Goal: Task Accomplishment & Management: Manage account settings

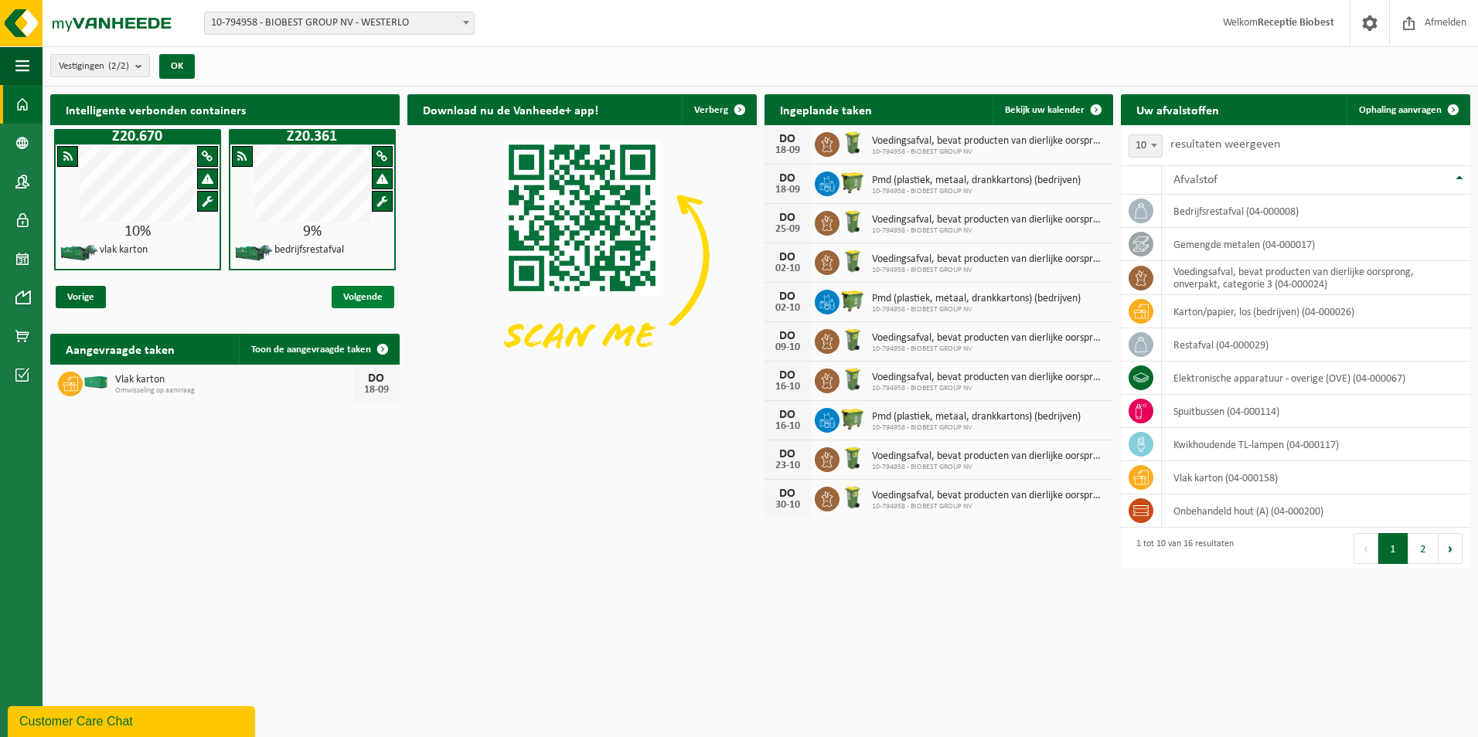
click at [362, 294] on span "Volgende" at bounding box center [363, 297] width 63 height 22
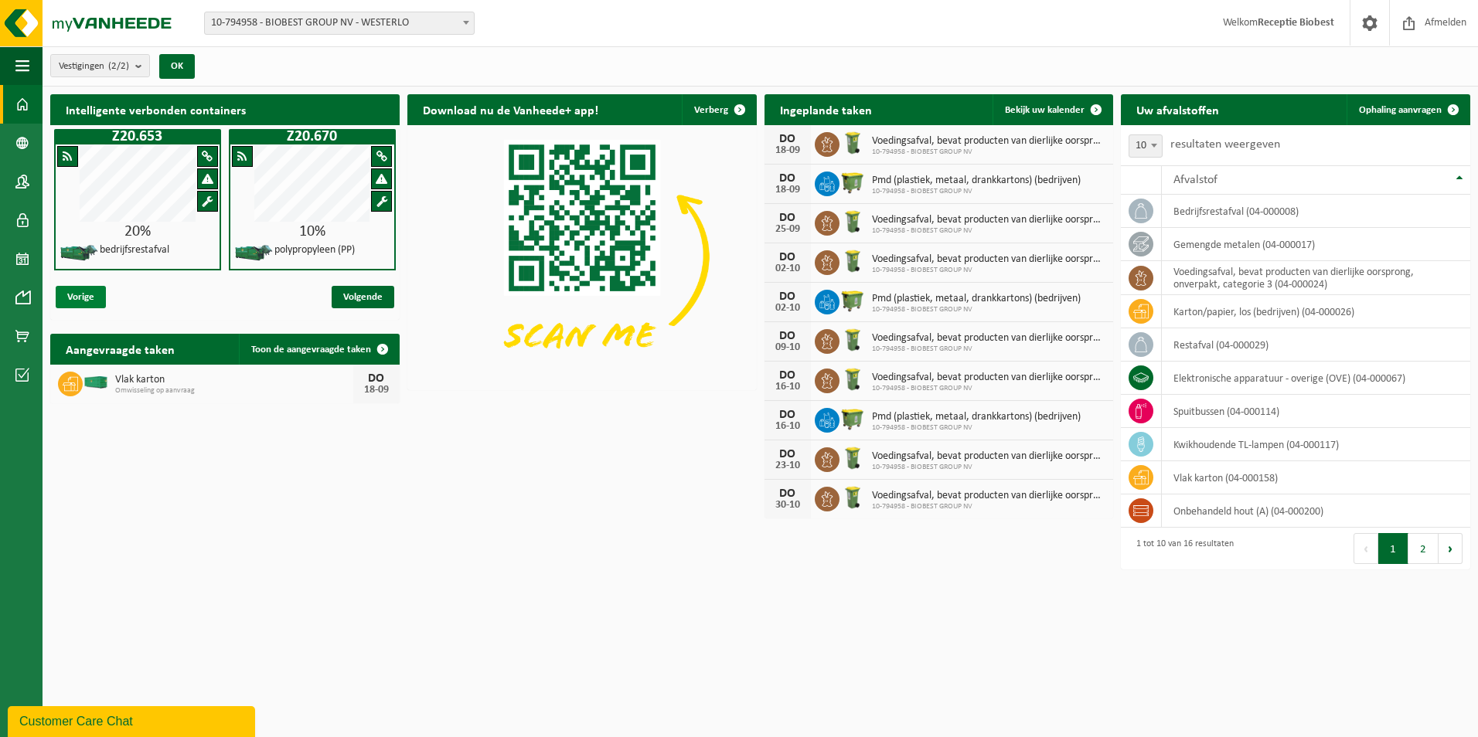
click at [80, 290] on span "Vorige" at bounding box center [81, 297] width 50 height 22
click at [172, 111] on h2 "Intelligente verbonden containers" at bounding box center [224, 109] width 349 height 30
click at [142, 67] on b "submit" at bounding box center [142, 66] width 14 height 22
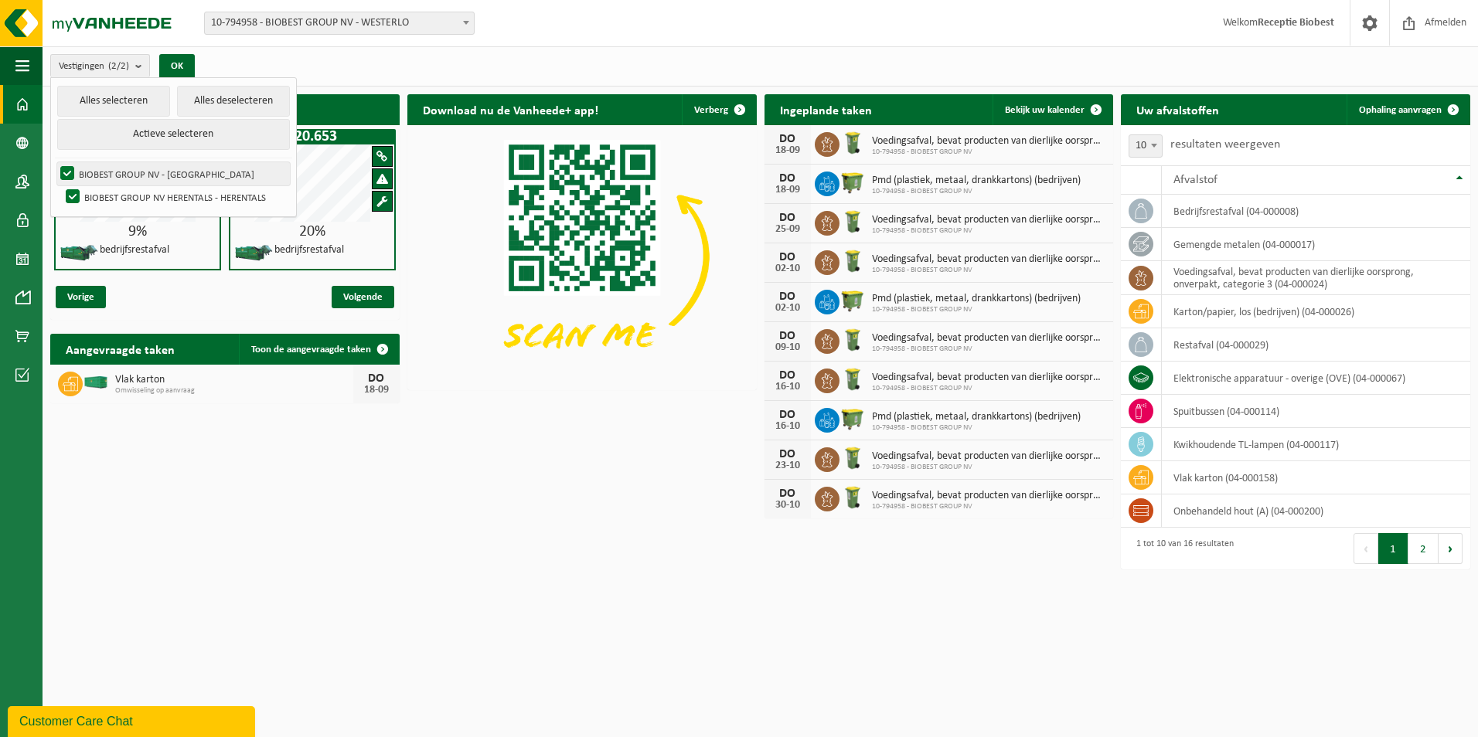
click at [160, 172] on label "BIOBEST GROUP NV - [GEOGRAPHIC_DATA]" at bounding box center [173, 173] width 233 height 23
click at [55, 162] on input "BIOBEST GROUP NV - [GEOGRAPHIC_DATA]" at bounding box center [54, 162] width 1 height 1
click at [63, 172] on label "BIOBEST GROUP NV - WESTERLO" at bounding box center [173, 173] width 233 height 23
click at [55, 162] on input "BIOBEST GROUP NV - [GEOGRAPHIC_DATA]" at bounding box center [54, 162] width 1 height 1
checkbox input "true"
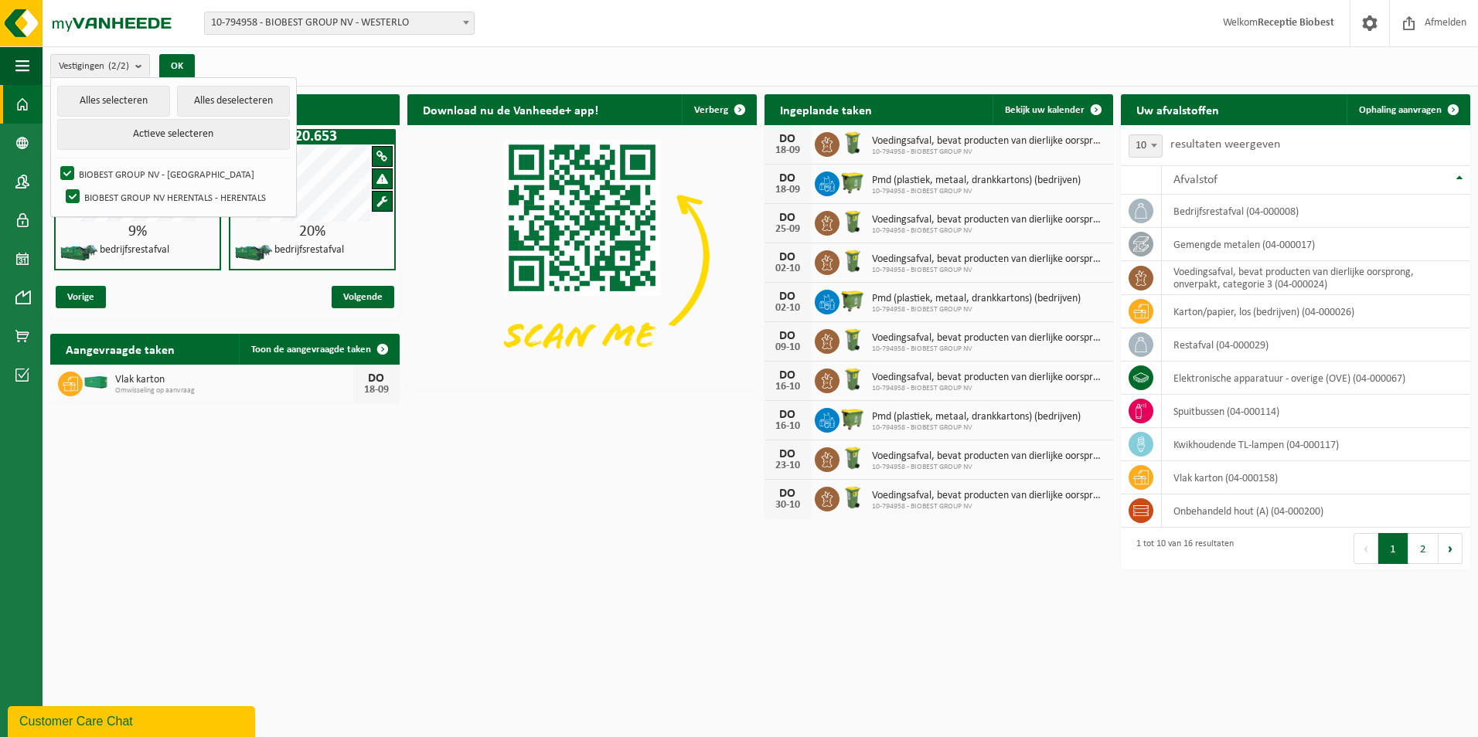
click at [432, 244] on img at bounding box center [581, 256] width 349 height 262
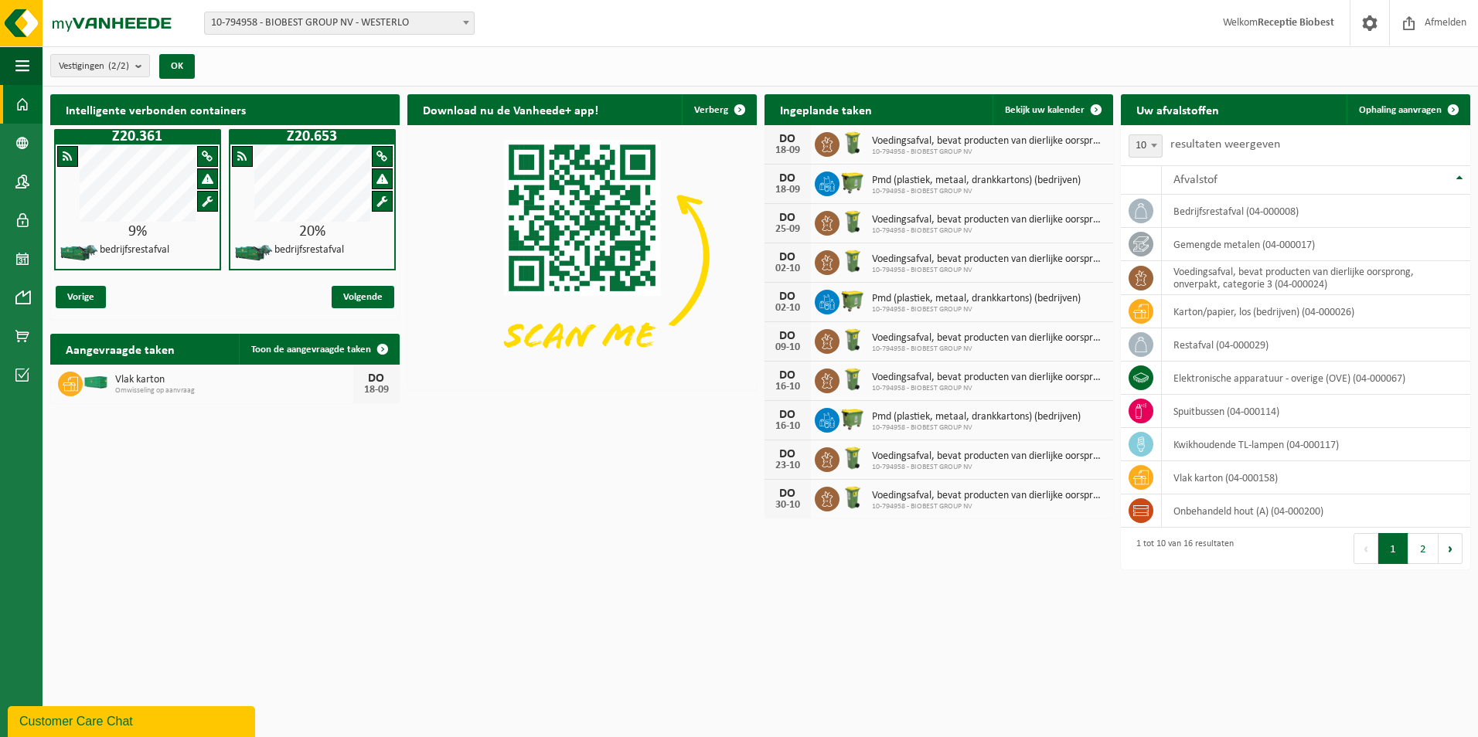
click at [23, 100] on span at bounding box center [22, 104] width 14 height 39
click at [27, 333] on span at bounding box center [22, 336] width 14 height 39
click at [28, 298] on span at bounding box center [22, 297] width 14 height 39
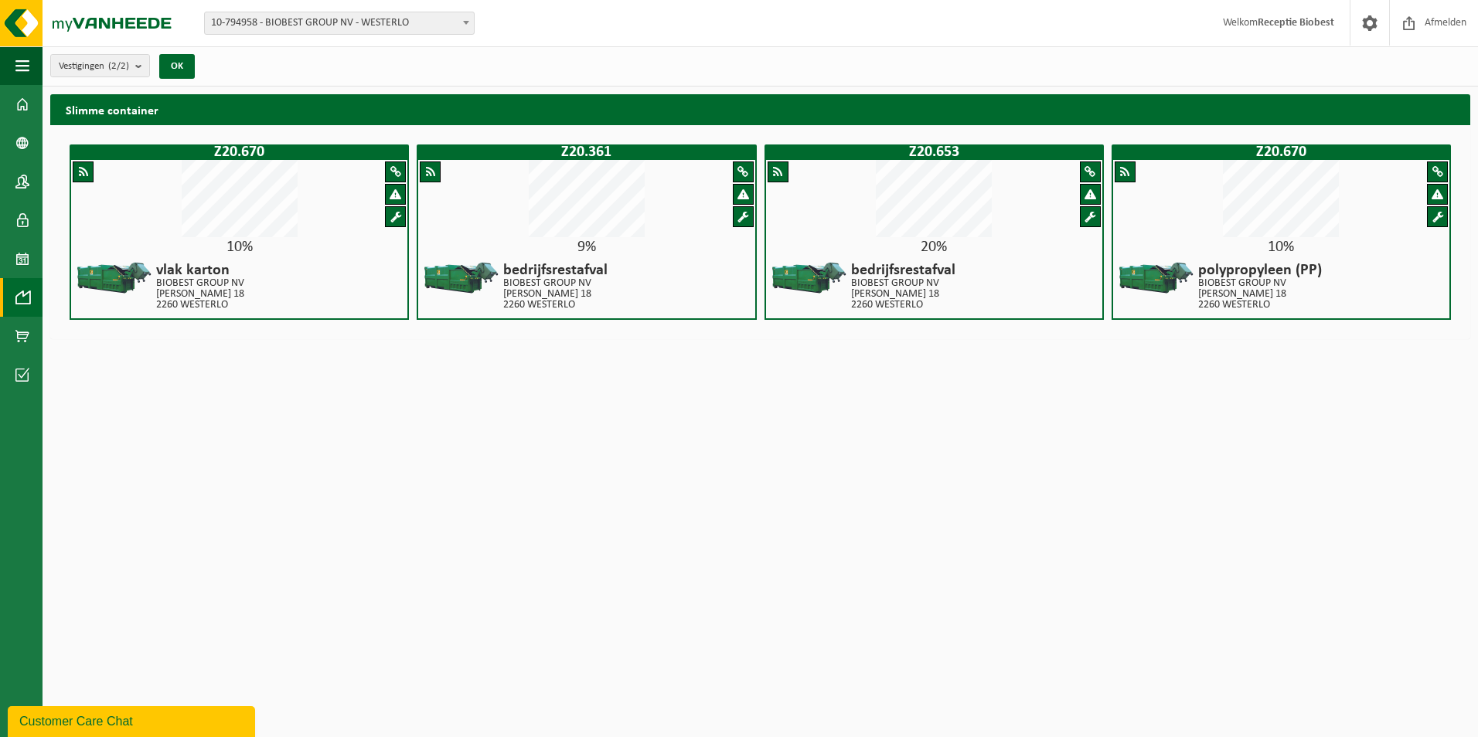
click at [81, 169] on span at bounding box center [83, 172] width 9 height 12
click at [117, 720] on div "Customer Care Chat" at bounding box center [131, 722] width 224 height 19
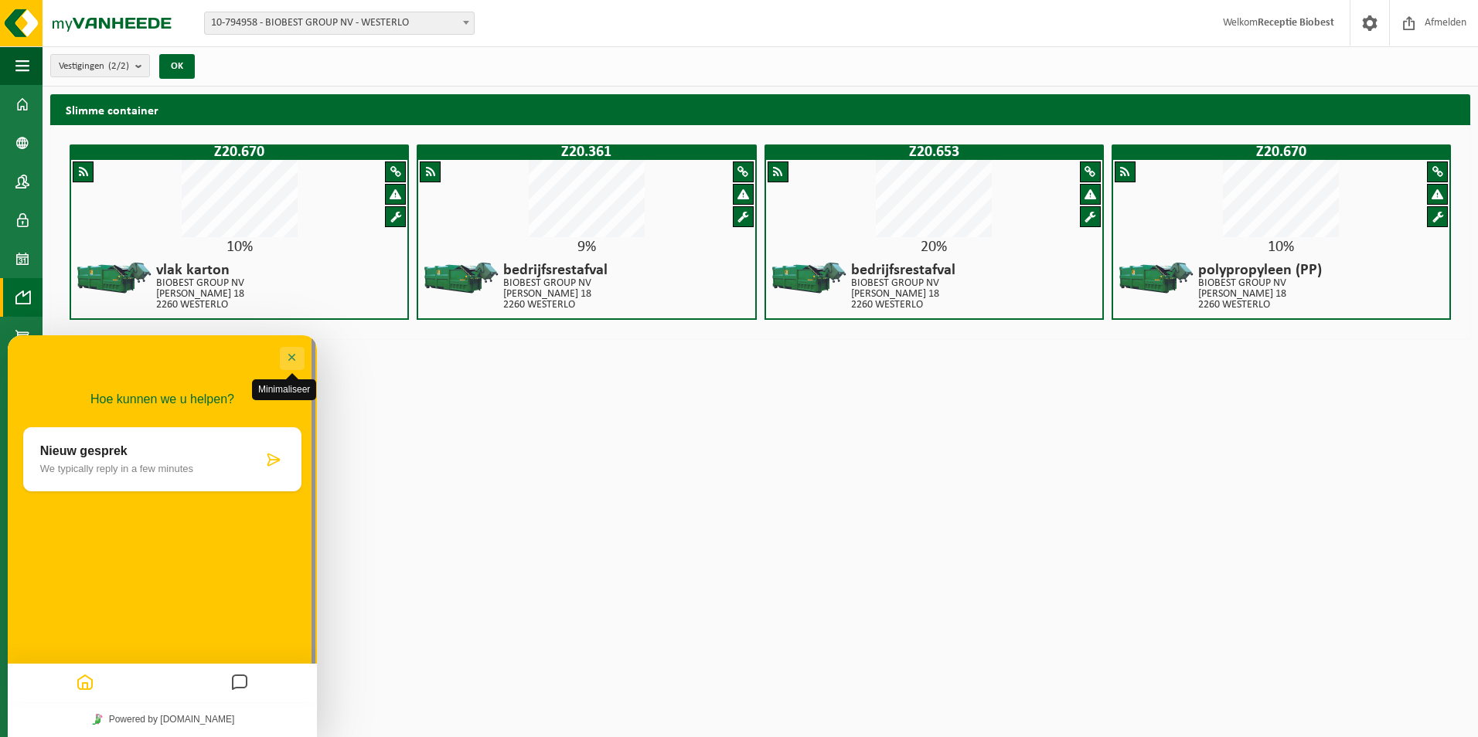
click at [291, 355] on button "Minimaliseer" at bounding box center [292, 358] width 25 height 23
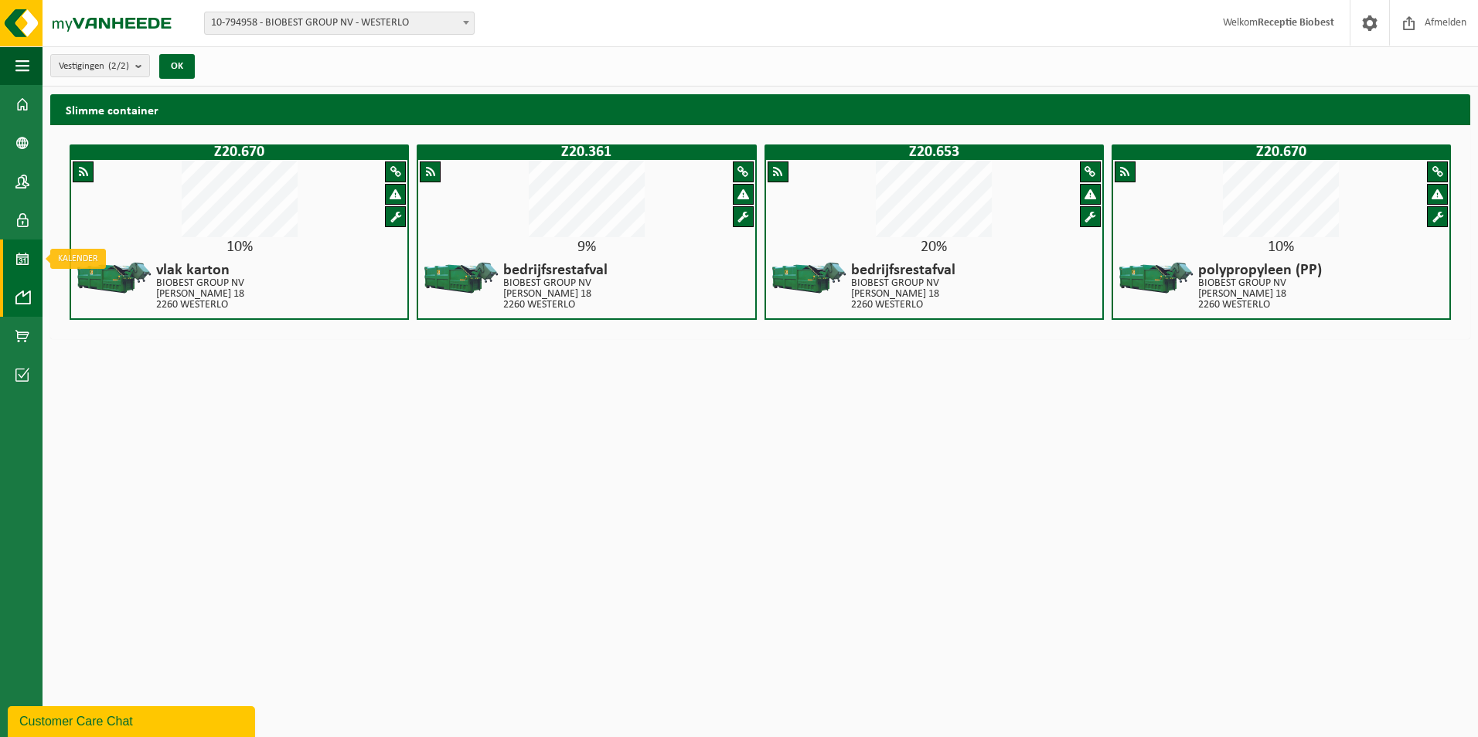
click at [19, 255] on span at bounding box center [22, 259] width 14 height 39
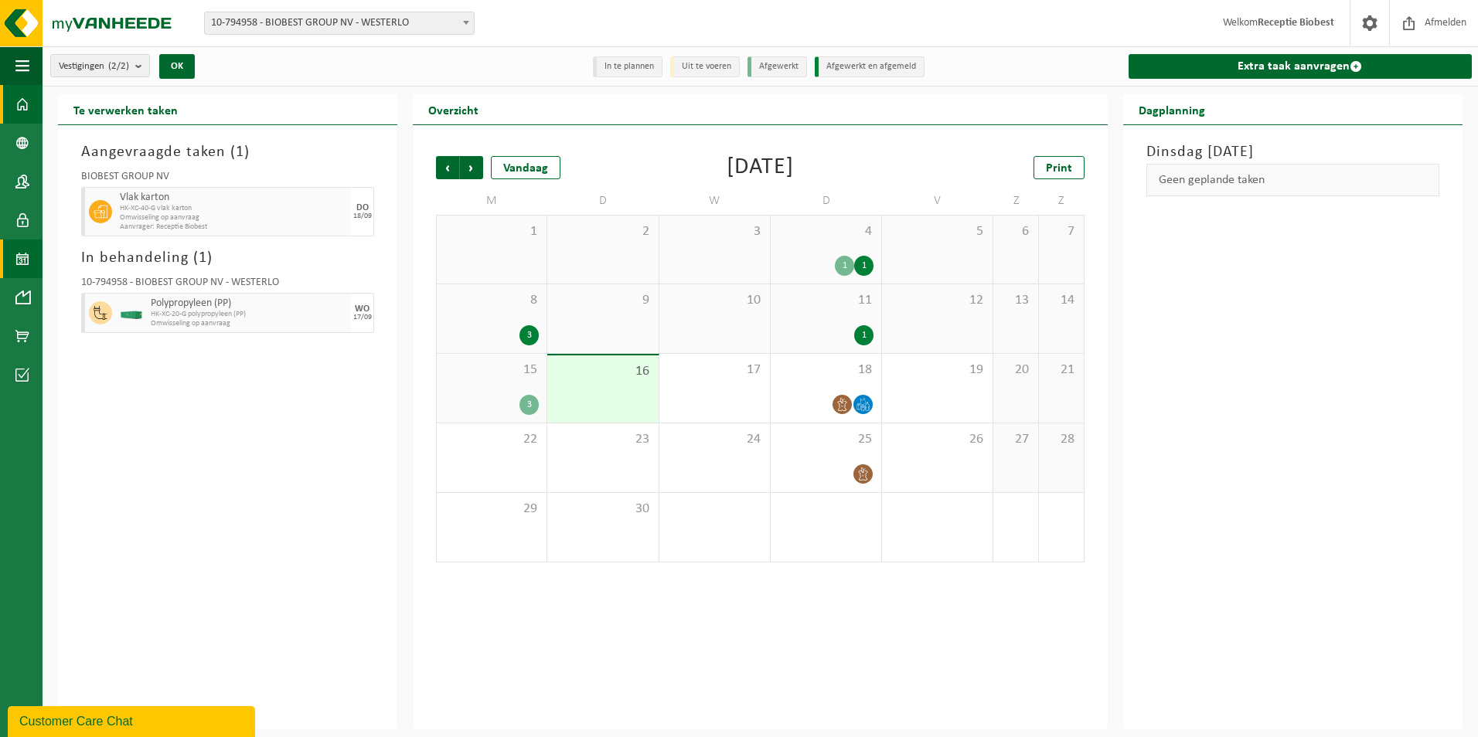
click at [20, 106] on span at bounding box center [22, 104] width 14 height 39
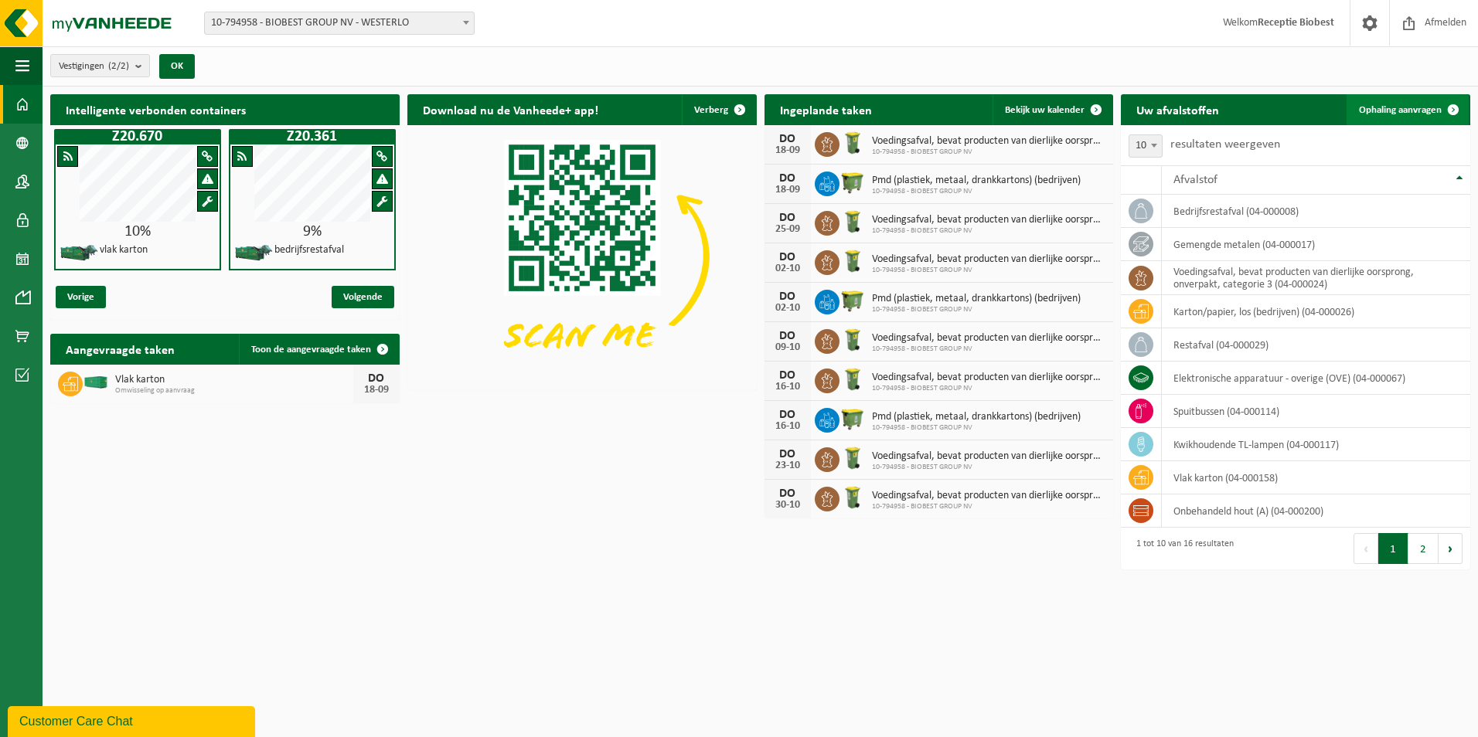
click at [1403, 110] on span "Ophaling aanvragen" at bounding box center [1400, 110] width 83 height 10
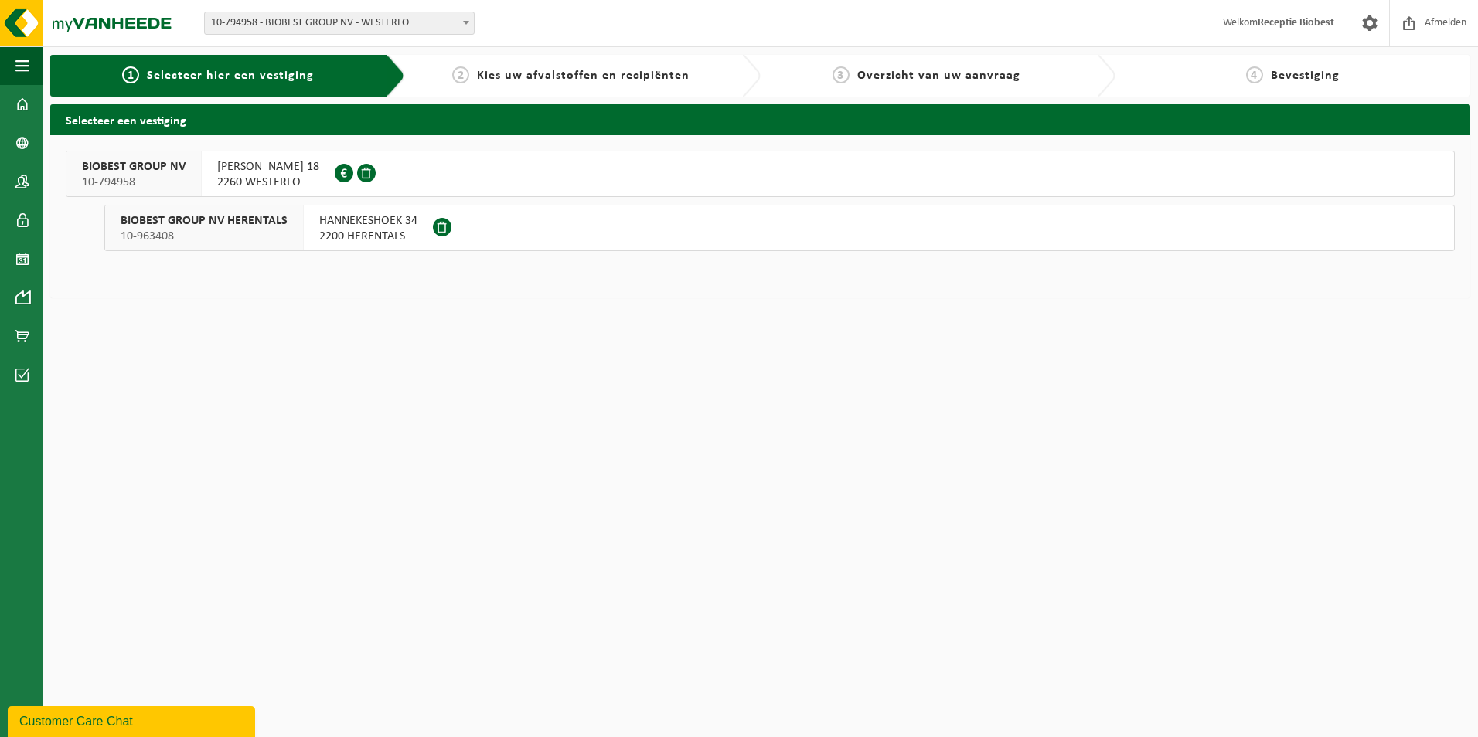
click at [372, 171] on button "BIOBEST GROUP NV 10-794958 ILSE VELDEN 18 2260 WESTERLO 0893.948.337" at bounding box center [760, 174] width 1389 height 46
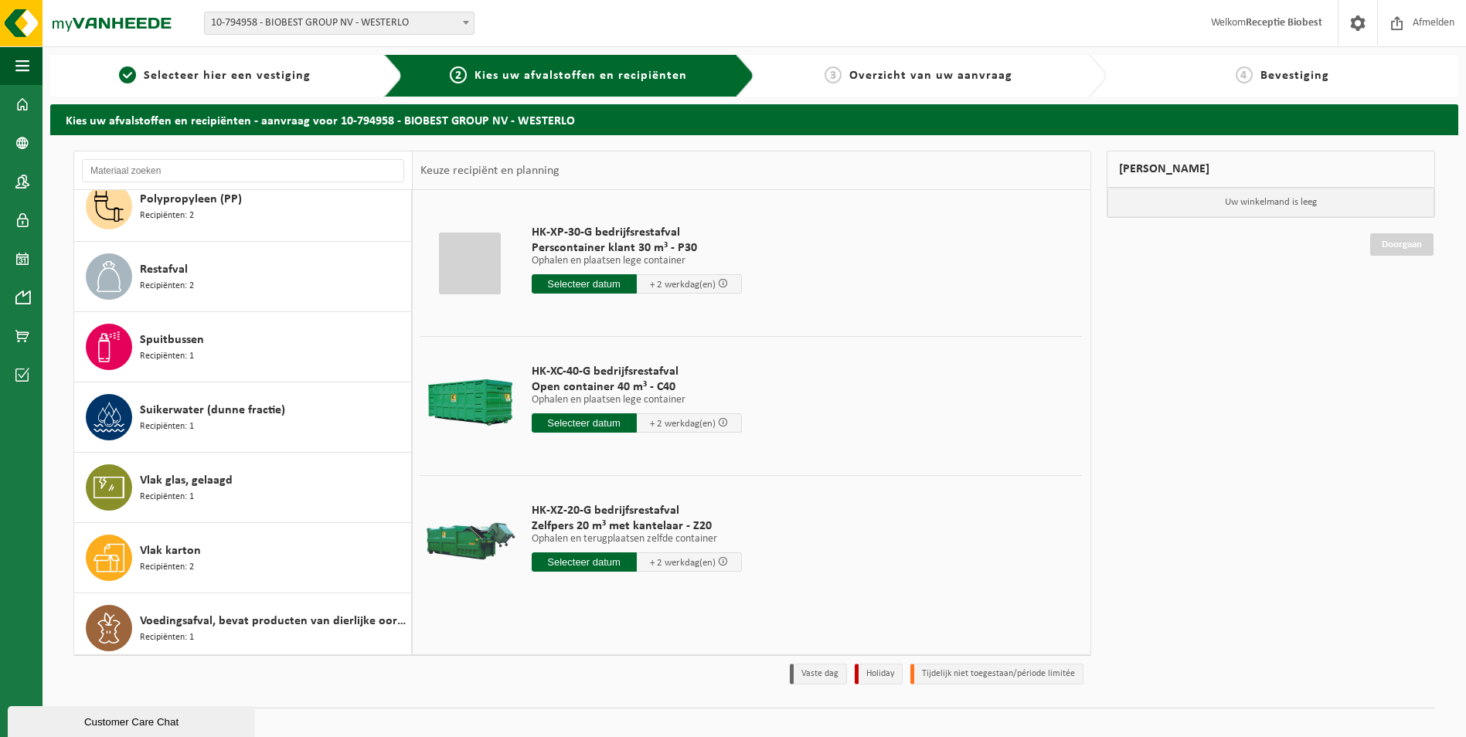
scroll to position [590, 0]
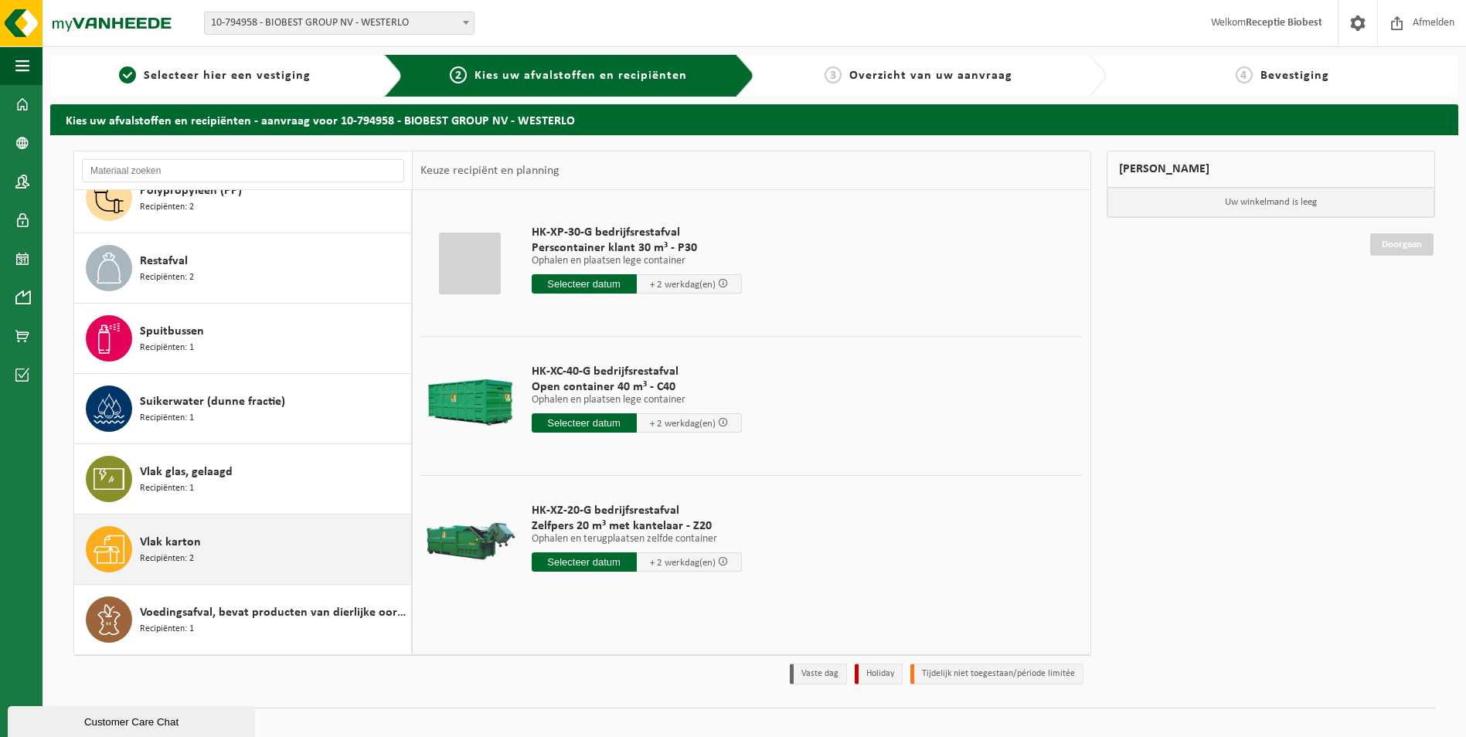
click at [272, 539] on div "Vlak karton Recipiënten: 2" at bounding box center [273, 549] width 267 height 46
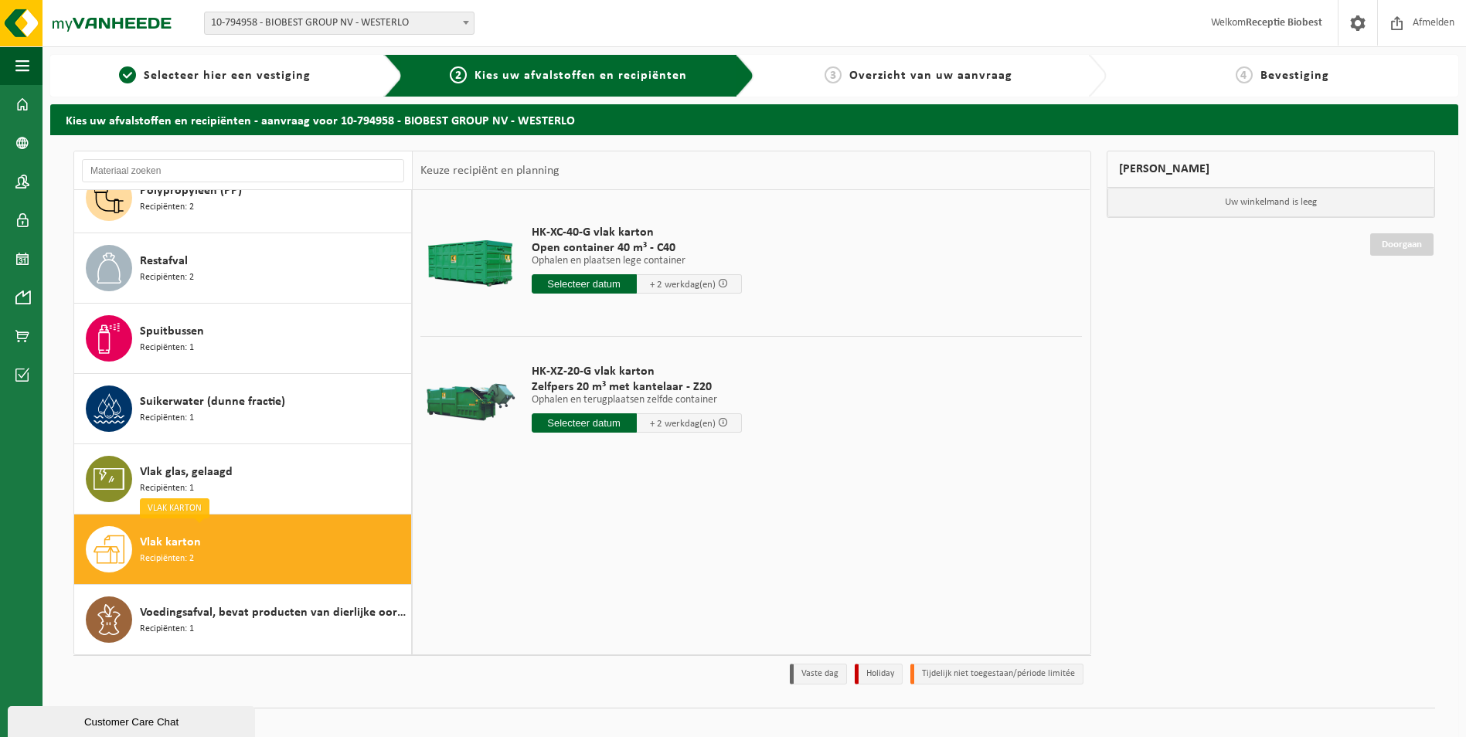
click at [60, 720] on div "Customer Care Chat" at bounding box center [131, 722] width 224 height 12
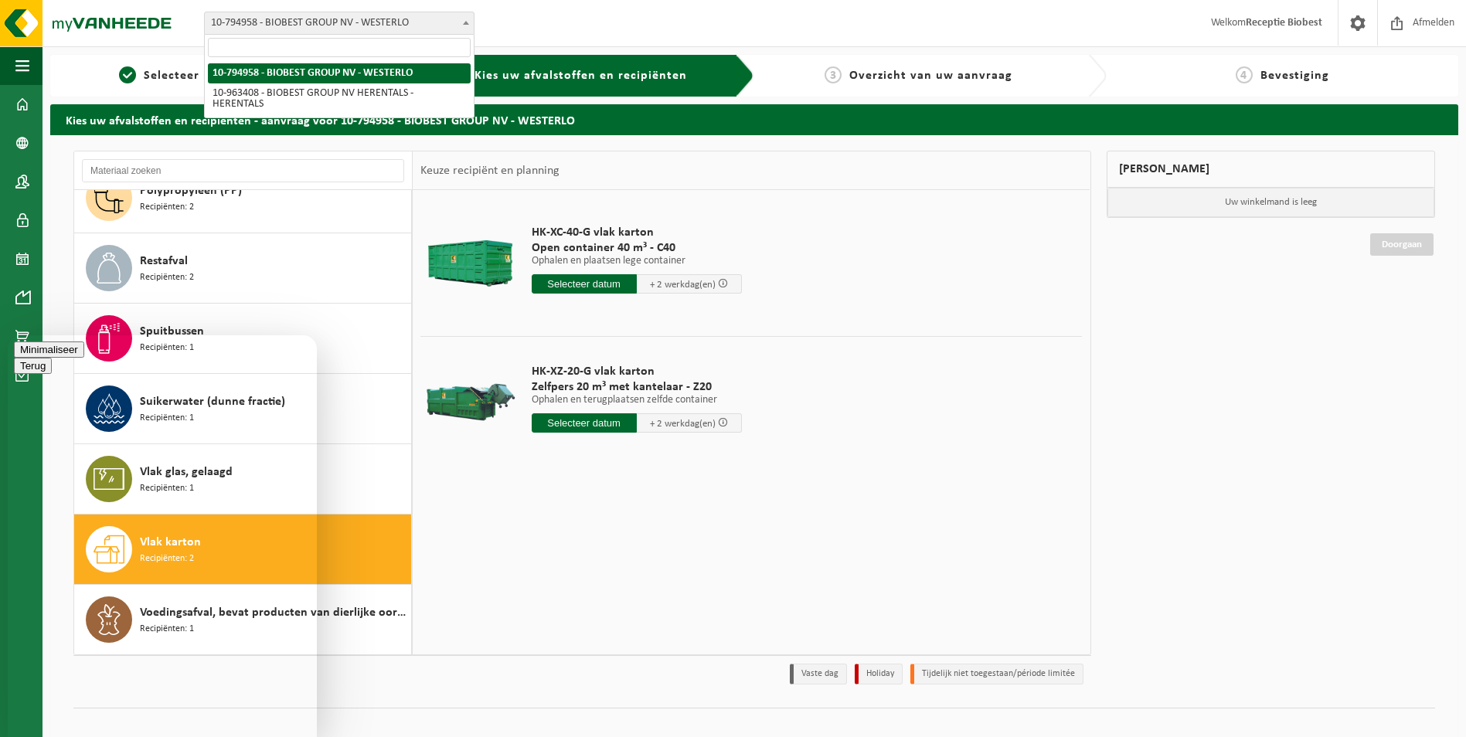
click at [461, 22] on span at bounding box center [465, 22] width 15 height 20
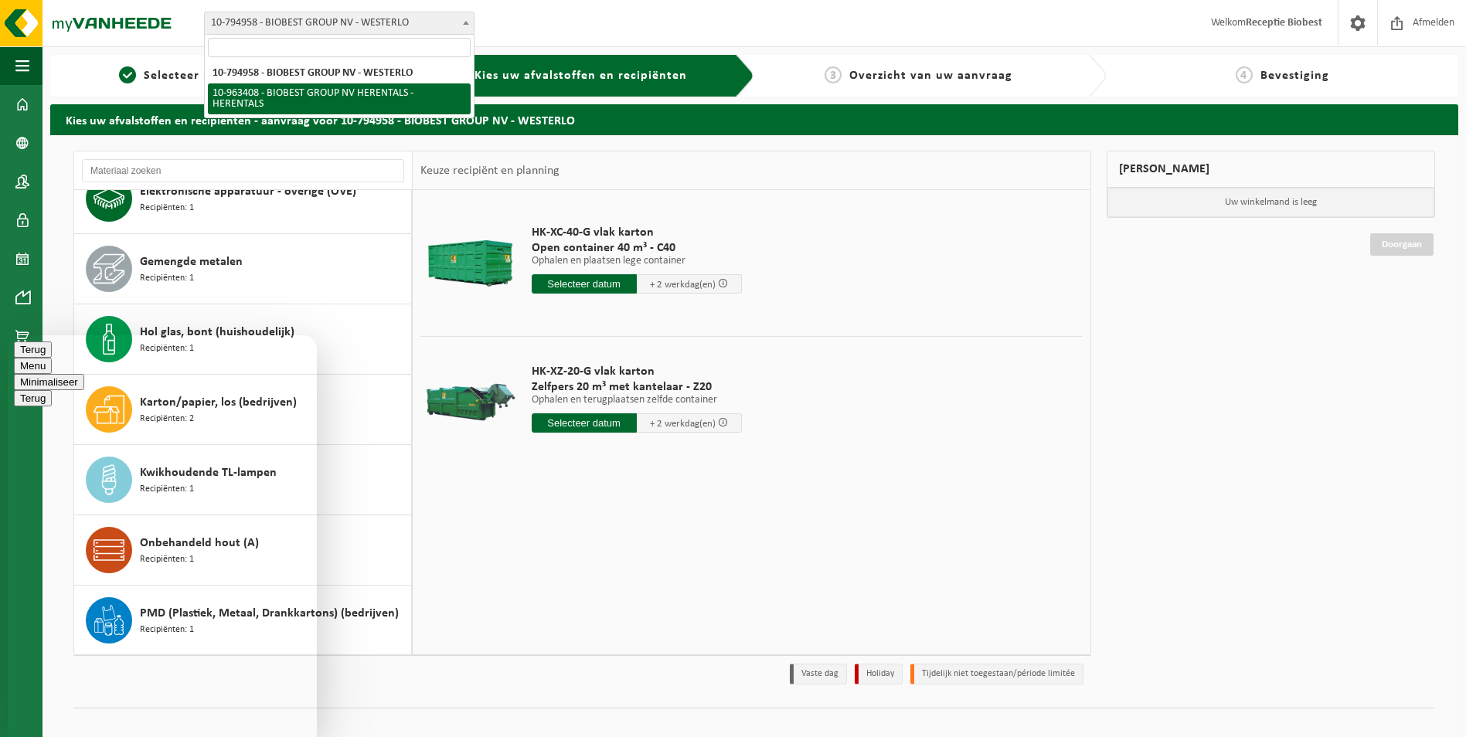
scroll to position [0, 0]
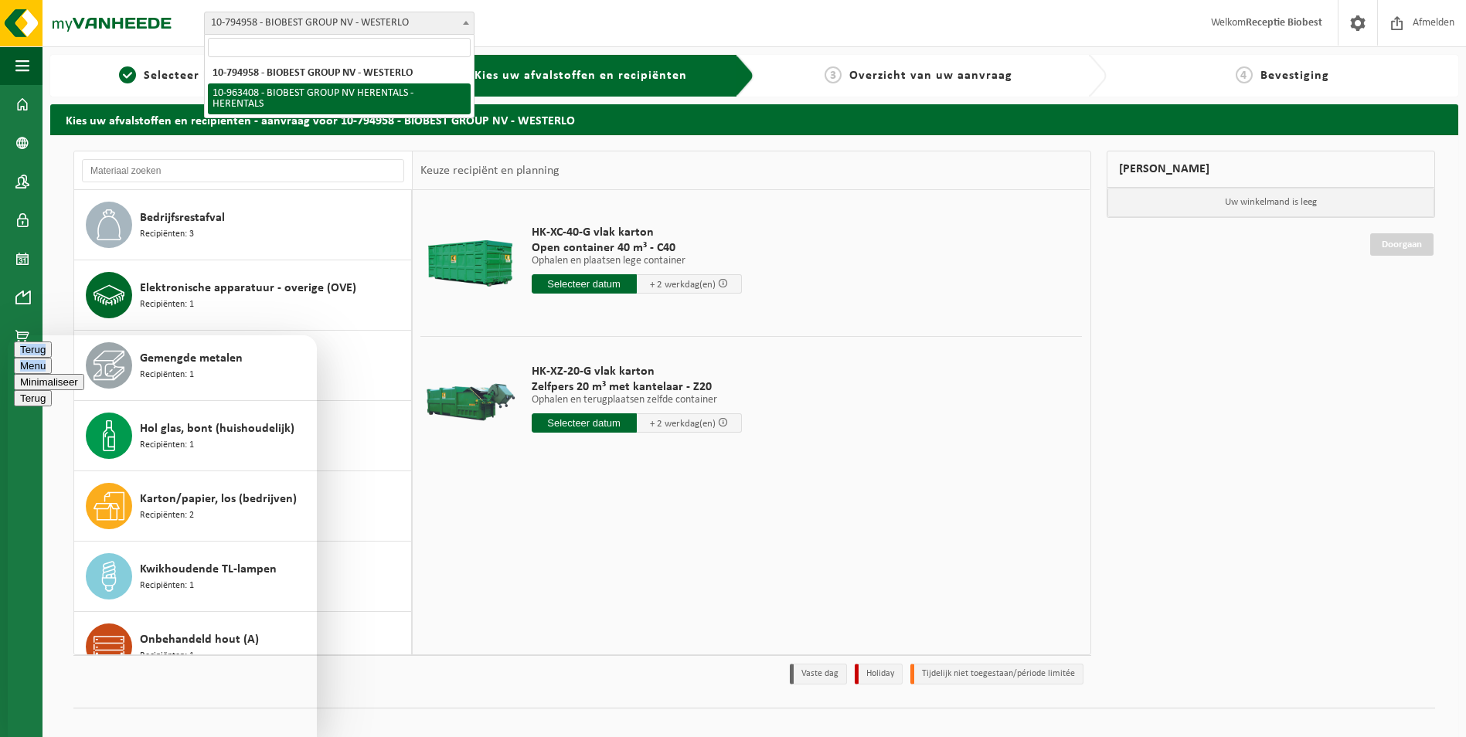
drag, startPoint x: 144, startPoint y: 362, endPoint x: 308, endPoint y: 373, distance: 165.0
click at [308, 373] on div "Terug Menu Minimaliseer" at bounding box center [162, 366] width 297 height 49
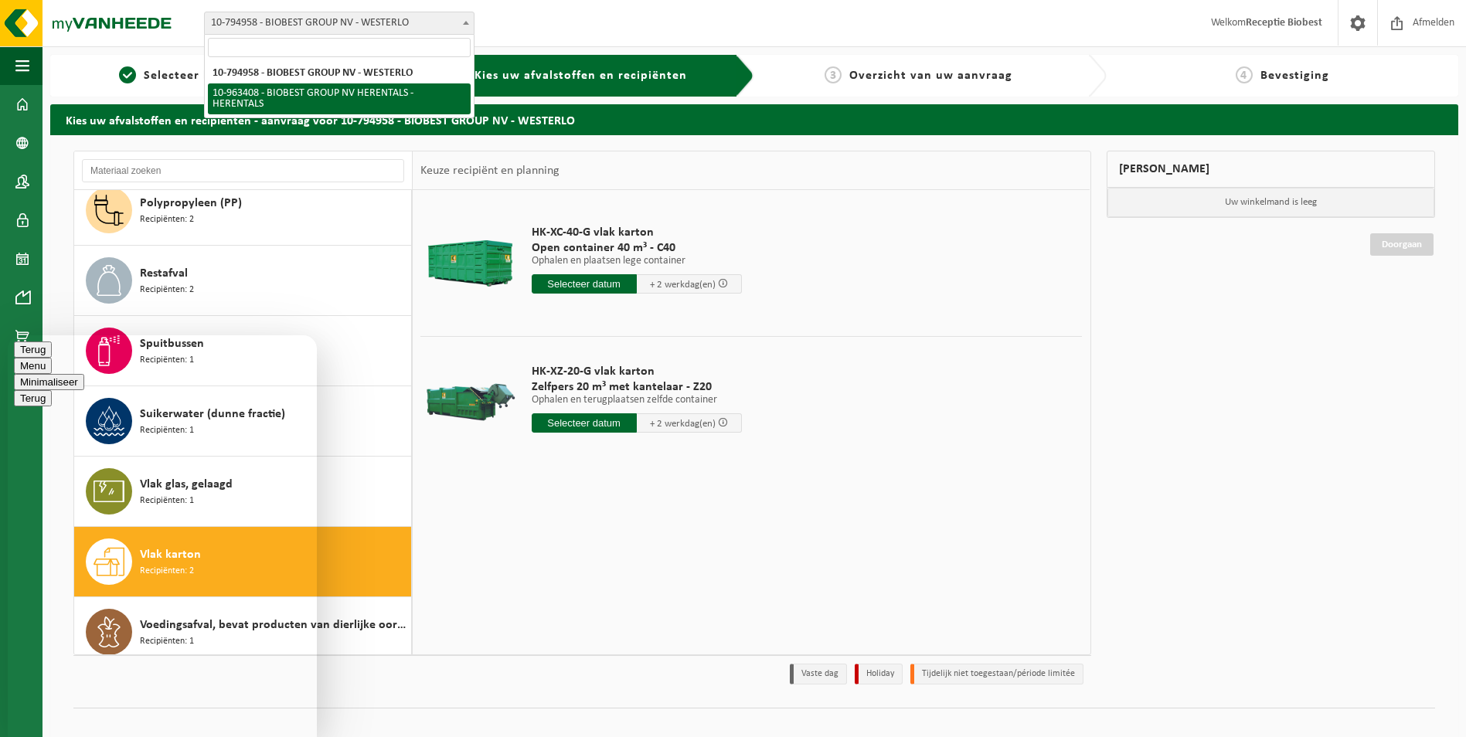
scroll to position [590, 0]
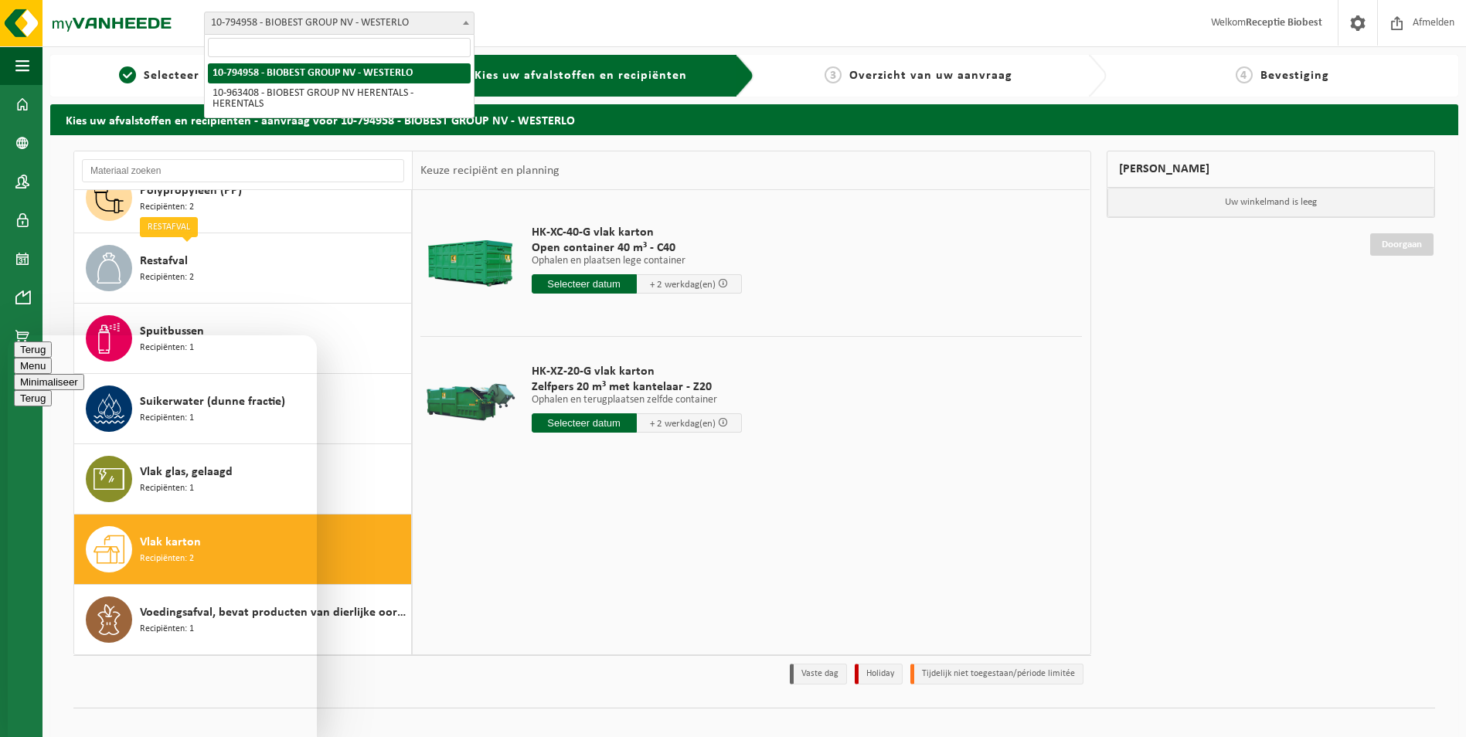
type textarea "Goedemiddag, hier Linda van de firma Biobest in Westerlo, ze vragen mij om een …"
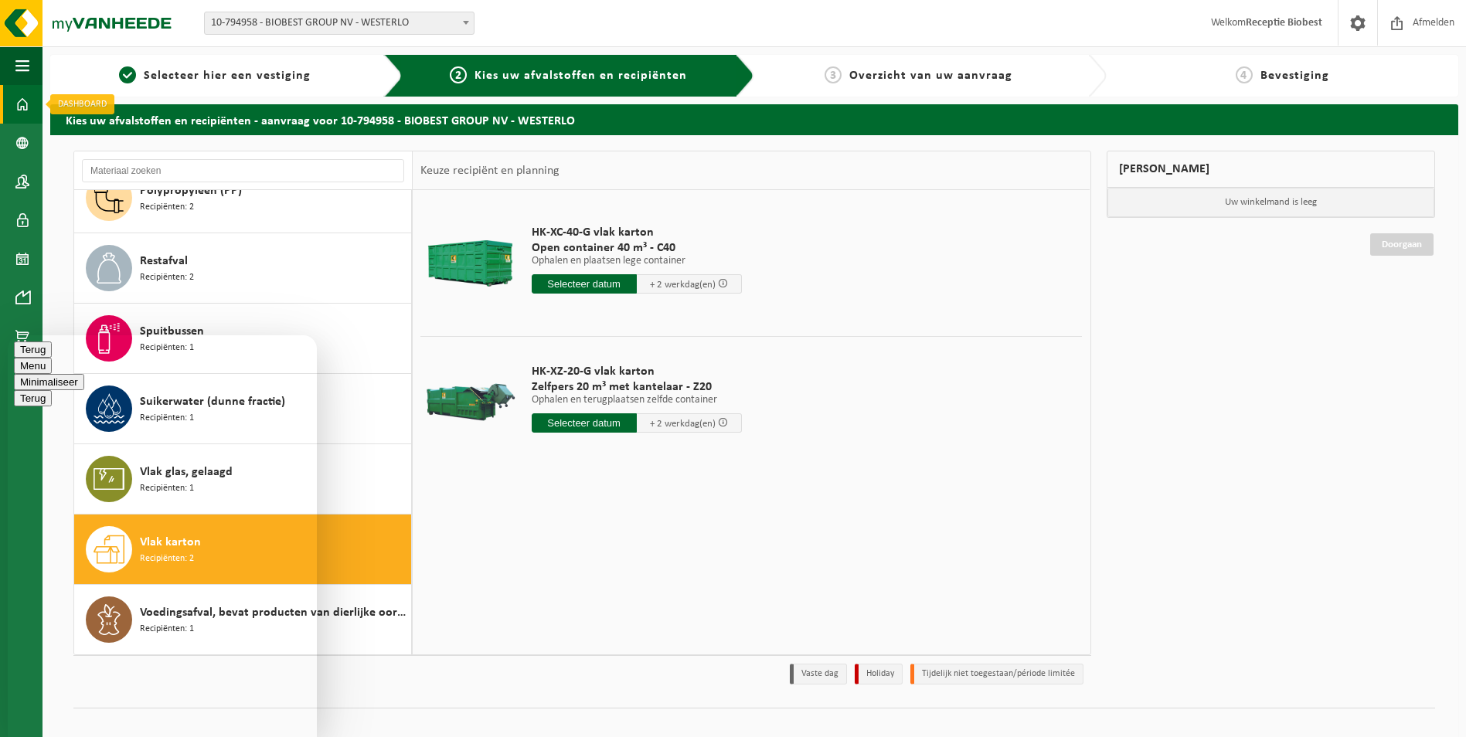
click at [24, 104] on span at bounding box center [22, 104] width 14 height 39
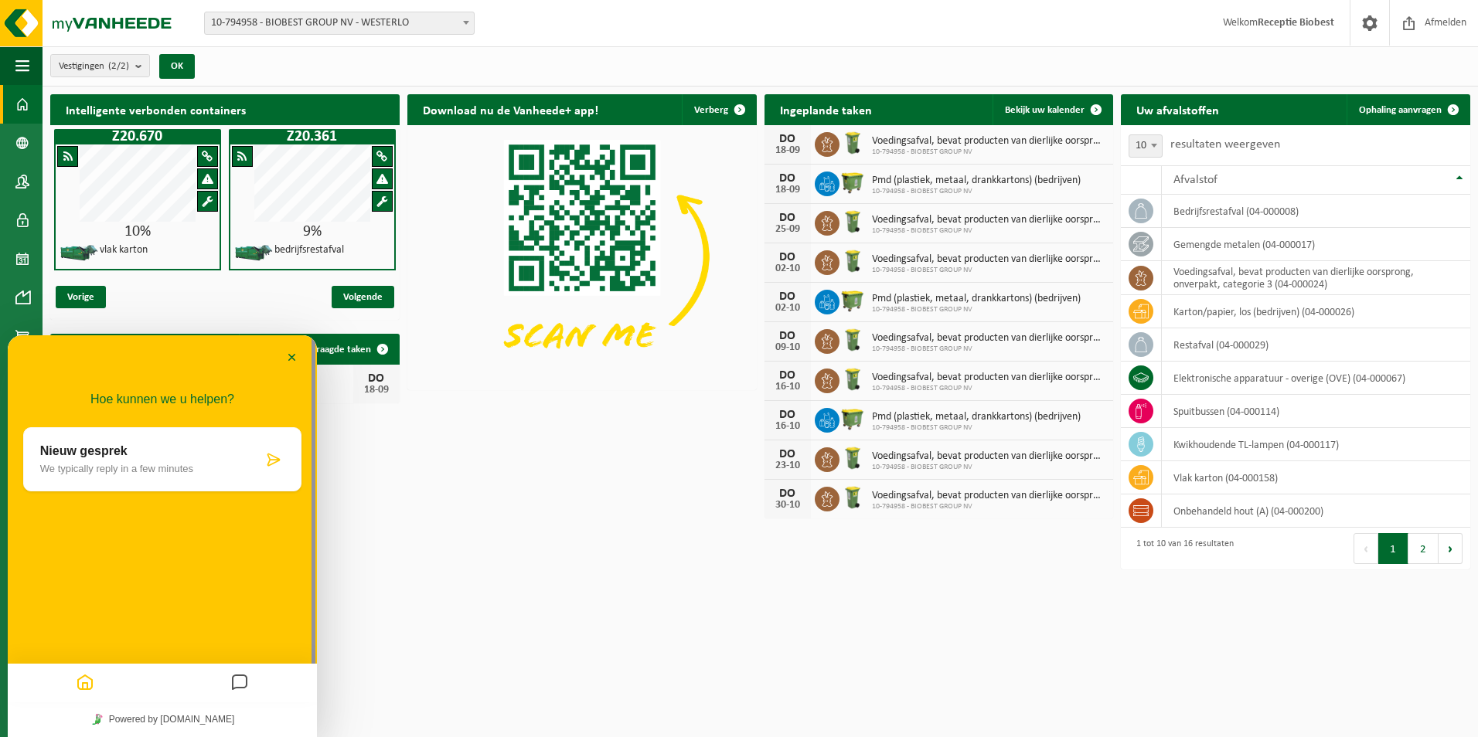
click at [435, 432] on div "Intelligente verbonden containers Z20.670 10% vlak karton Z20.361 9% bedrijfsre…" at bounding box center [760, 333] width 1428 height 492
click at [290, 357] on button "Minimaliseer" at bounding box center [292, 358] width 25 height 23
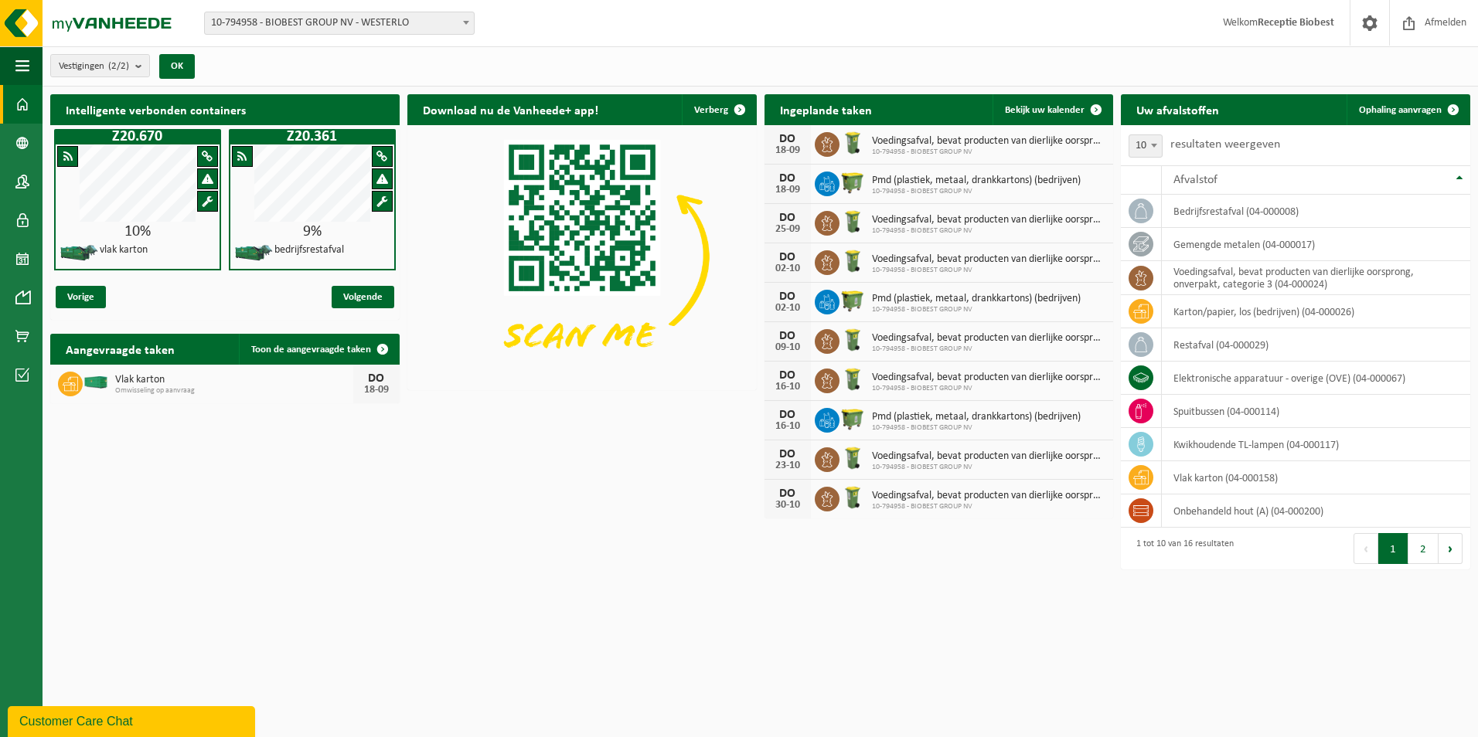
click at [163, 107] on h2 "Intelligente verbonden containers" at bounding box center [224, 109] width 349 height 30
click at [21, 295] on span at bounding box center [22, 297] width 14 height 39
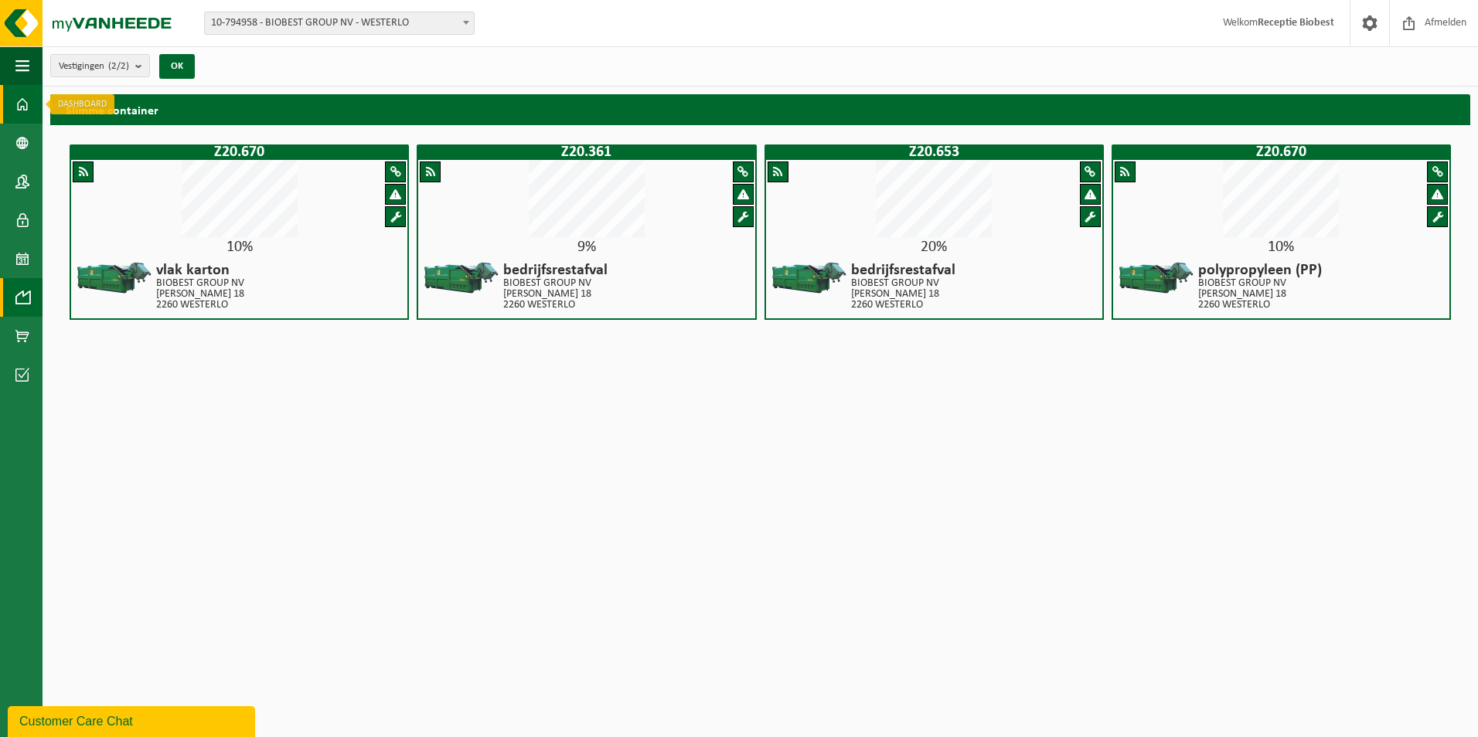
click at [23, 100] on span at bounding box center [22, 104] width 14 height 39
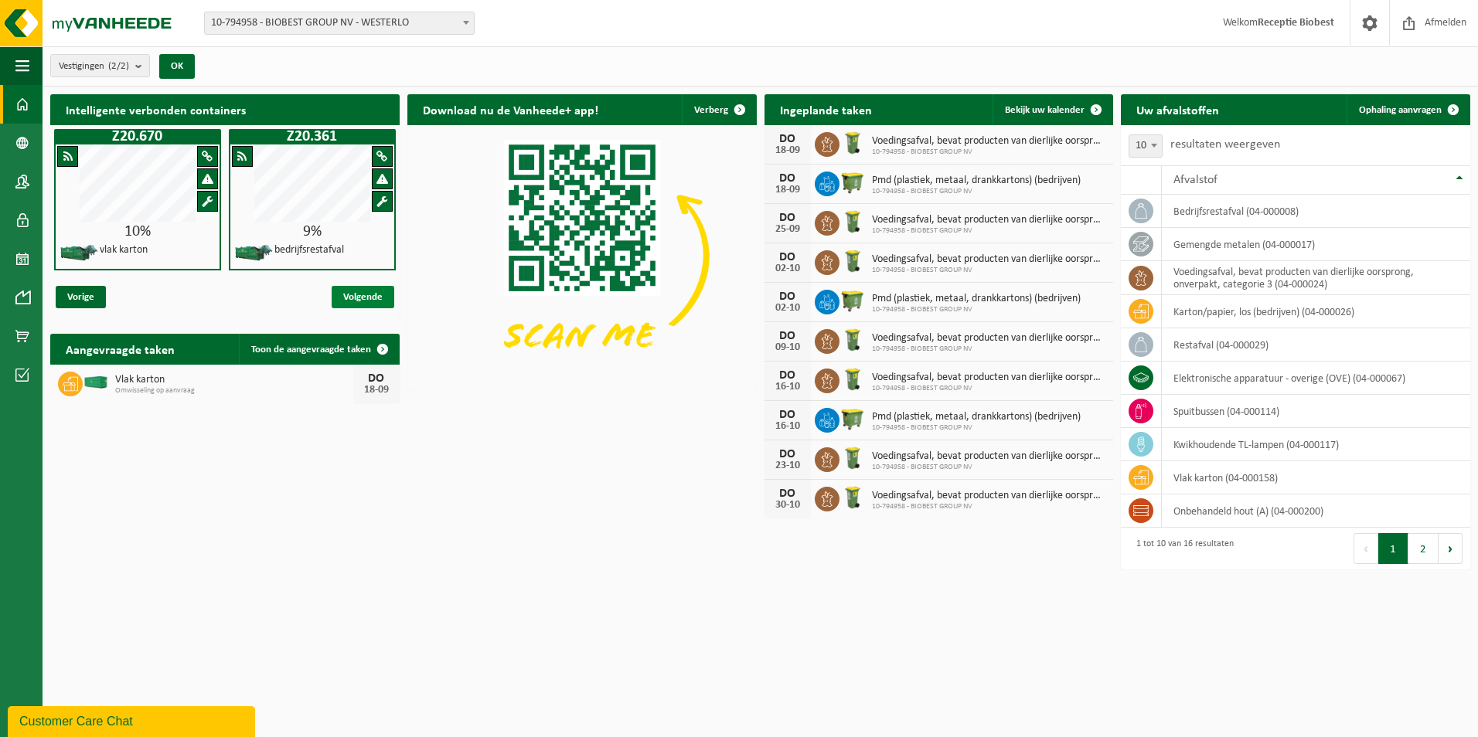
click at [362, 293] on span "Volgende" at bounding box center [363, 297] width 63 height 22
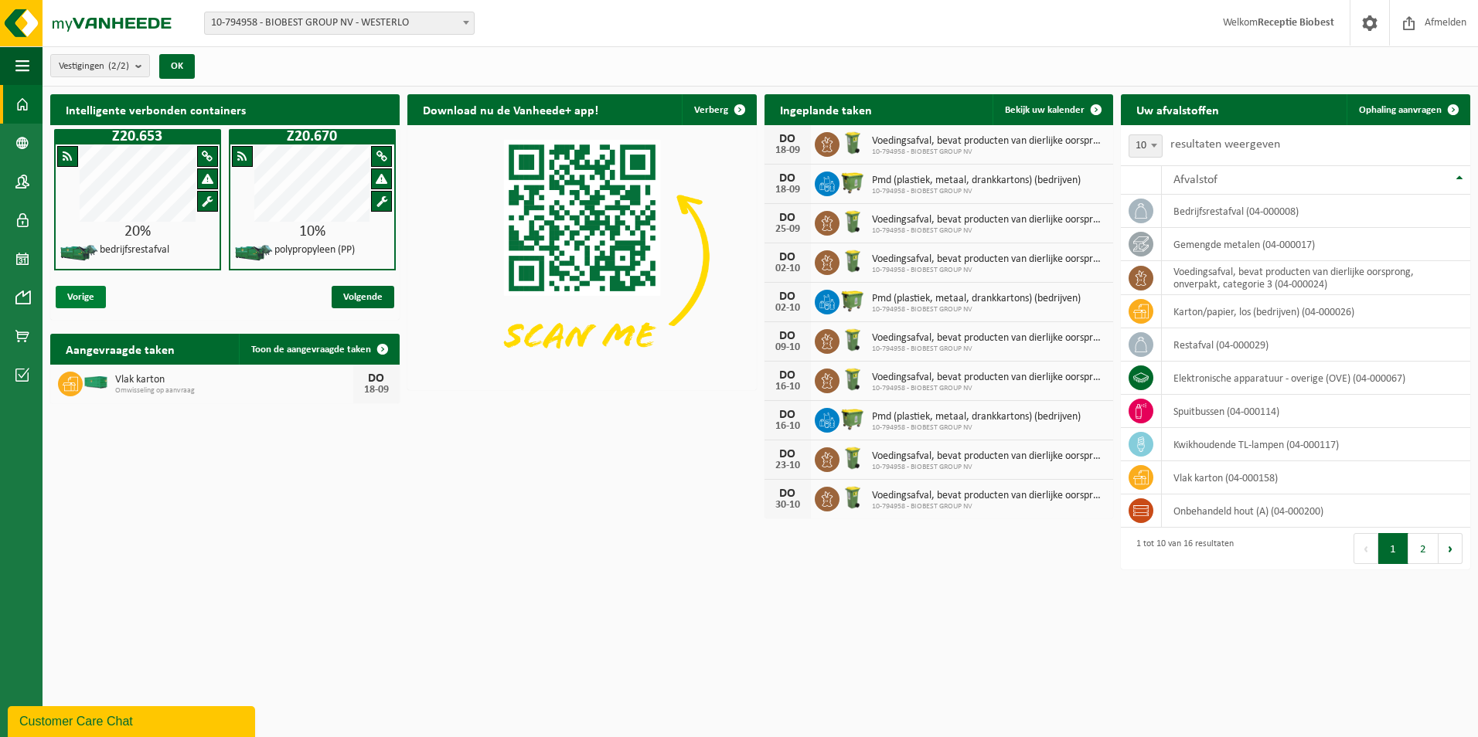
click at [83, 294] on span "Vorige" at bounding box center [81, 297] width 50 height 22
click at [121, 719] on div "Customer Care Chat" at bounding box center [131, 722] width 224 height 19
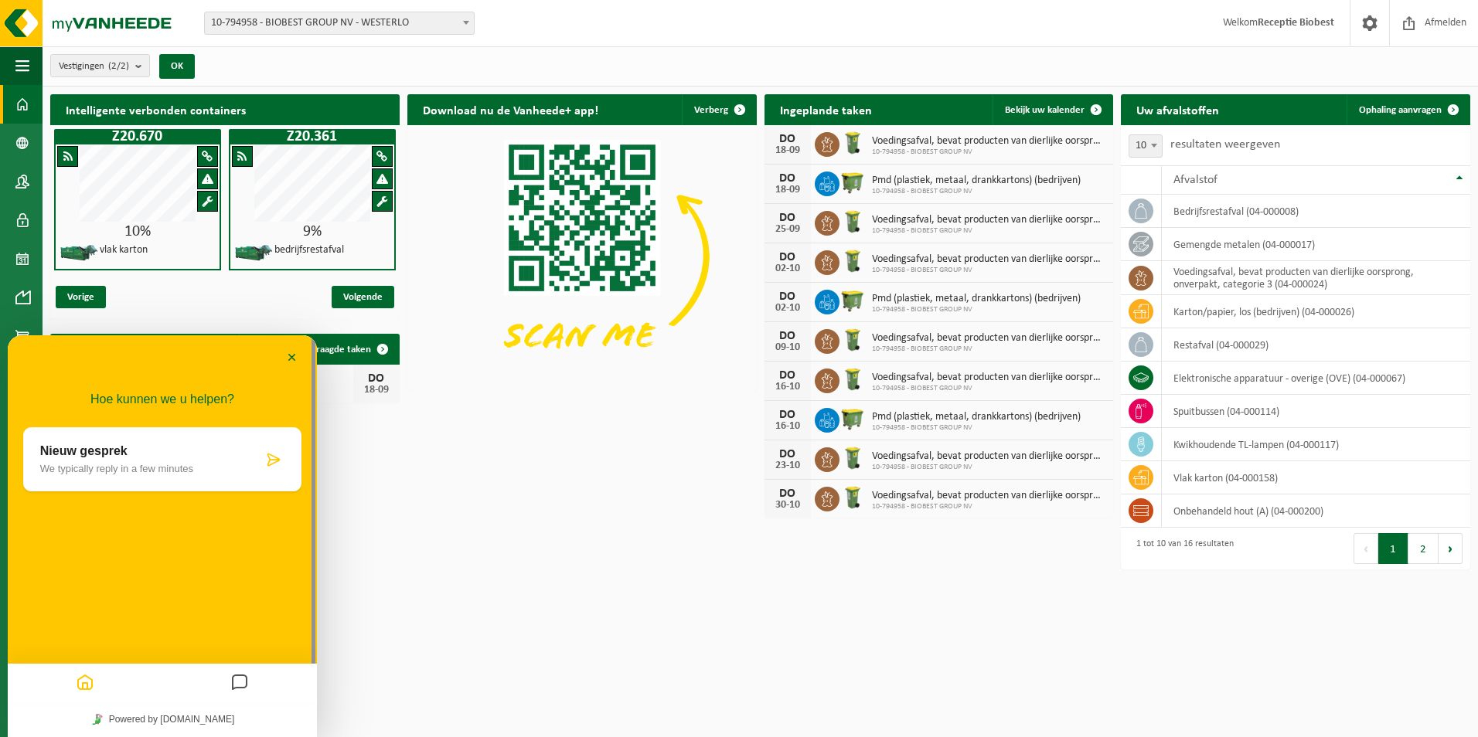
click at [142, 466] on p "We typically reply in a few minutes" at bounding box center [151, 469] width 223 height 12
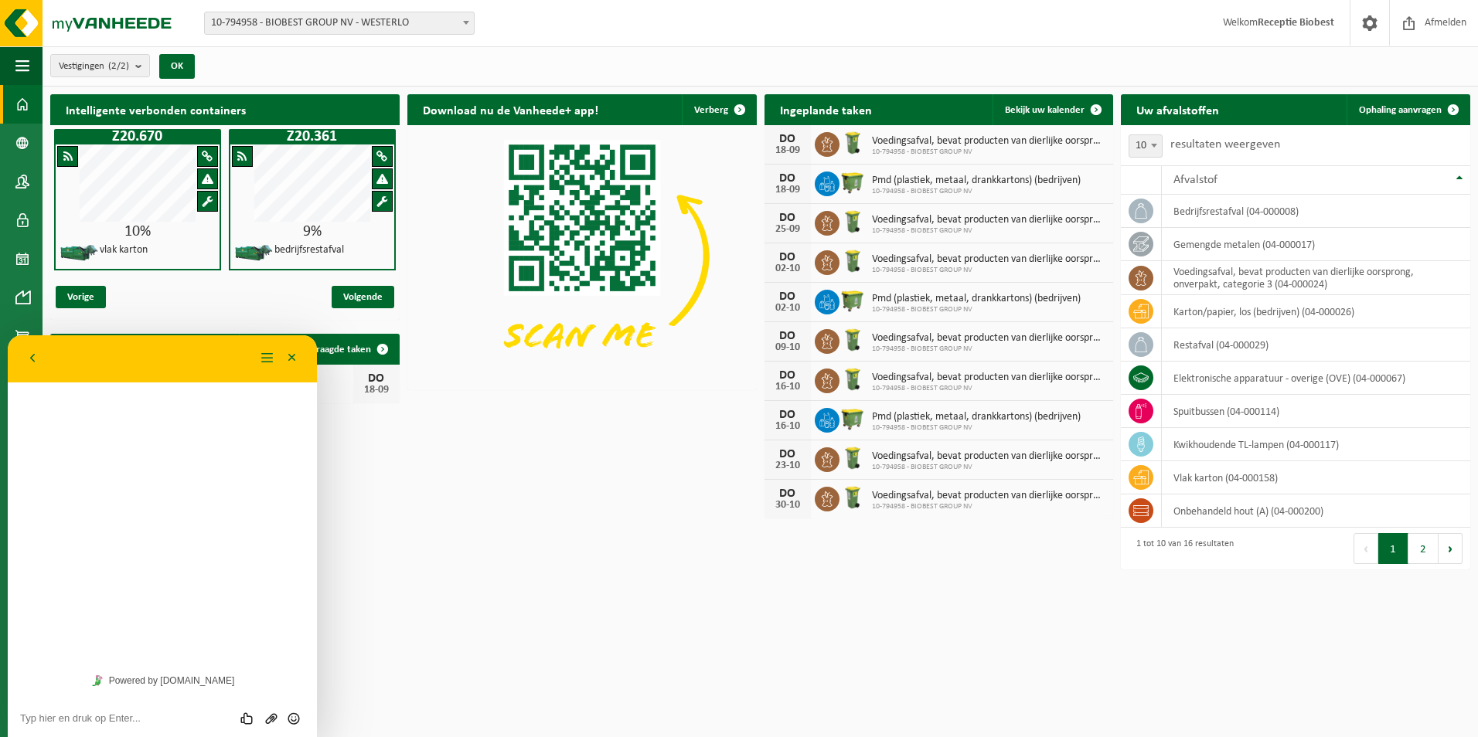
click at [80, 716] on textarea at bounding box center [162, 719] width 284 height 12
click at [163, 705] on textarea "onze karton perscontainer staan bij ons genoteerd als 'Intelligente verbonden c…" at bounding box center [162, 713] width 284 height 23
click at [240, 720] on textarea "onze karton perscontainer staat bij ons genoteerd als 'Intelligente verbonden c…" at bounding box center [162, 713] width 284 height 23
type textarea "onze karton perscontainer staat bij ons genoteerd als 'Intelligente verbonden c…"
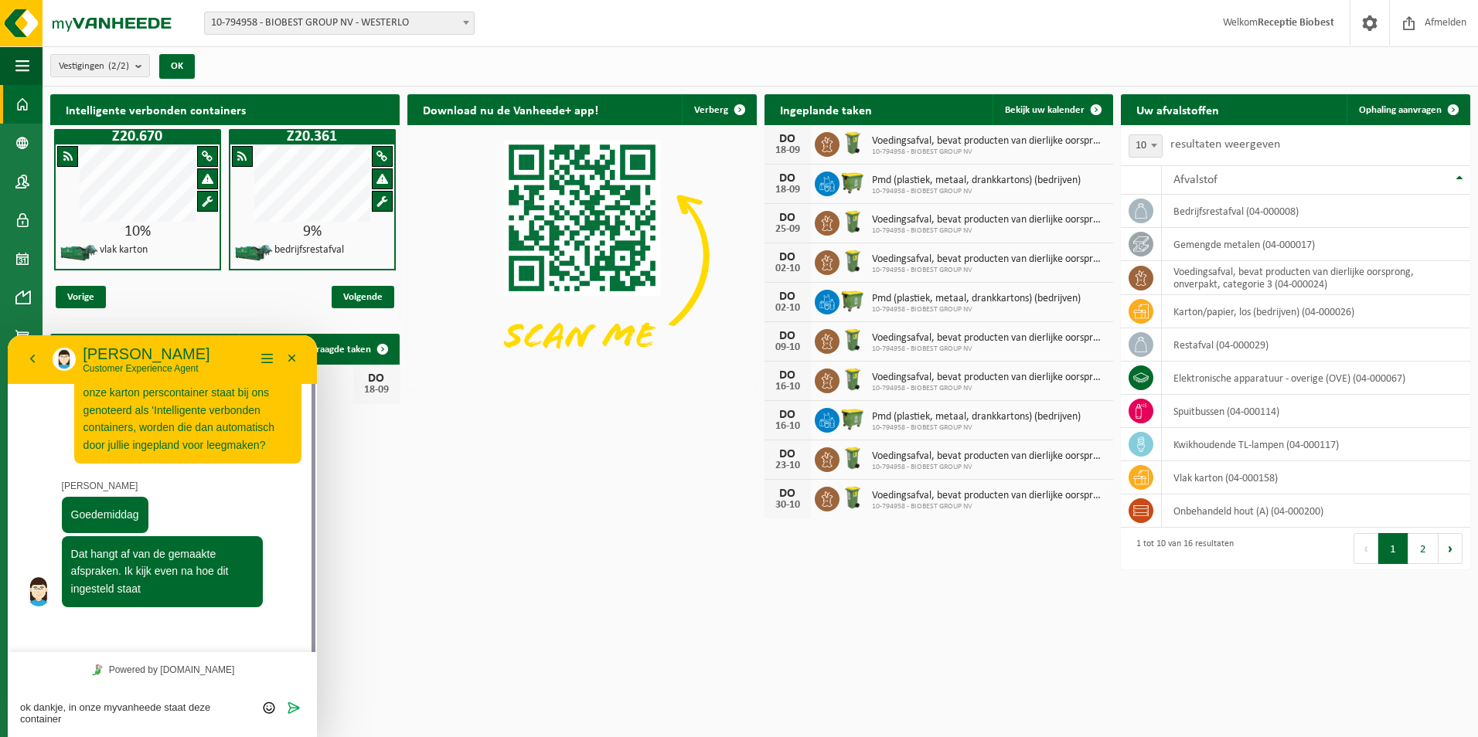
scroll to position [33, 0]
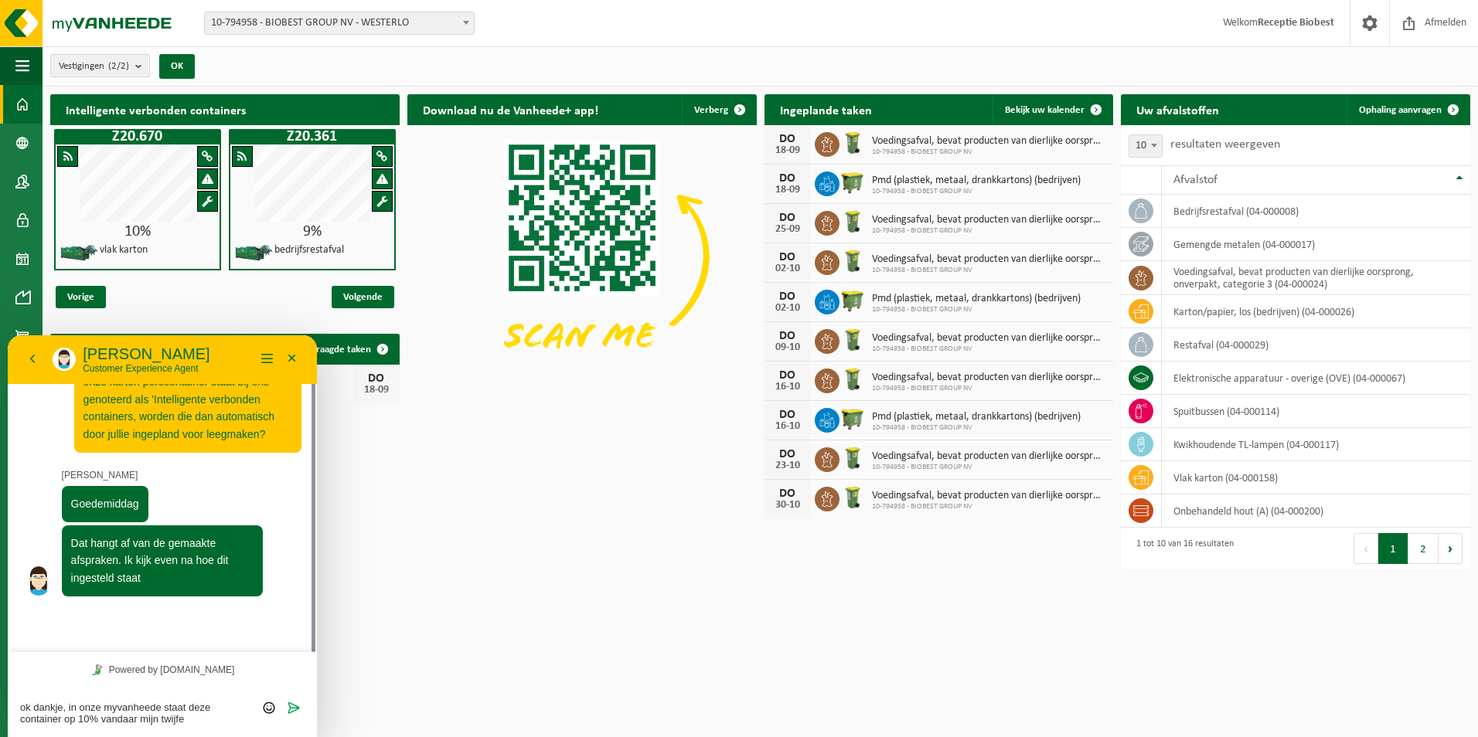
type textarea "ok dankje, in onze myvanheede staat deze container op 10% vandaar mijn twijfel"
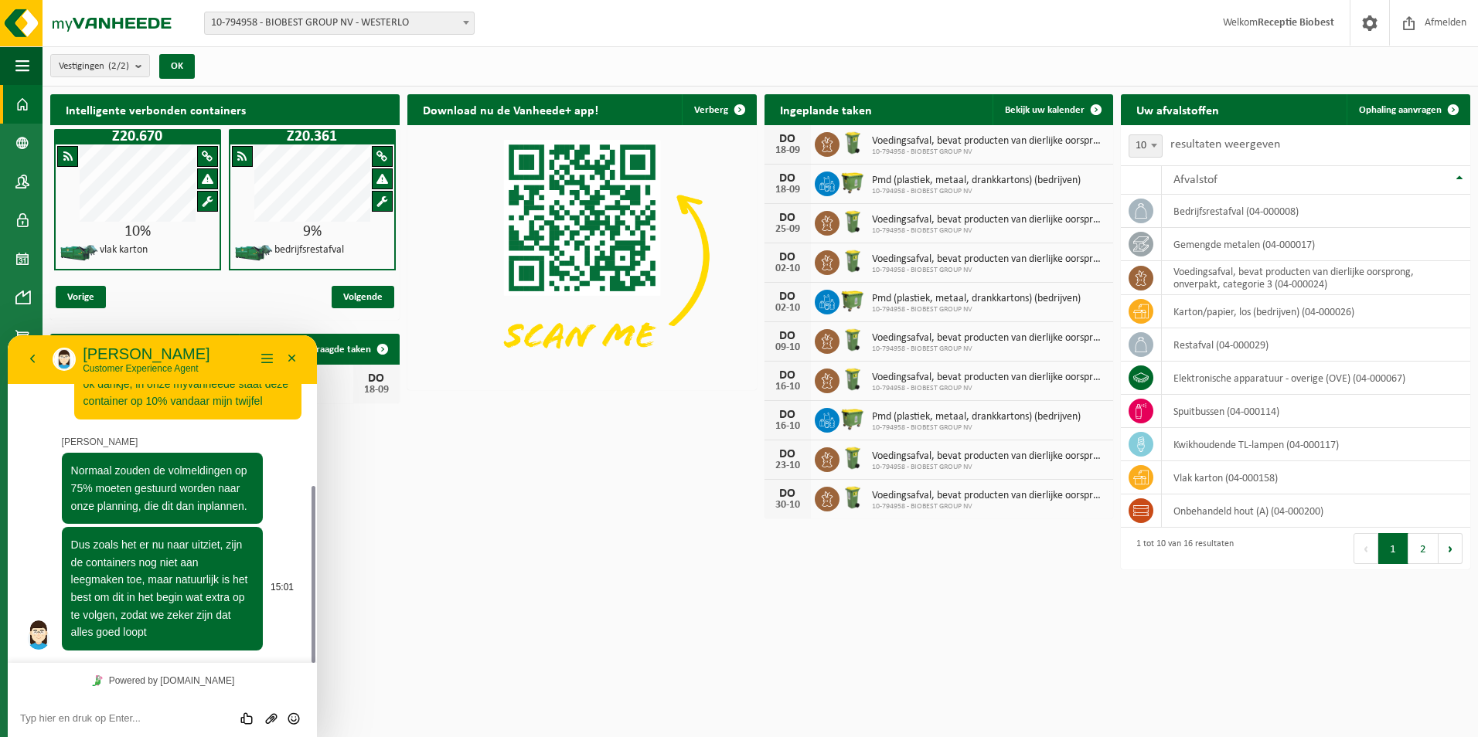
scroll to position [0, 0]
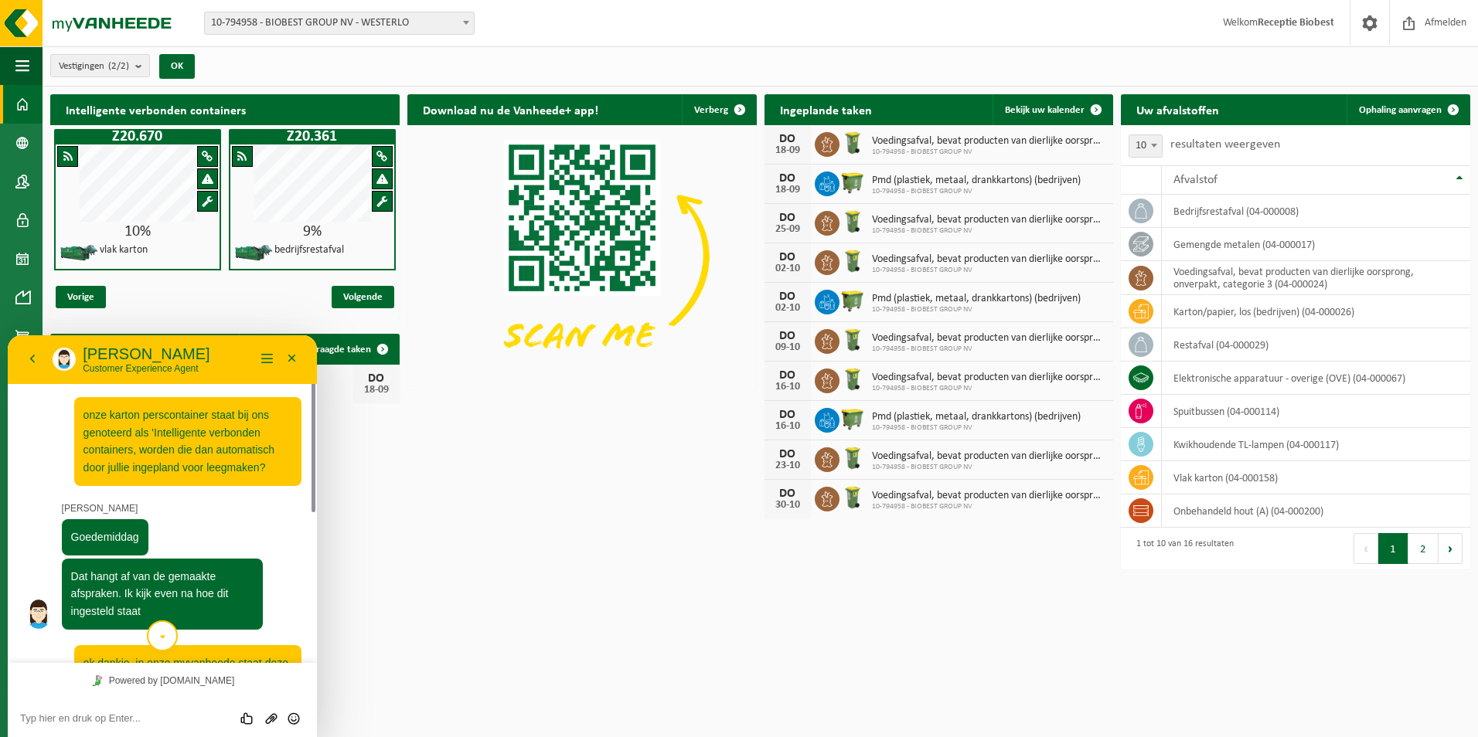
click at [487, 528] on div "Intelligente verbonden containers Z20.670 10% vlak karton Z20.361 9% bedrijfsre…" at bounding box center [760, 333] width 1428 height 492
click at [647, 106] on div "Download nu de Vanheede+ app! Verberg" at bounding box center [581, 109] width 349 height 31
click at [350, 294] on span "Volgende" at bounding box center [363, 297] width 63 height 22
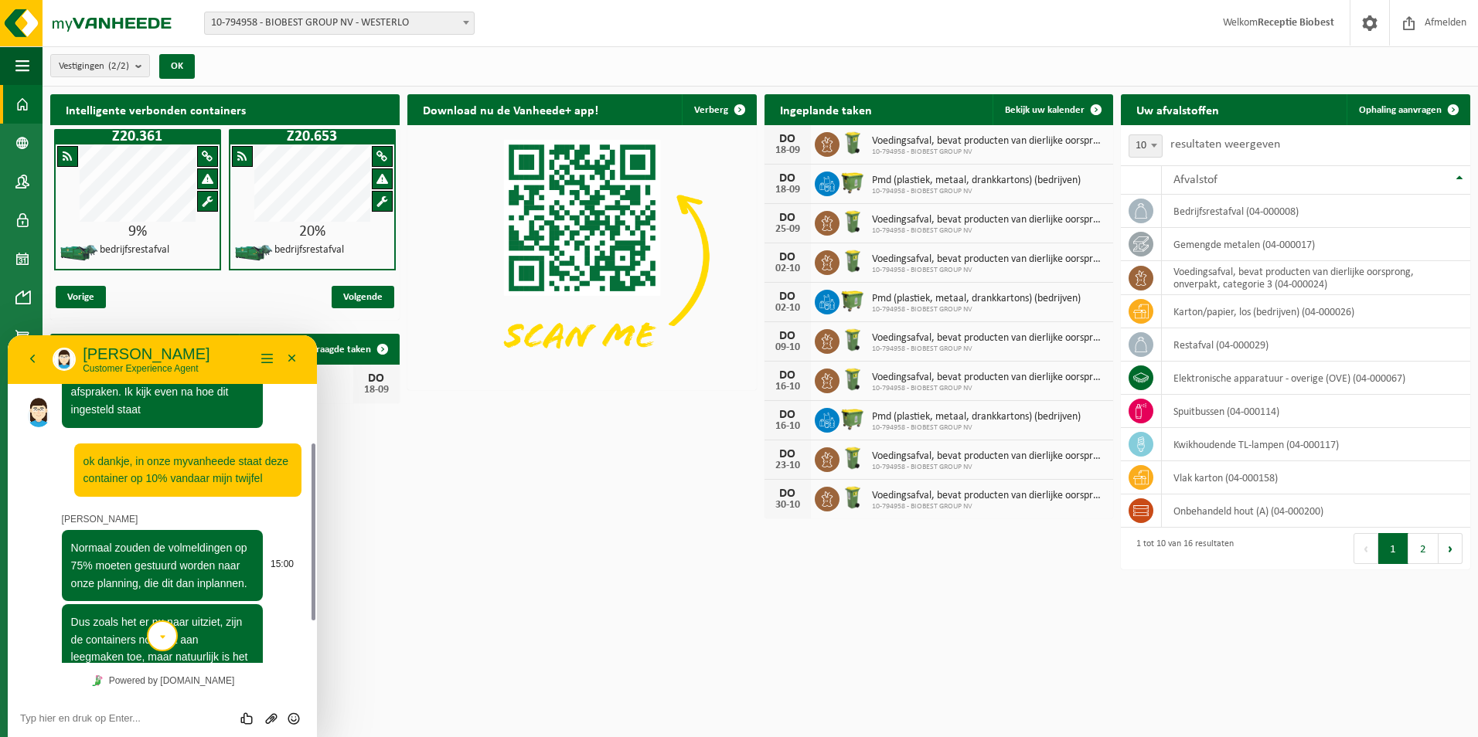
scroll to position [279, 0]
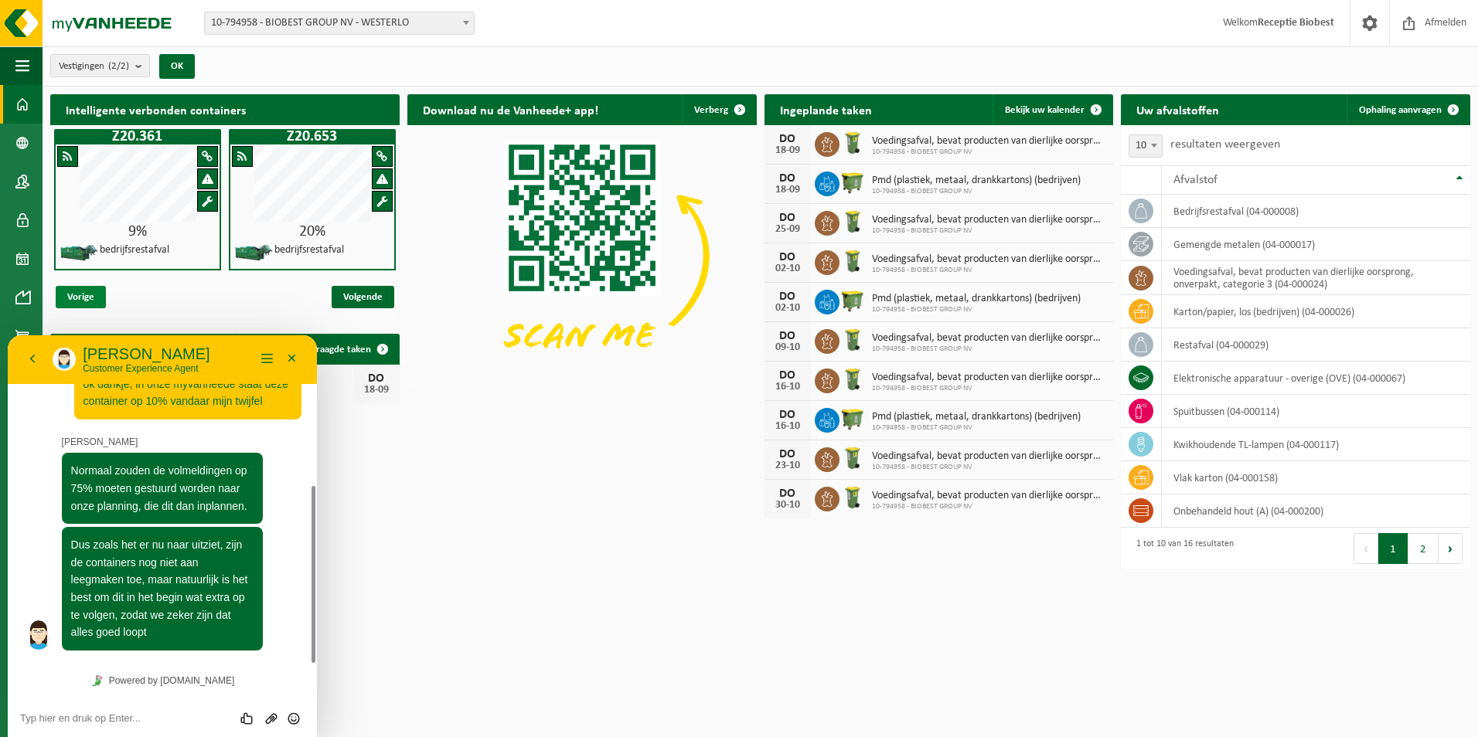
click at [79, 297] on span "Vorige" at bounding box center [81, 297] width 50 height 22
click at [291, 355] on button "Minimaliseer" at bounding box center [292, 359] width 25 height 23
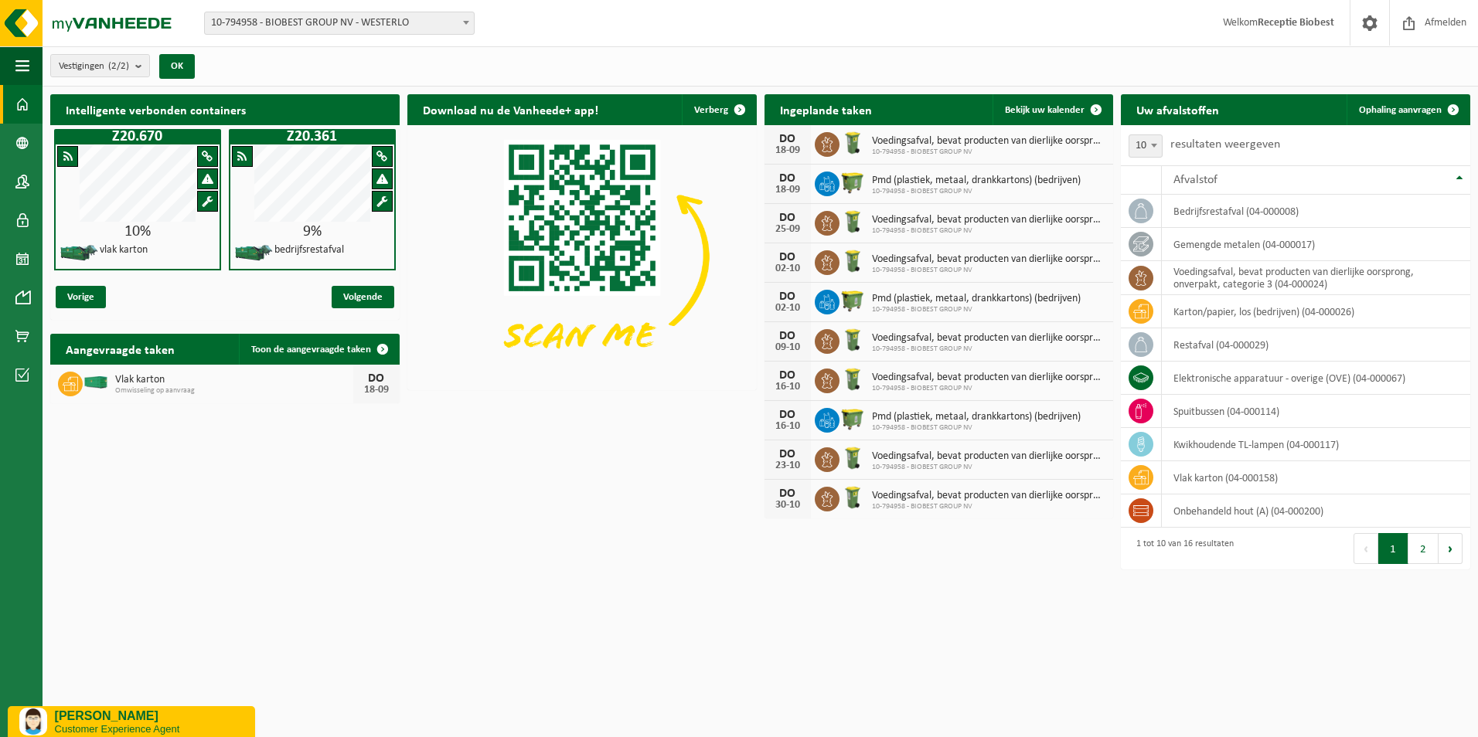
click at [126, 717] on p "[PERSON_NAME]" at bounding box center [149, 717] width 189 height 14
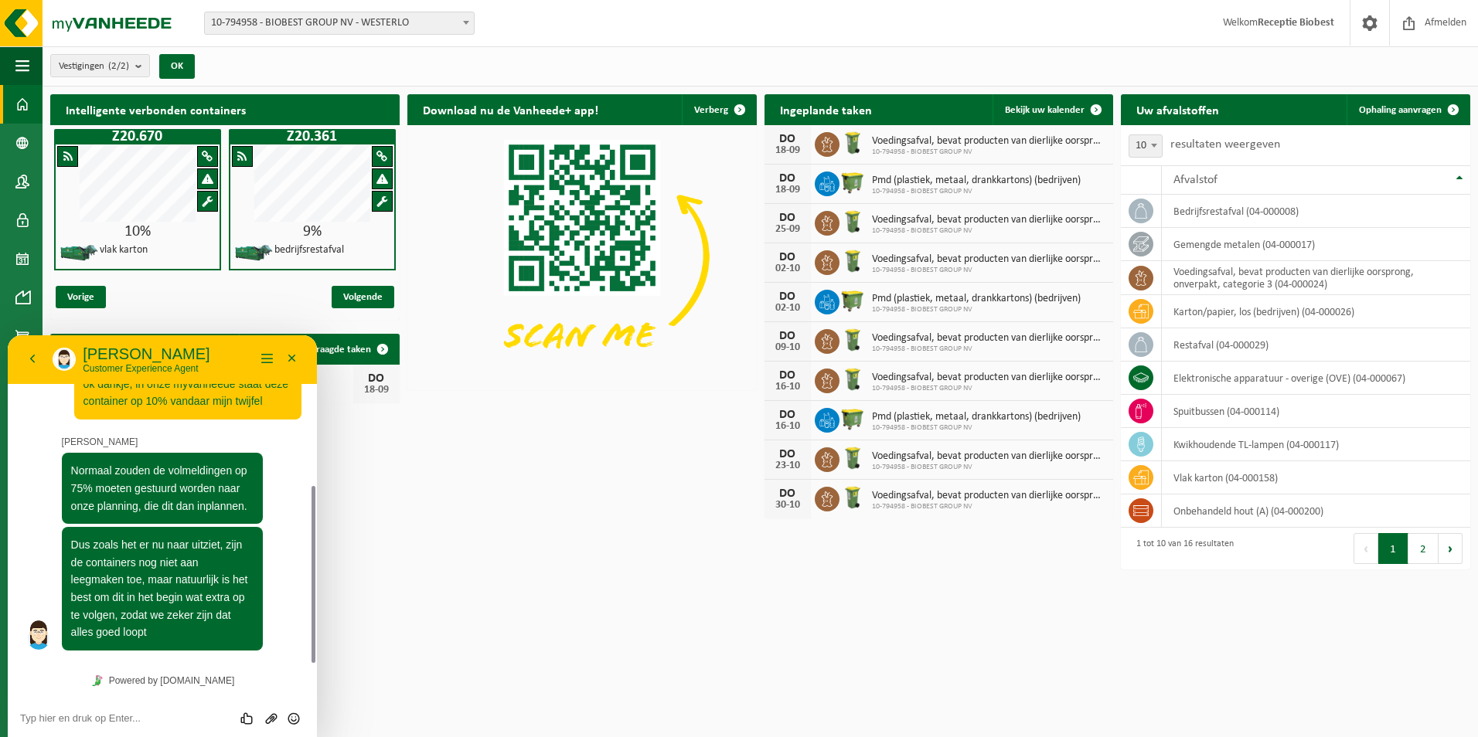
click at [98, 714] on textarea at bounding box center [162, 719] width 284 height 12
click at [117, 716] on textarea at bounding box center [162, 719] width 284 height 12
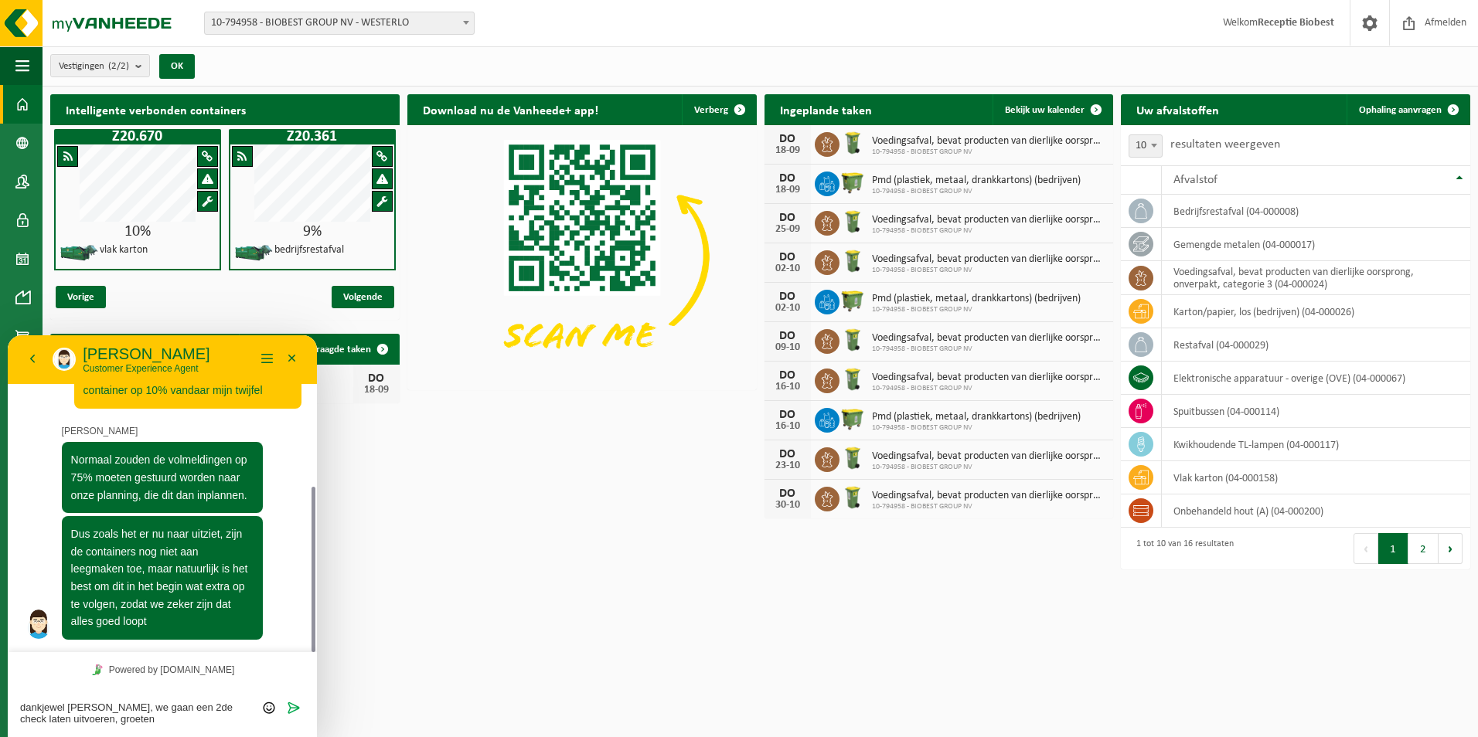
type textarea "dankjewel [PERSON_NAME], we gaan een 2de check laten uitvoeren, groeten [PERSON…"
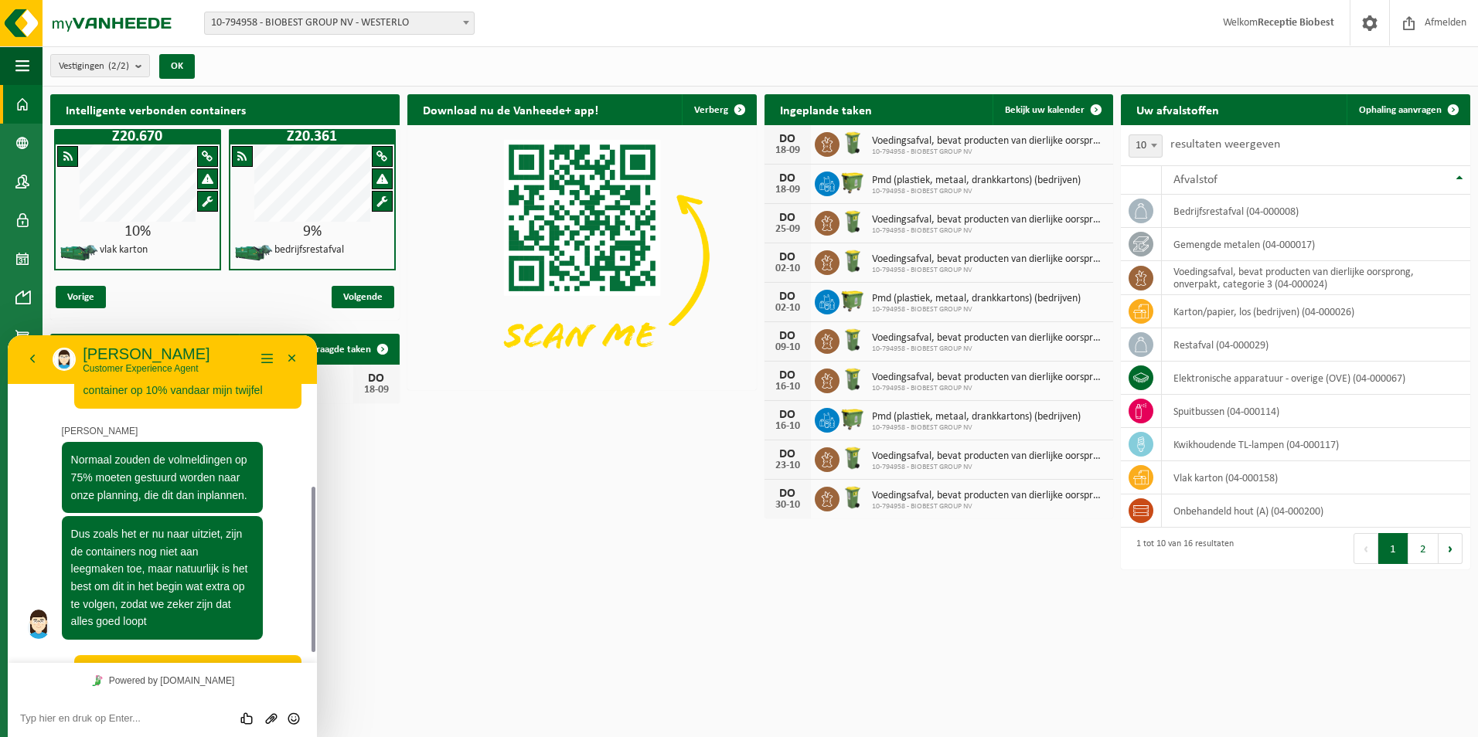
scroll to position [348, 0]
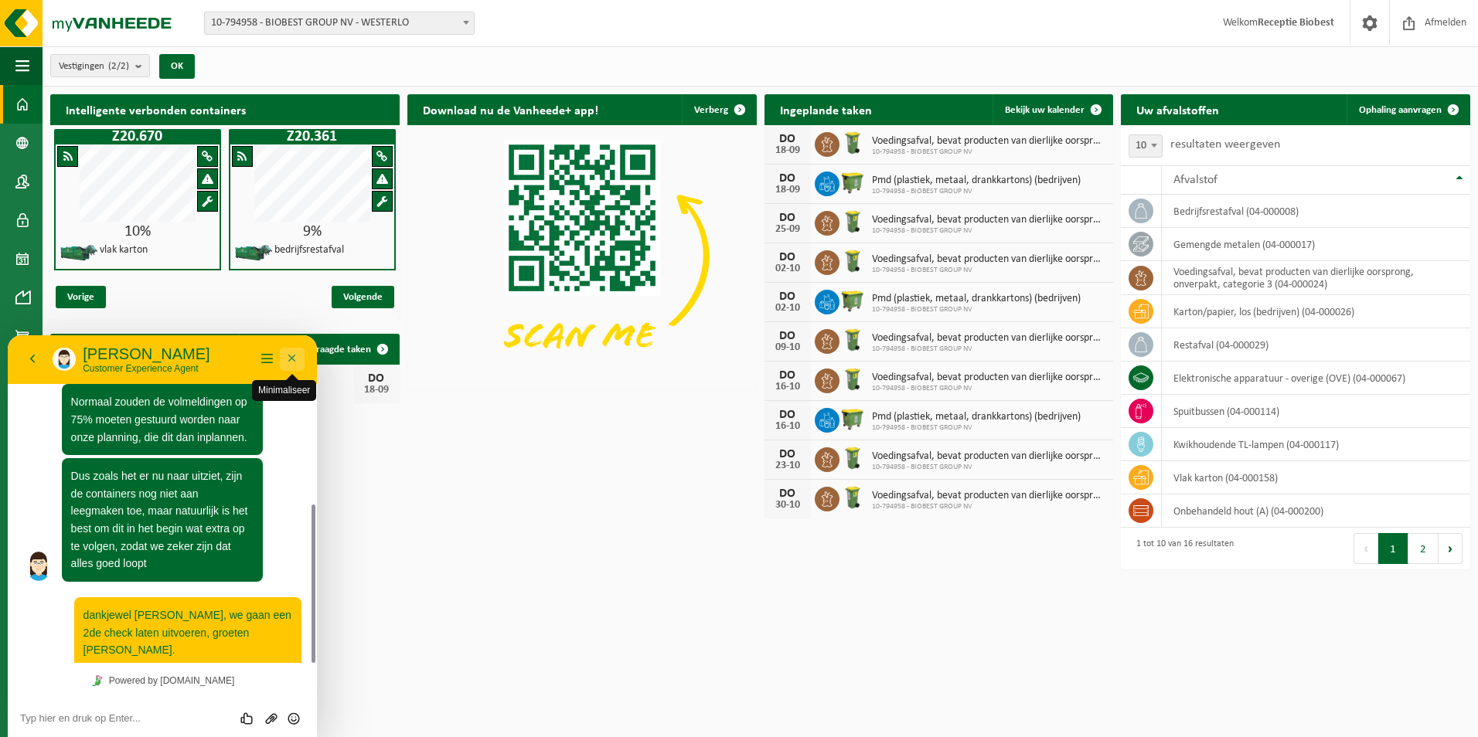
click at [288, 355] on button "Minimaliseer" at bounding box center [292, 359] width 25 height 23
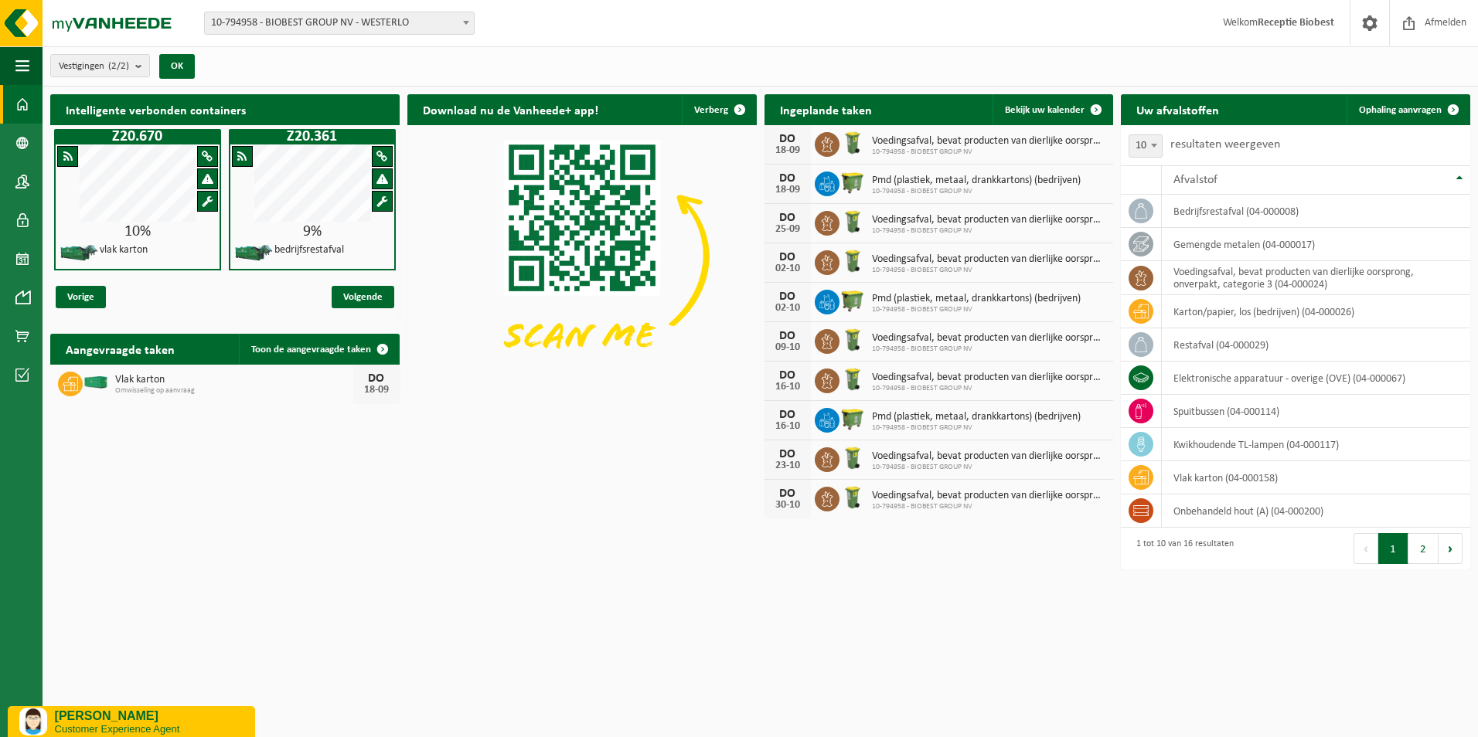
click at [114, 729] on p "Customer Experience Agent" at bounding box center [149, 729] width 189 height 12
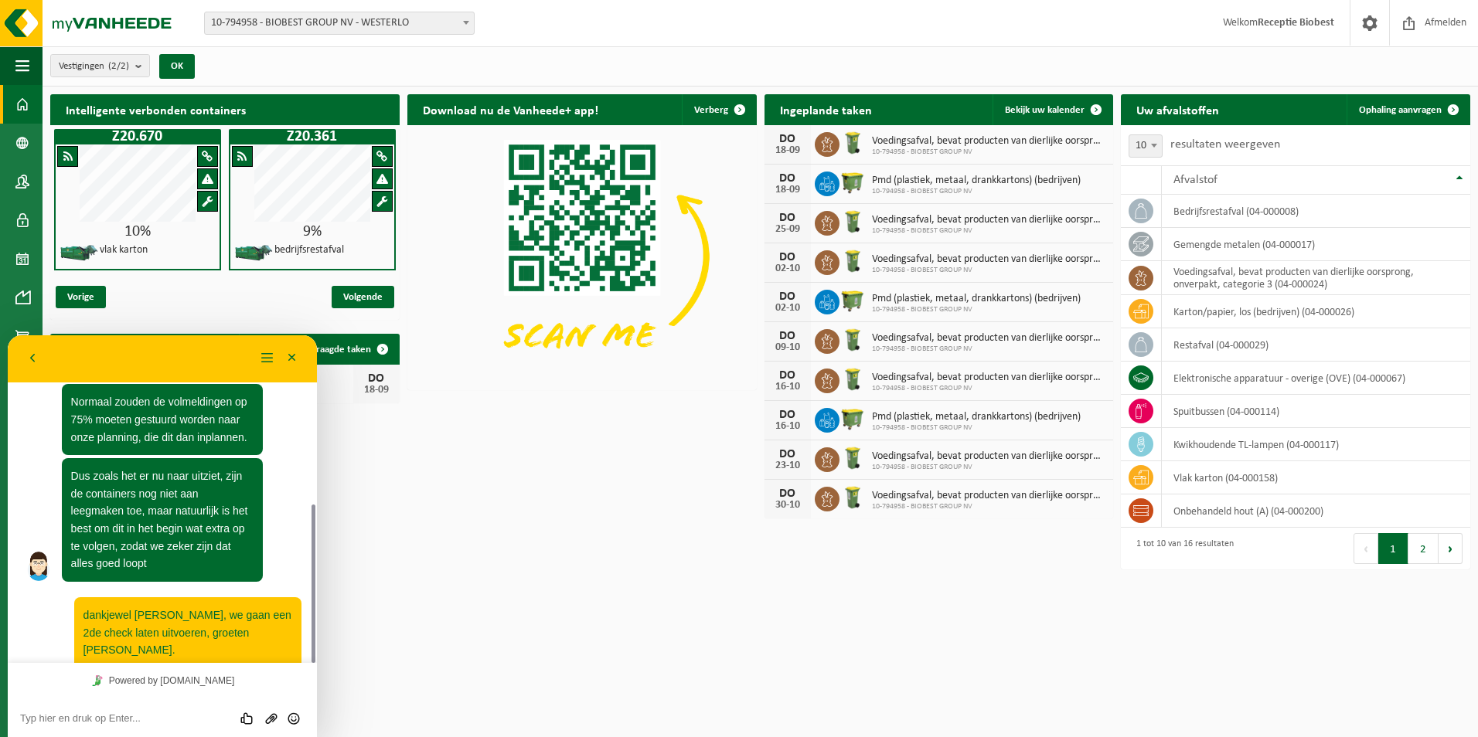
click at [91, 716] on textarea at bounding box center [162, 719] width 284 height 12
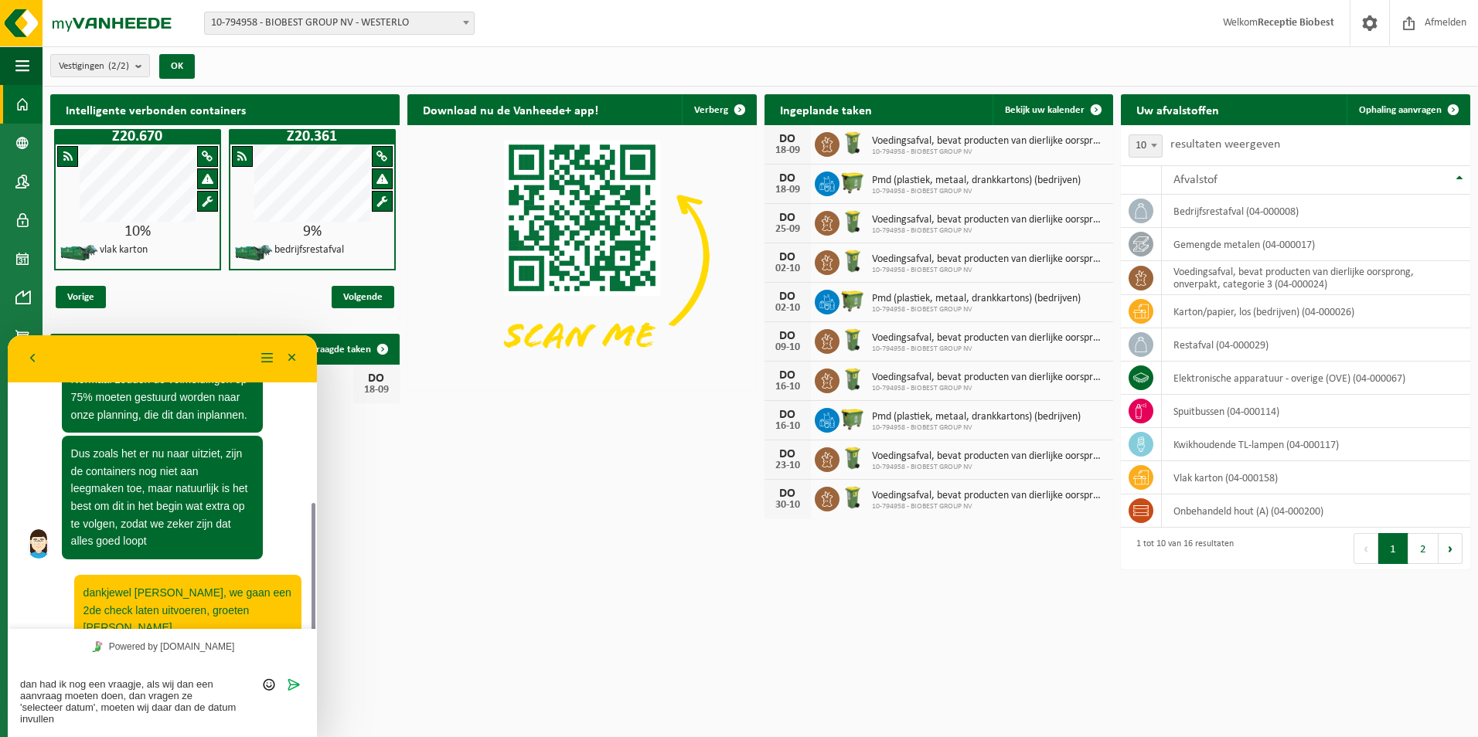
scroll to position [382, 0]
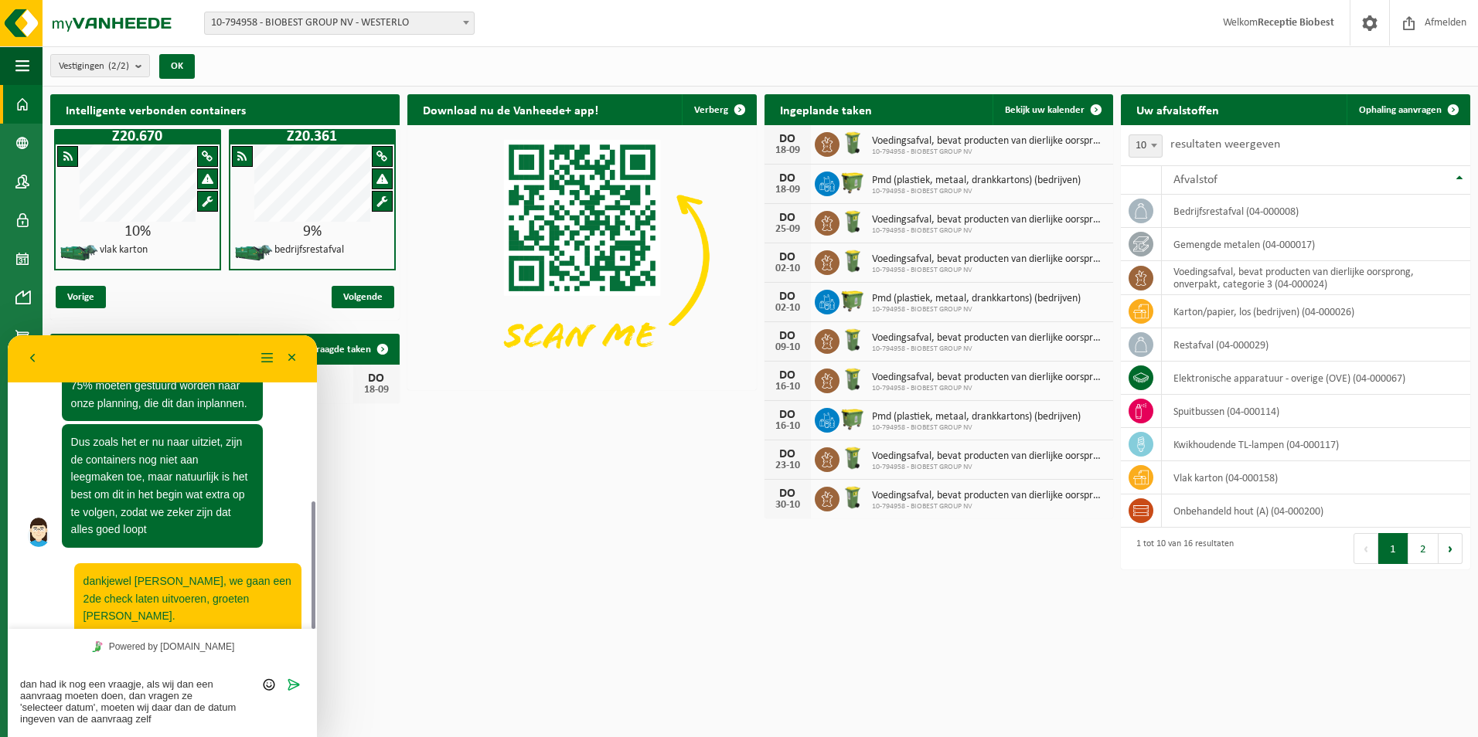
type textarea "dan had ik nog een vraagje, als wij dan een aanvraag moeten doen, dan vragen ze…"
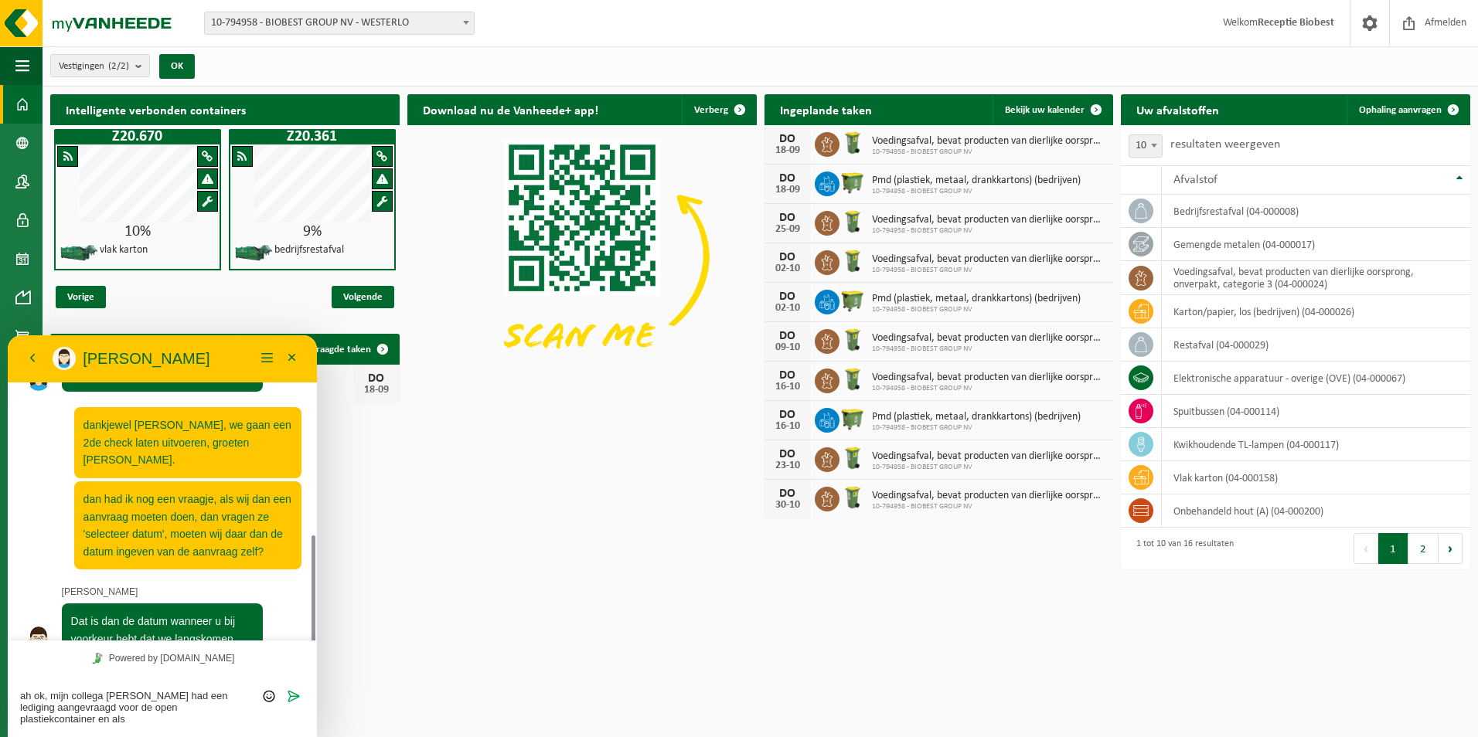
scroll to position [550, 0]
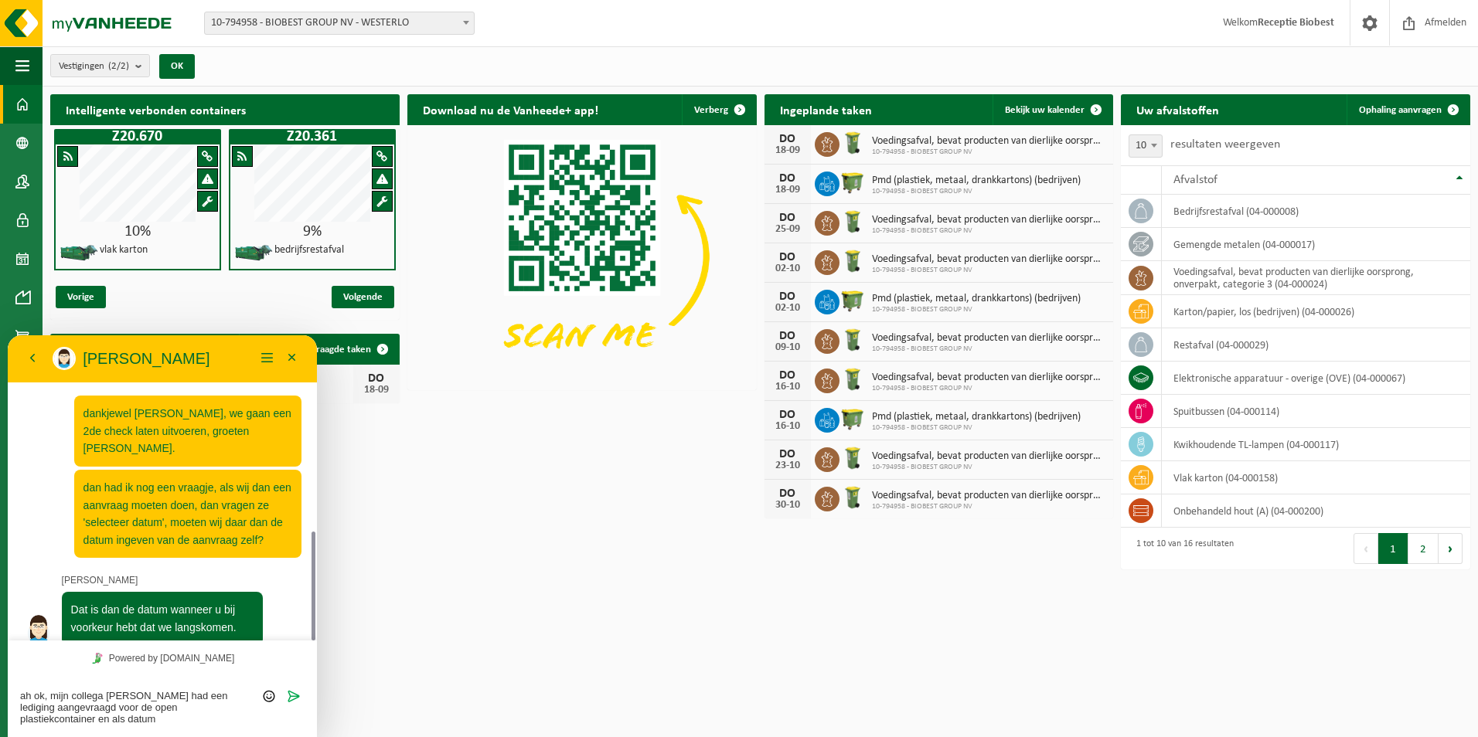
click at [160, 696] on textarea "ah ok, mijn collega gisteren had een lediging aangevraagd voor de open plastiek…" at bounding box center [162, 707] width 284 height 35
click at [63, 722] on textarea "ah ok, mijn collega heeft gisteren een lediging aangevraagd voor de open plasti…" at bounding box center [162, 707] width 284 height 35
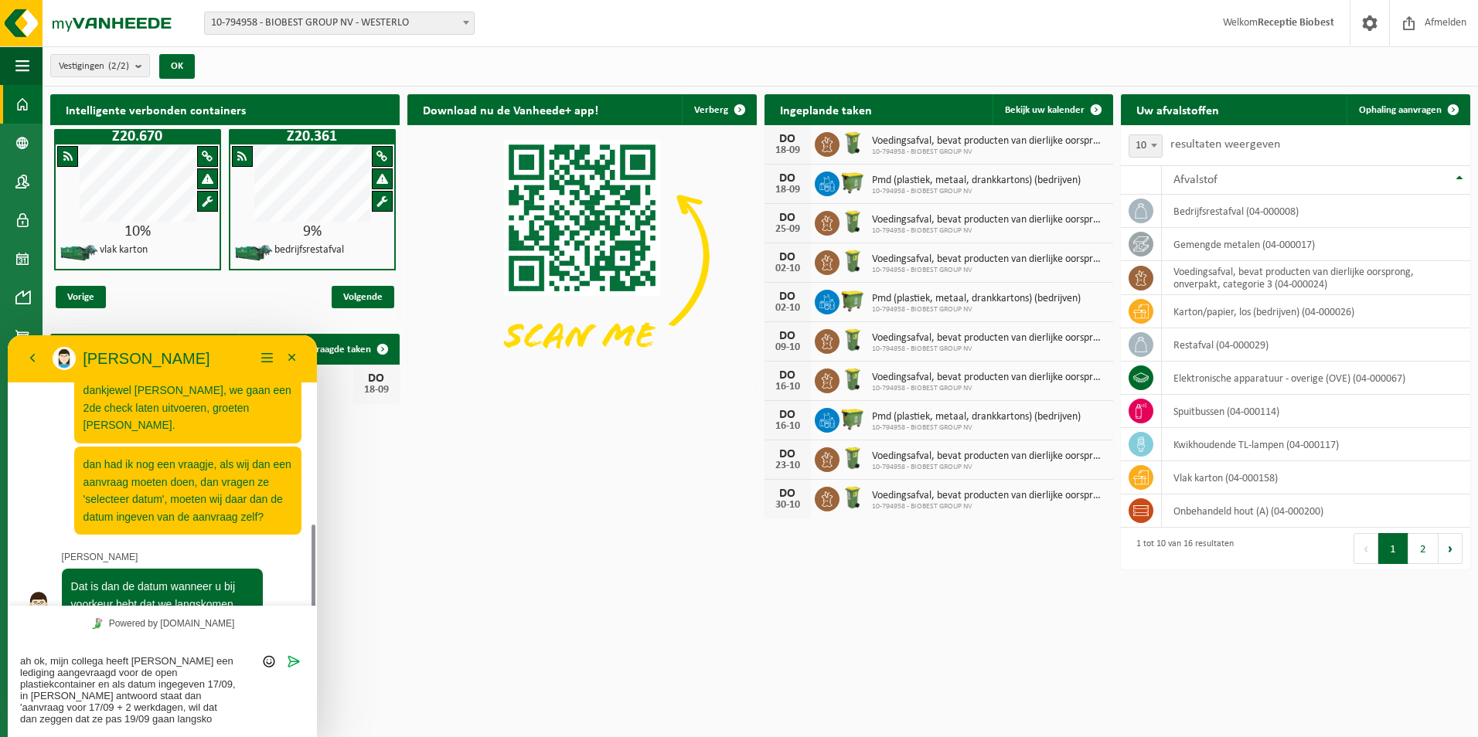
scroll to position [0, 0]
type textarea "ah ok, mijn collega heeft [PERSON_NAME] een lediging aangevraagd voor de open p…"
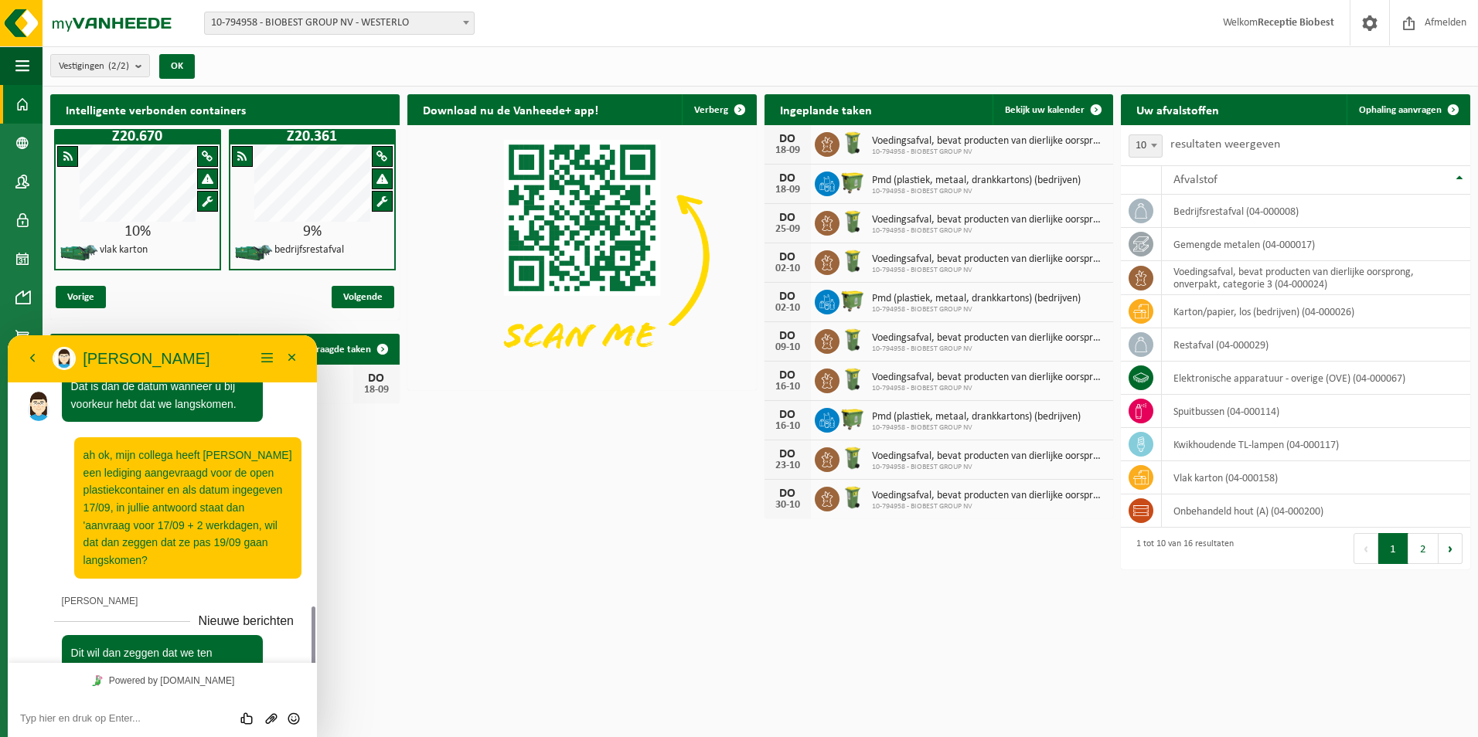
scroll to position [811, 0]
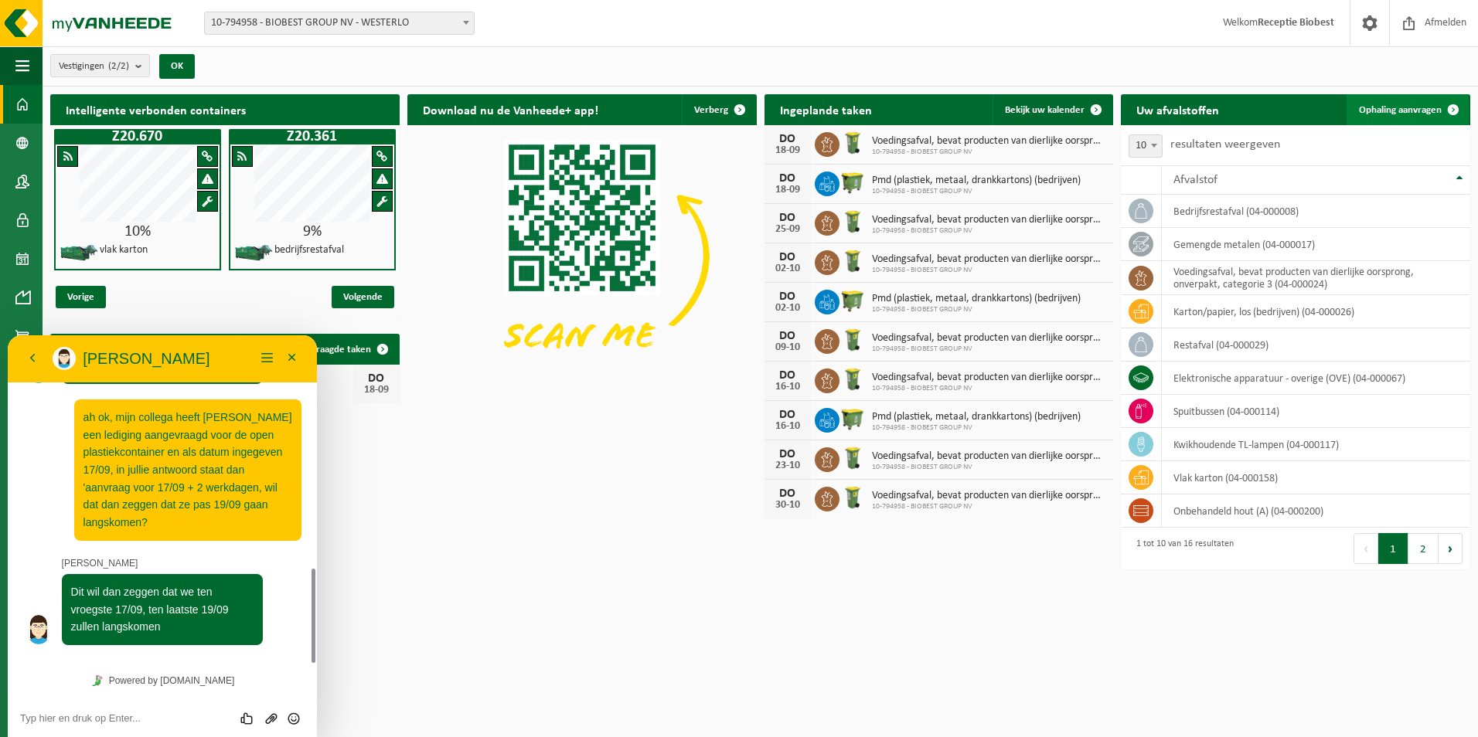
click at [1395, 105] on span "Ophaling aanvragen" at bounding box center [1400, 110] width 83 height 10
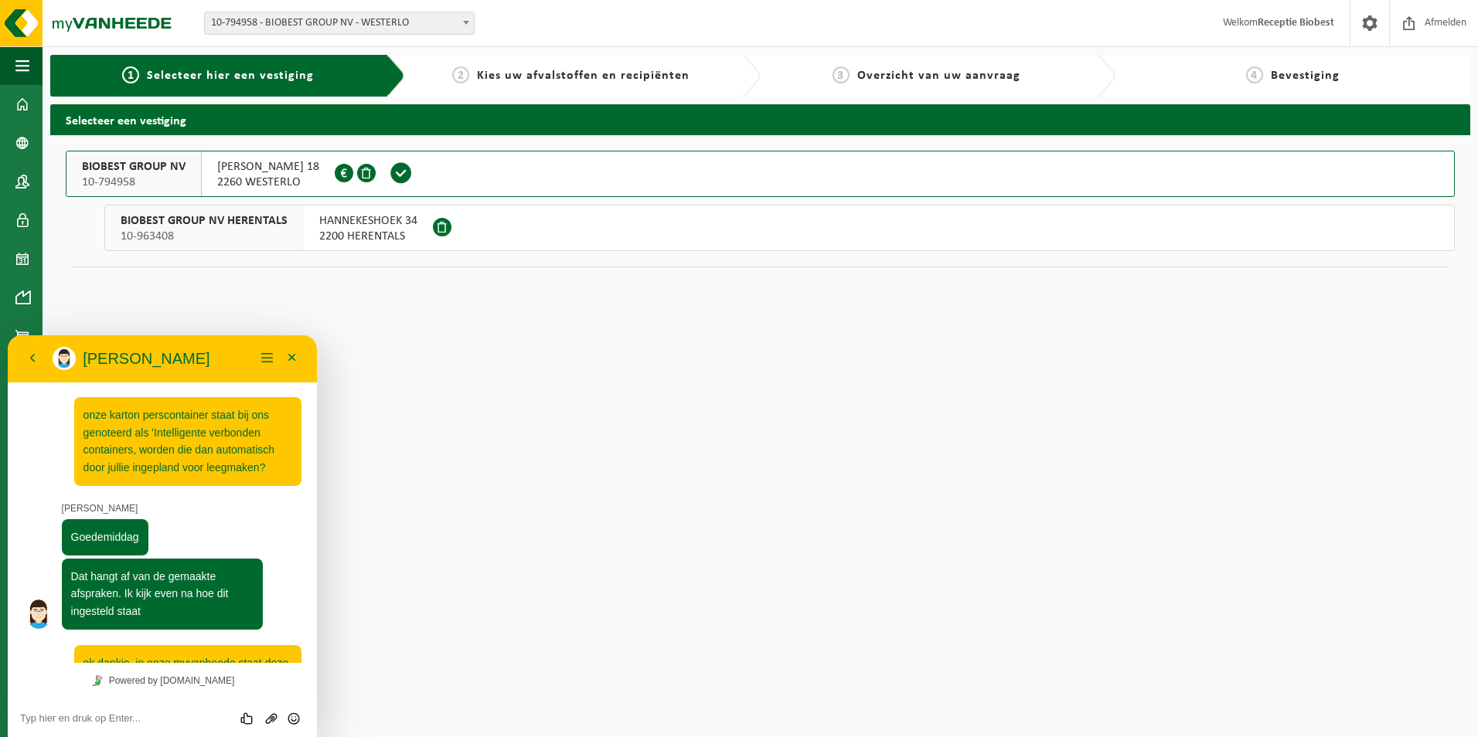
scroll to position [788, 0]
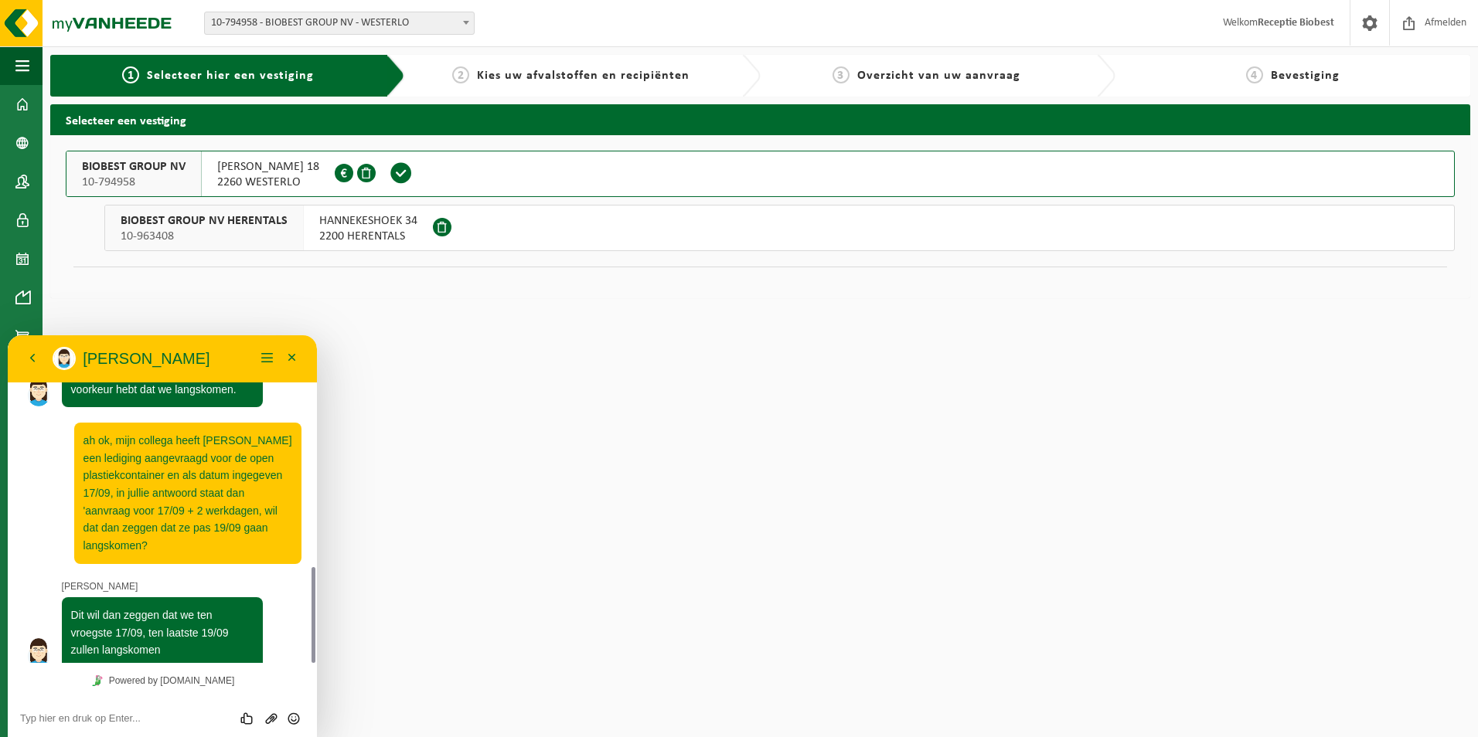
click at [390, 162] on span at bounding box center [401, 173] width 23 height 23
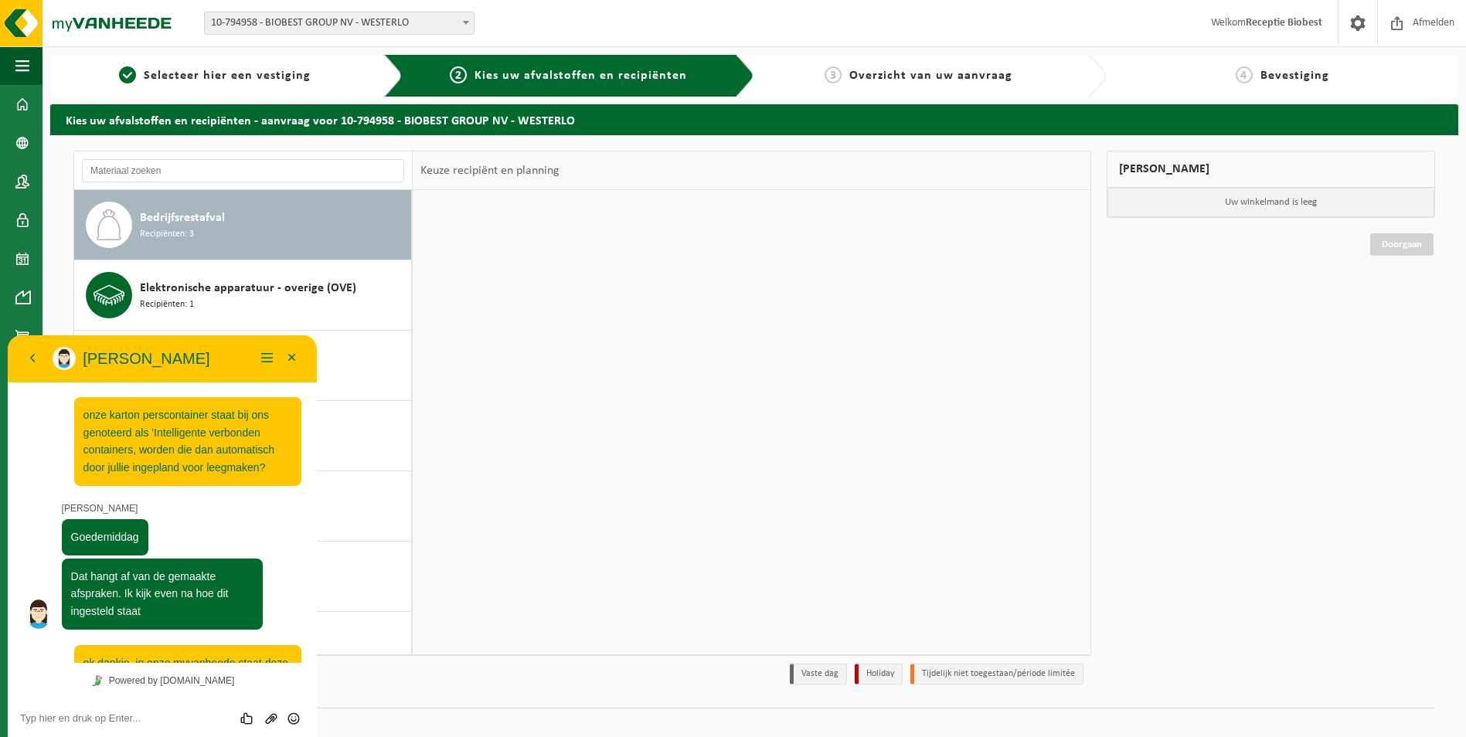
scroll to position [788, 0]
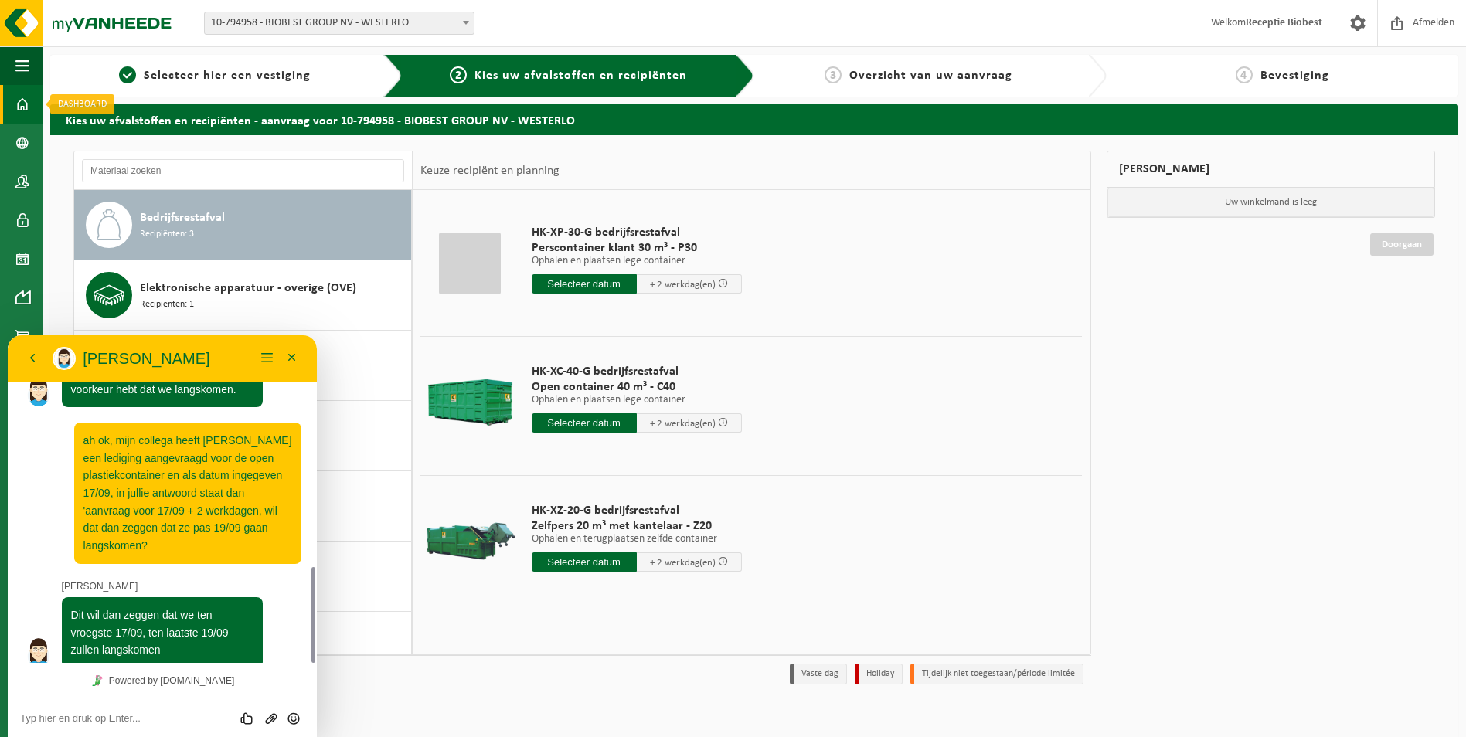
click at [21, 104] on span at bounding box center [22, 104] width 14 height 39
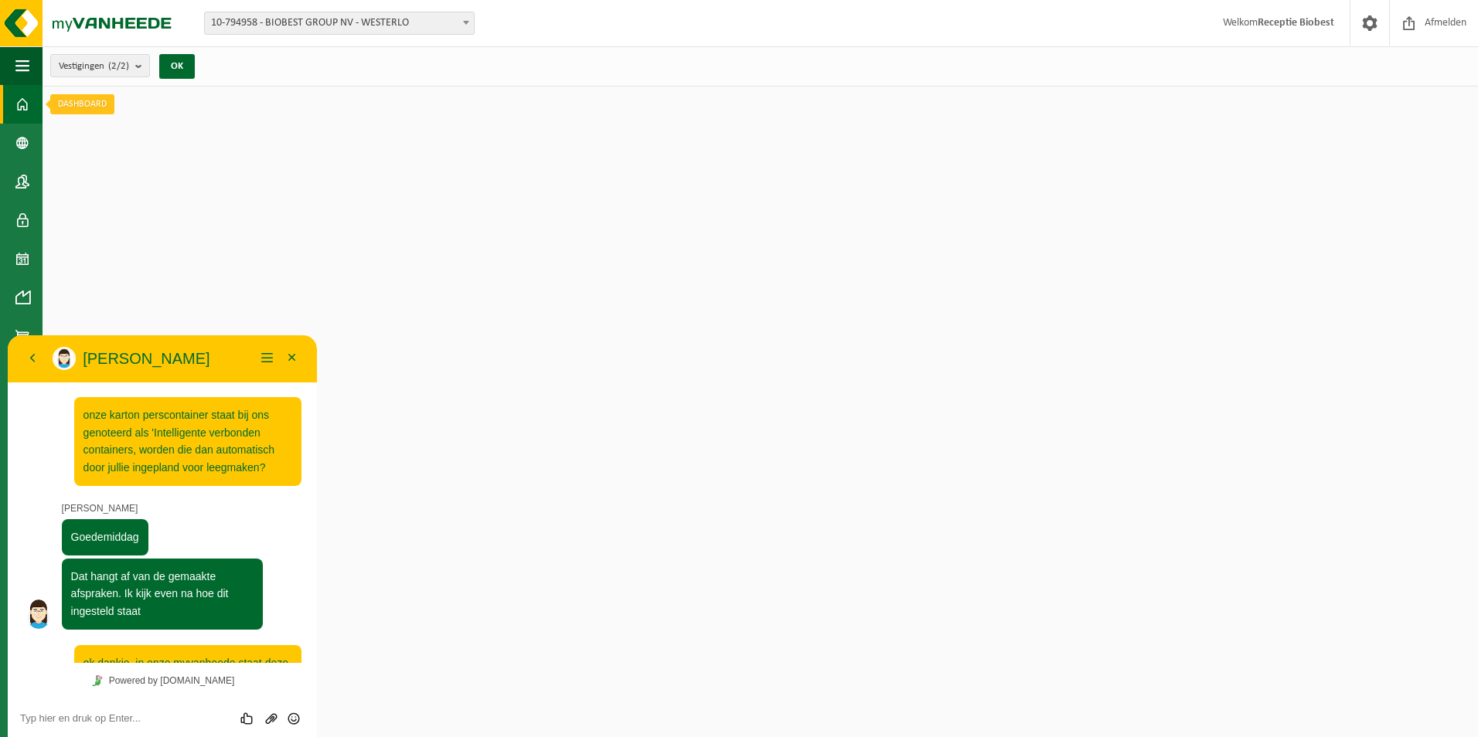
scroll to position [788, 0]
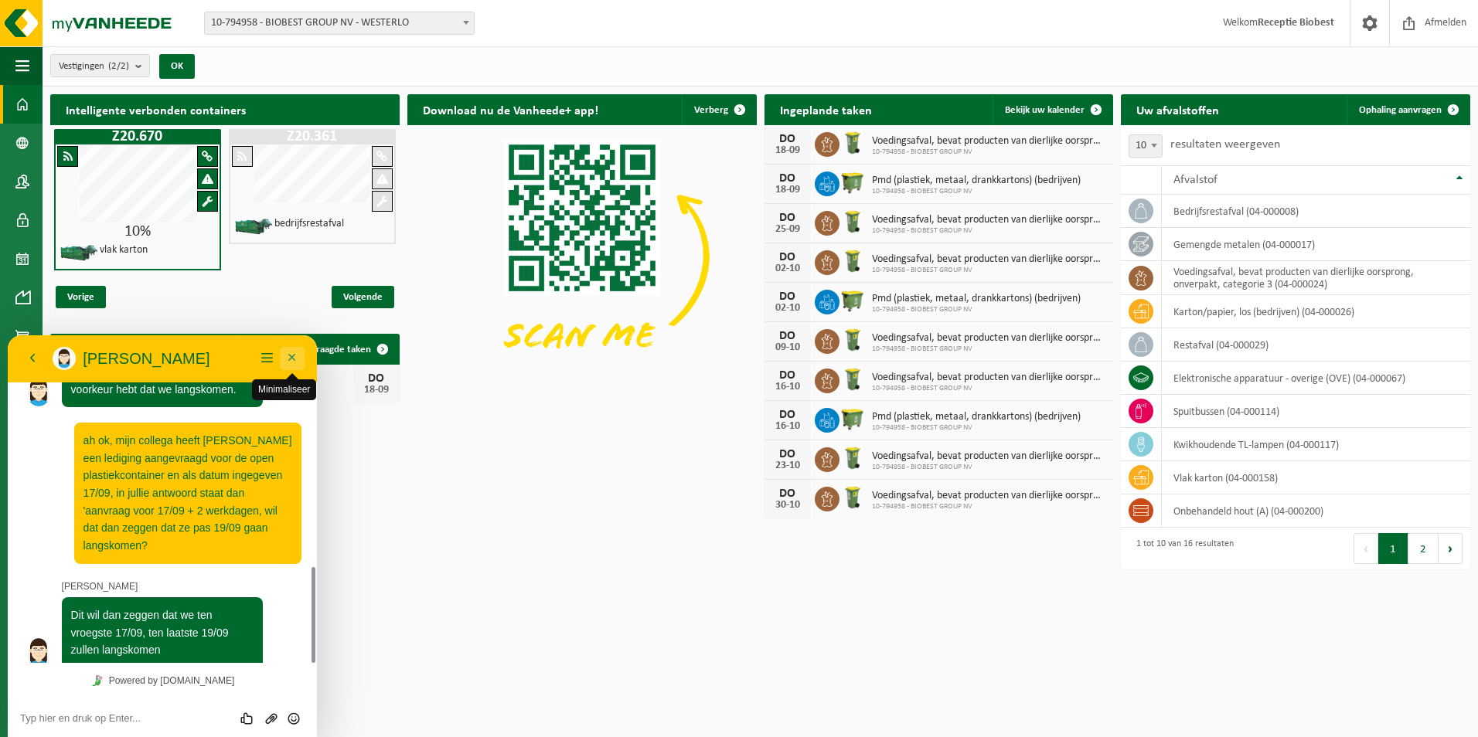
click at [292, 357] on button "Minimaliseer" at bounding box center [292, 358] width 25 height 23
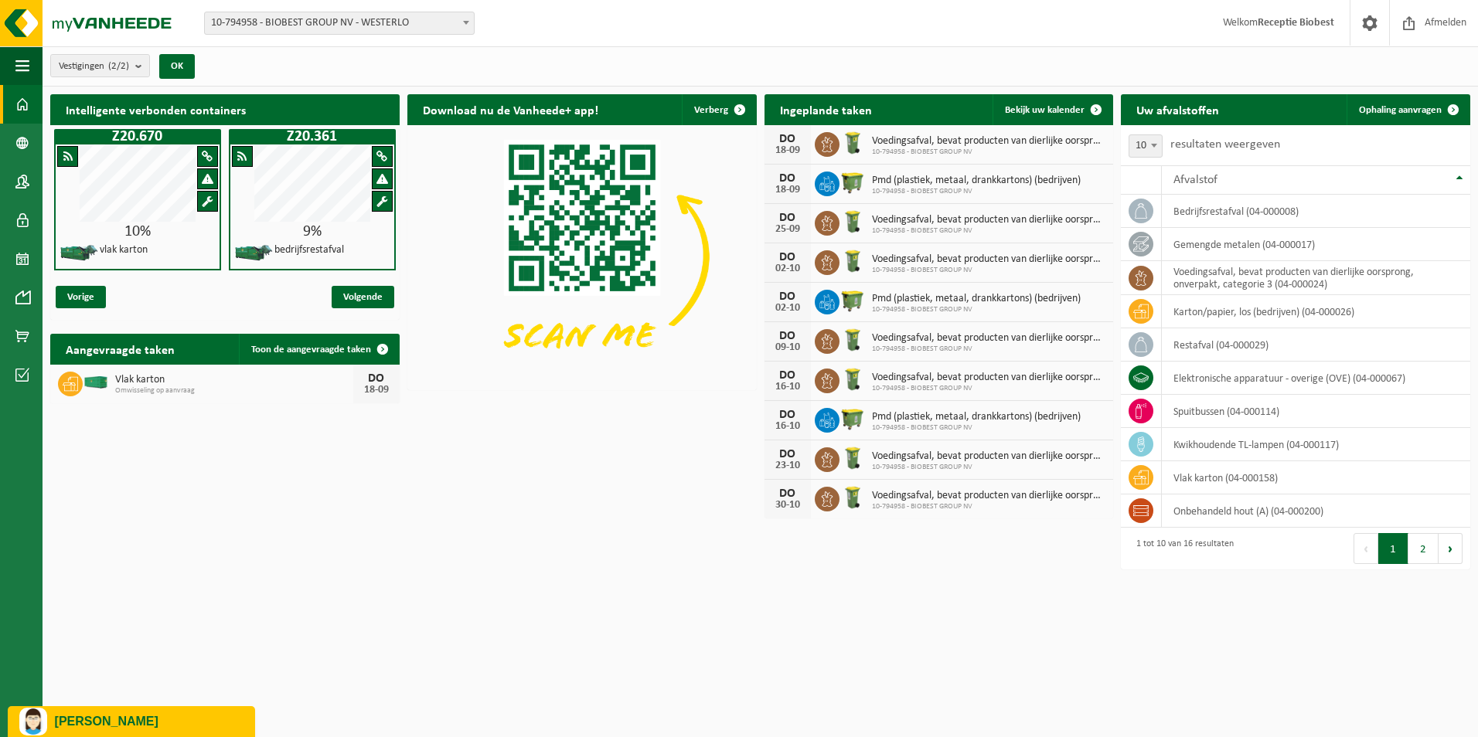
click at [144, 721] on p "[PERSON_NAME]" at bounding box center [149, 722] width 189 height 14
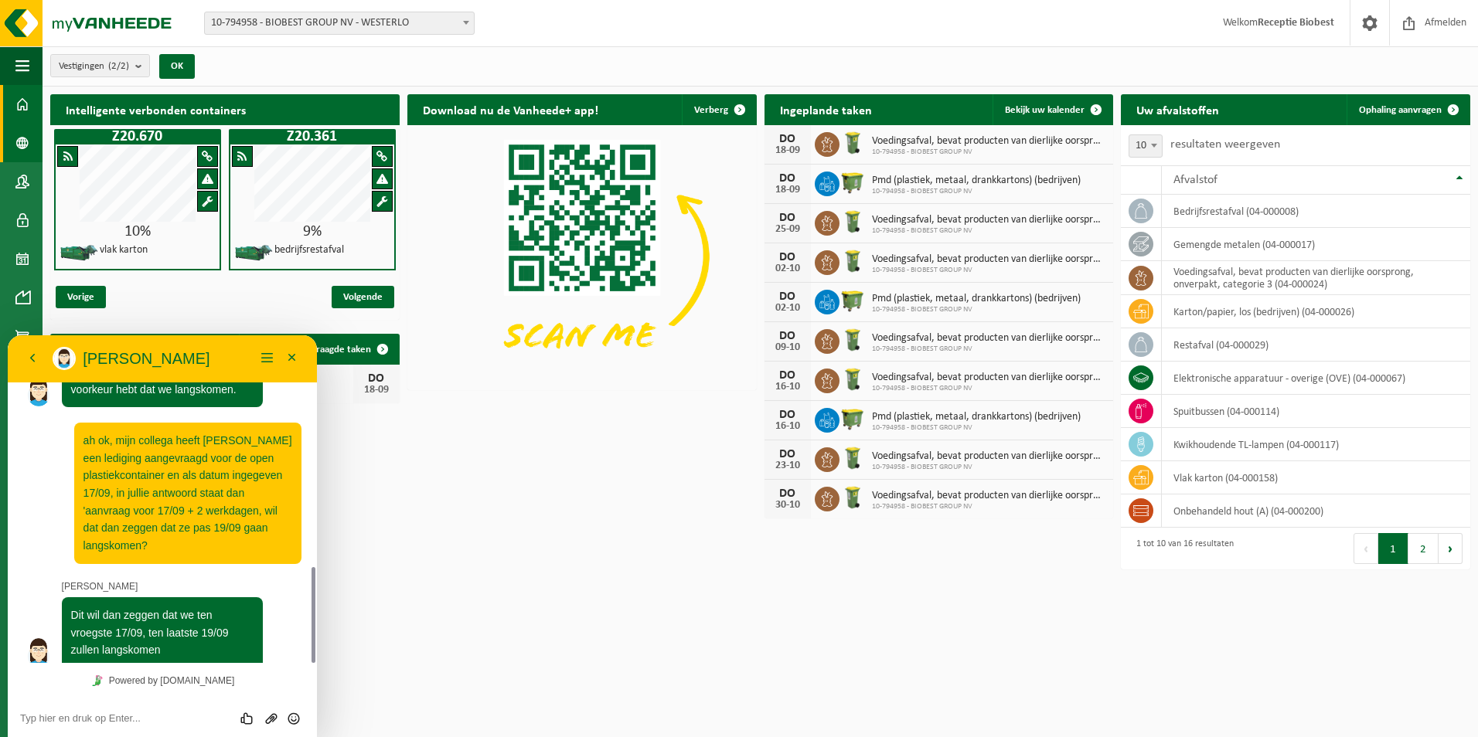
click at [27, 139] on span at bounding box center [22, 143] width 14 height 39
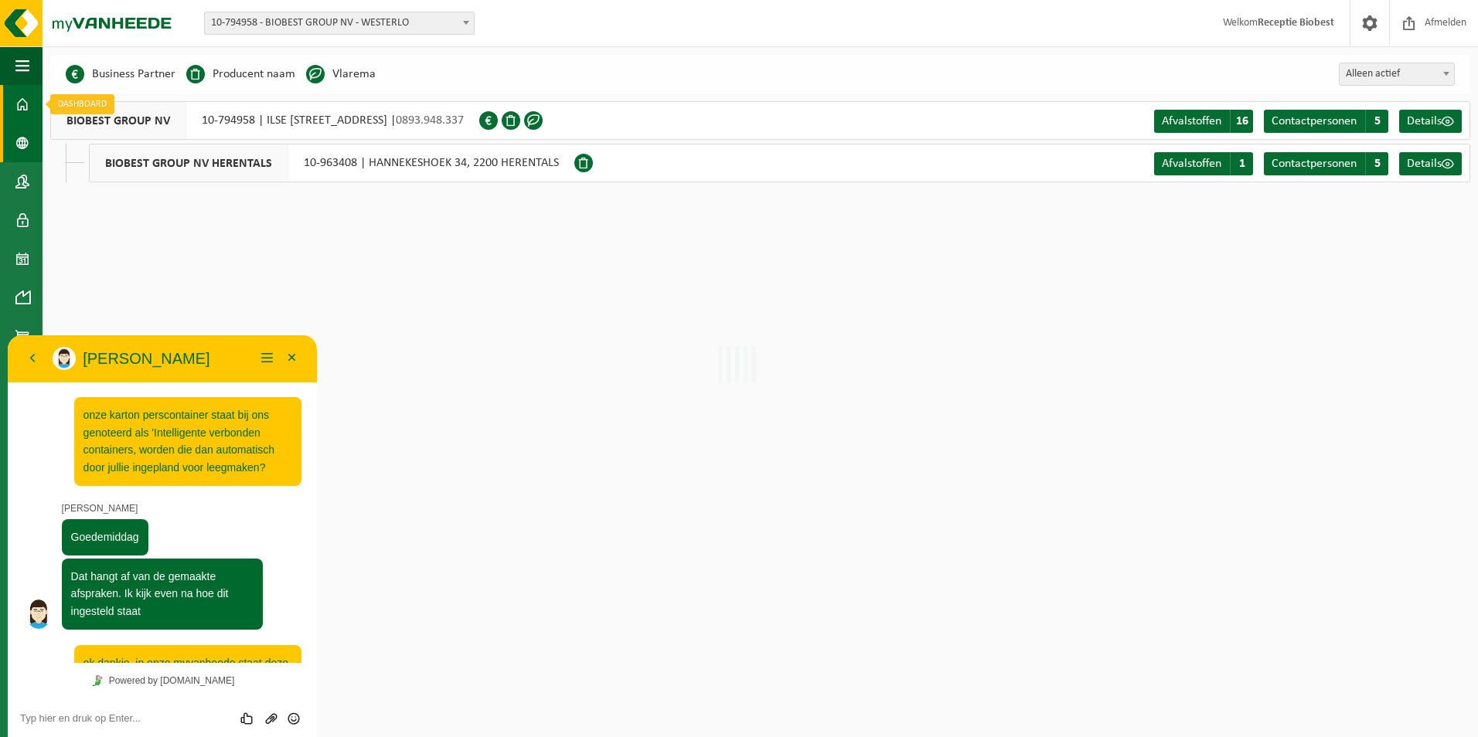
scroll to position [788, 0]
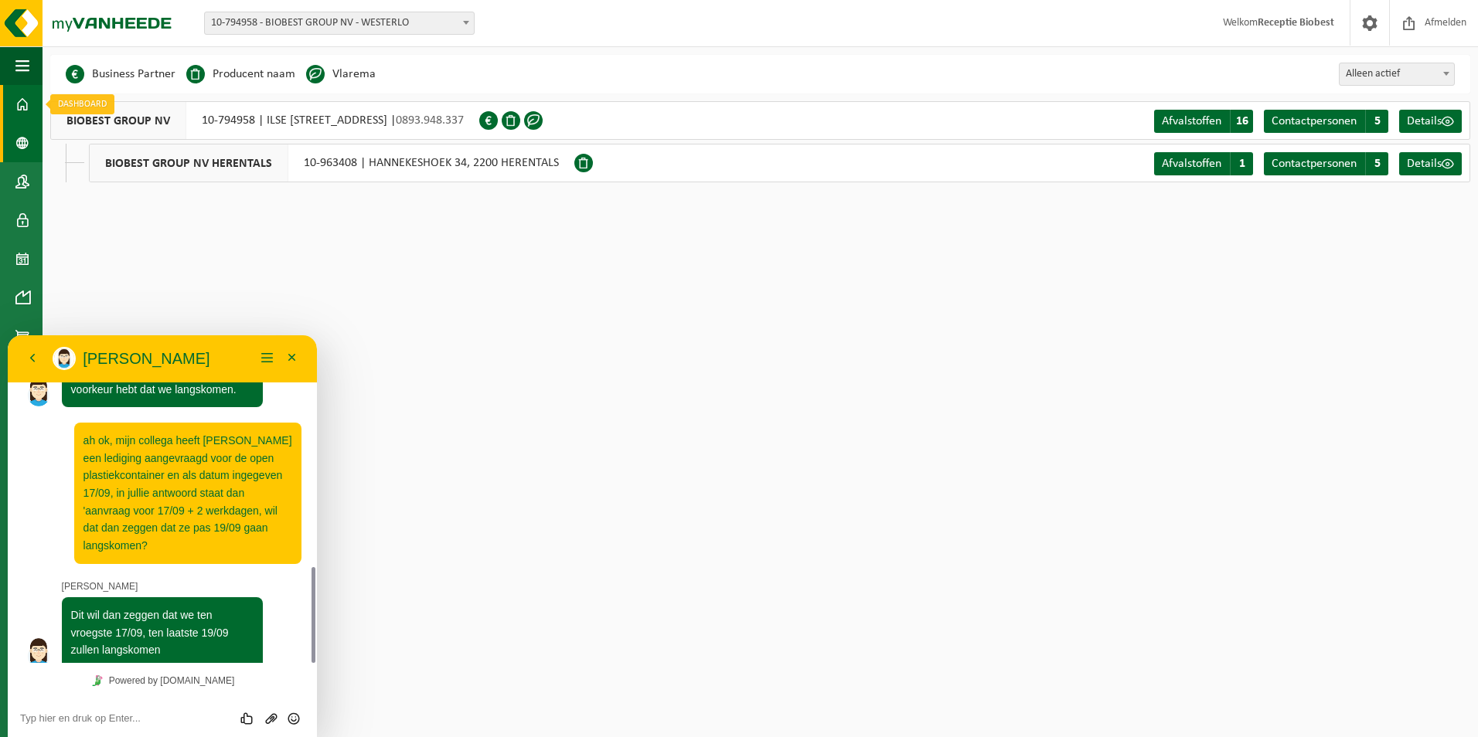
click at [25, 97] on span at bounding box center [22, 104] width 14 height 39
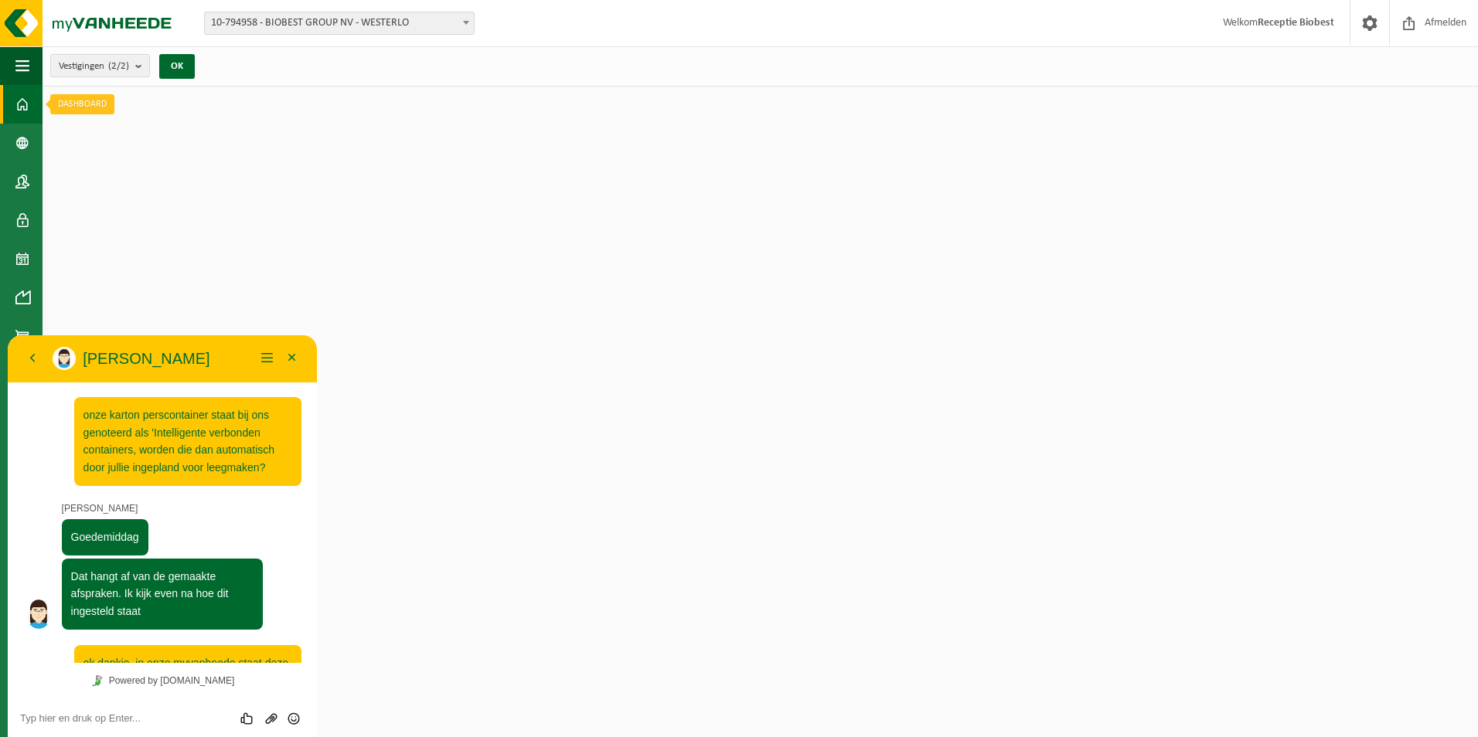
scroll to position [788, 0]
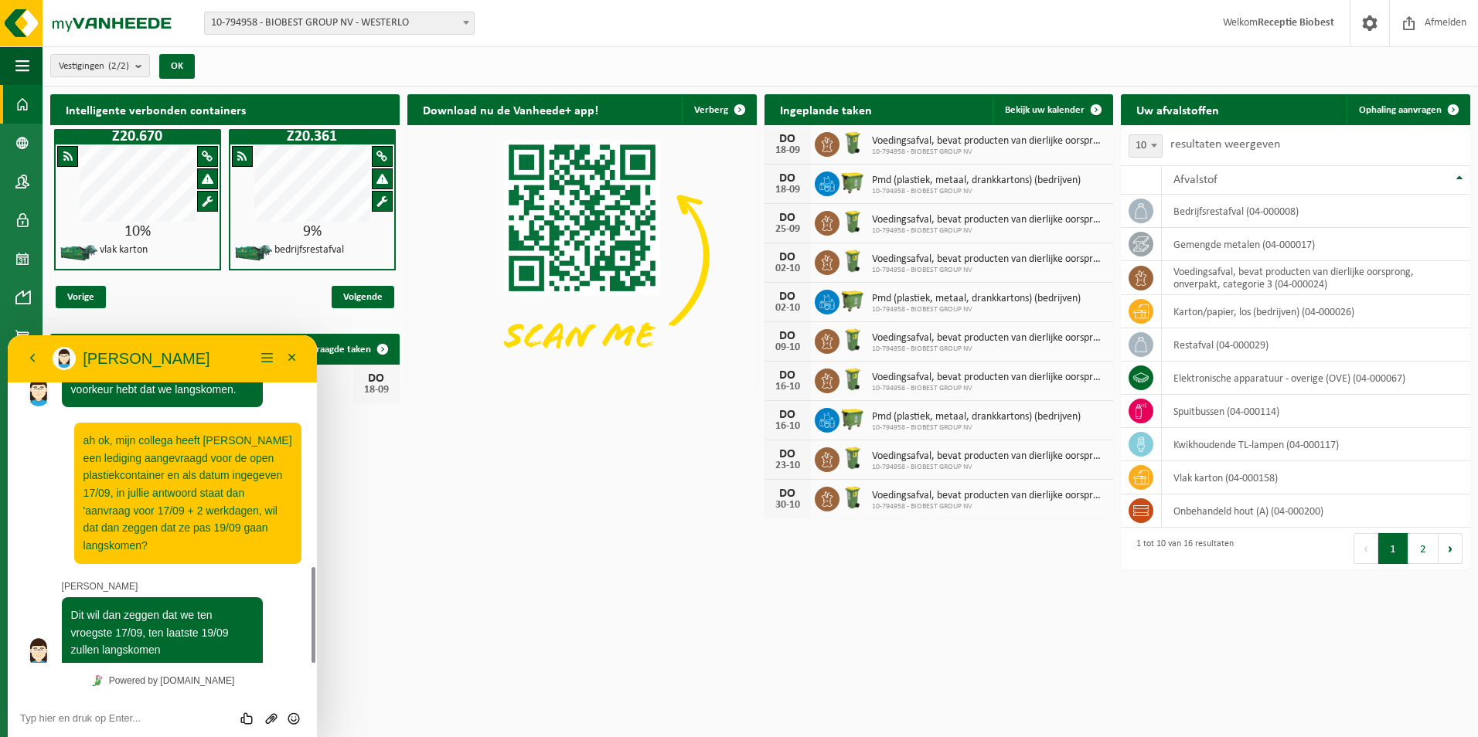
click at [462, 441] on div "Intelligente verbonden containers Z20.670 10% vlak karton Z20.361 9% bedrijfsre…" at bounding box center [760, 333] width 1428 height 492
click at [291, 352] on button "Minimaliseer" at bounding box center [292, 358] width 25 height 23
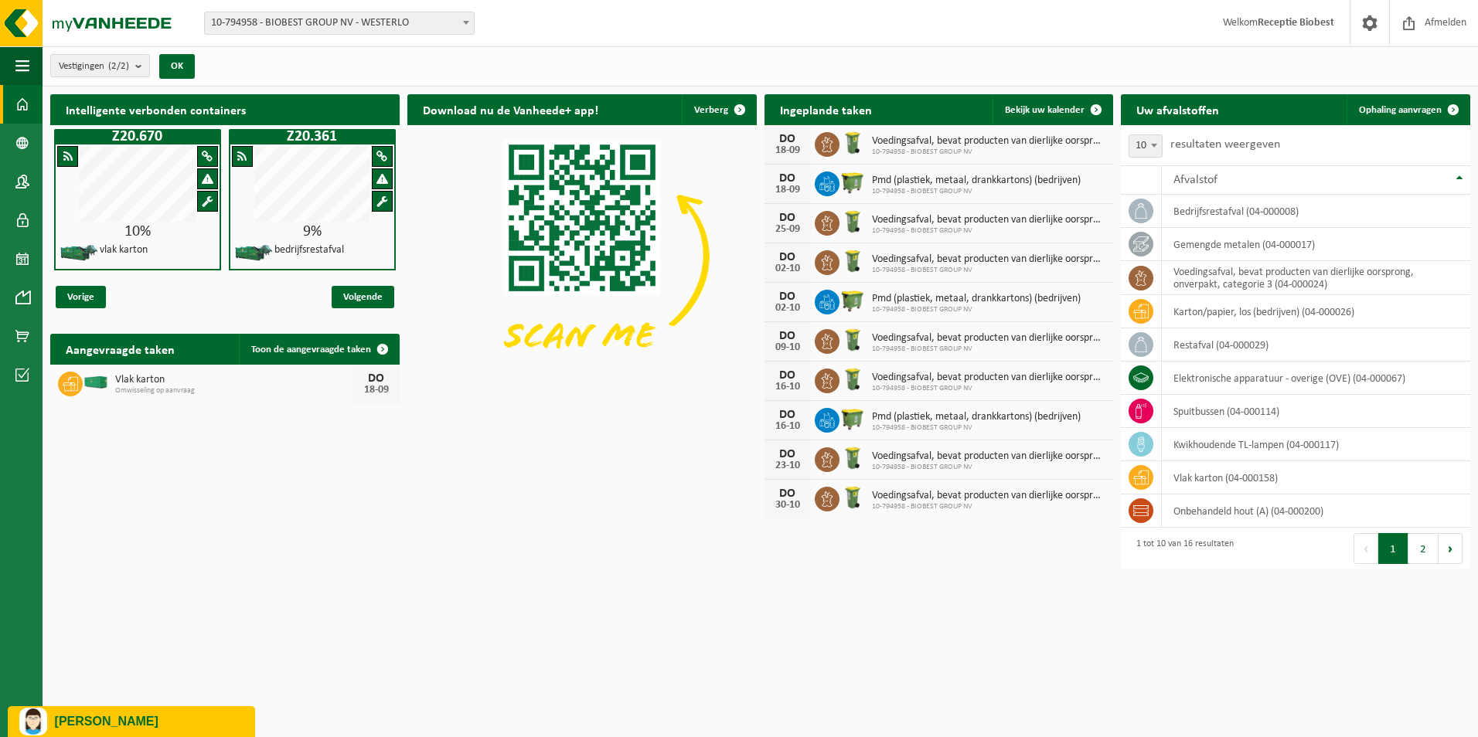
click at [468, 21] on b at bounding box center [466, 23] width 6 height 4
click at [136, 63] on button "Vestigingen (2/2)" at bounding box center [100, 65] width 100 height 23
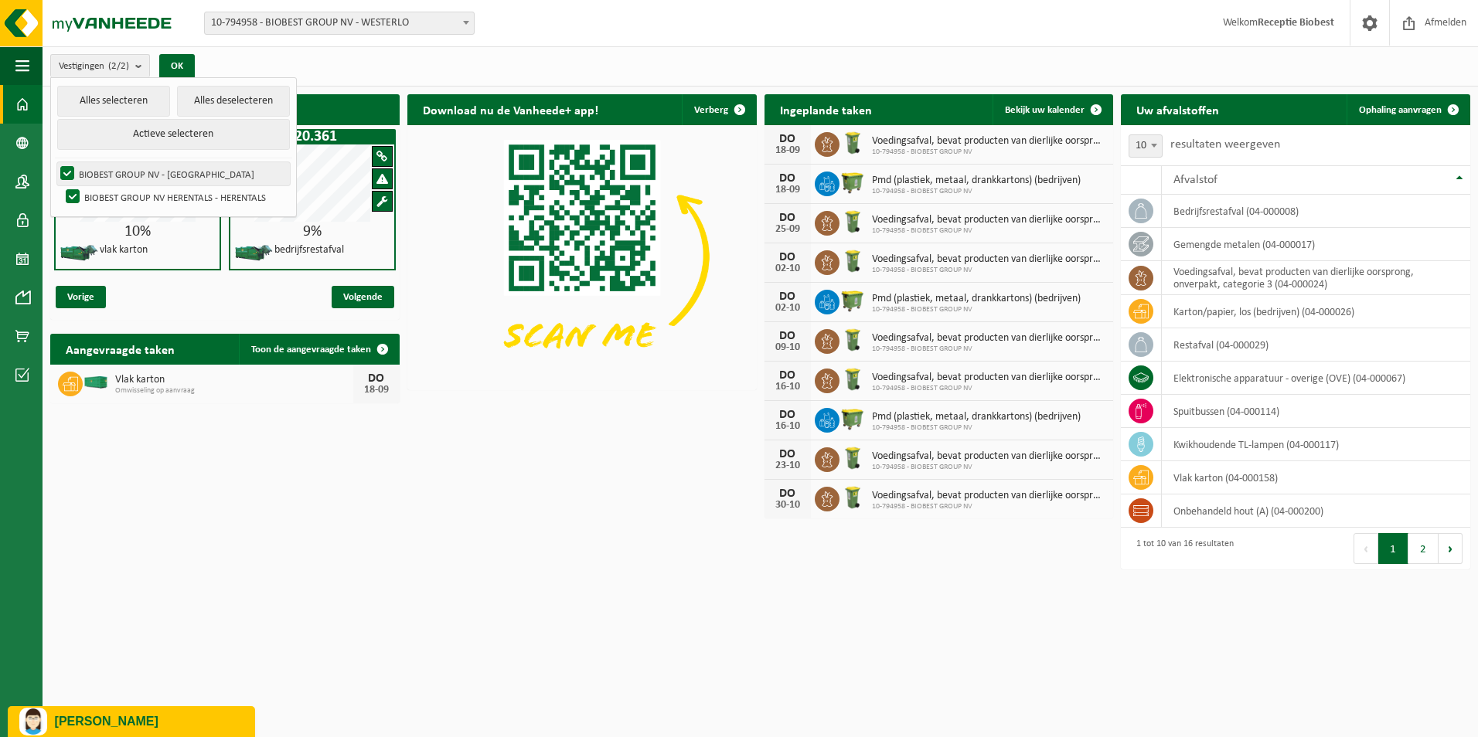
click at [130, 174] on label "BIOBEST GROUP NV - [GEOGRAPHIC_DATA]" at bounding box center [173, 173] width 233 height 23
click at [55, 162] on input "BIOBEST GROUP NV - [GEOGRAPHIC_DATA]" at bounding box center [54, 162] width 1 height 1
checkbox input "false"
click at [582, 486] on div "Intelligente verbonden containers Z20.670 10% vlak karton Z20.361 9% bedrijfsre…" at bounding box center [760, 333] width 1428 height 492
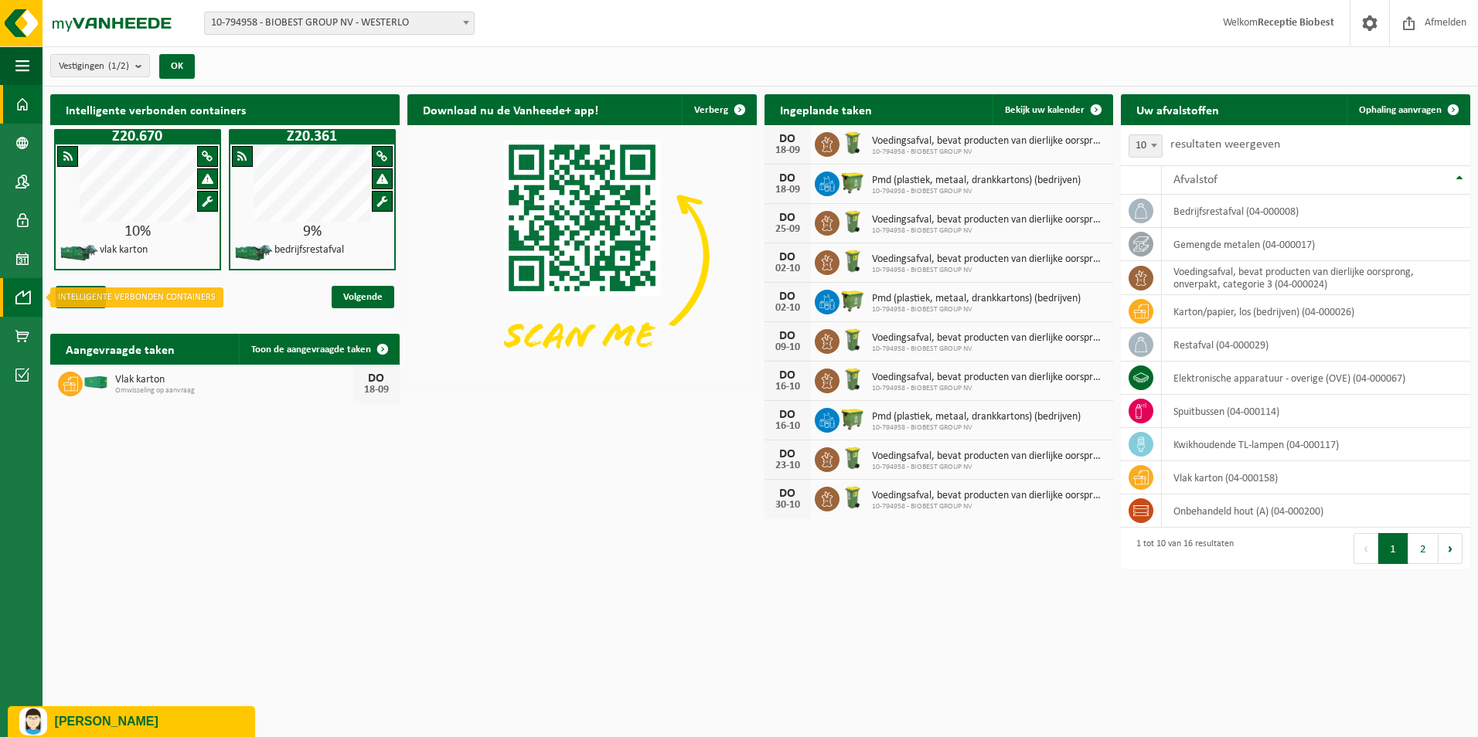
click at [26, 297] on span at bounding box center [22, 297] width 14 height 39
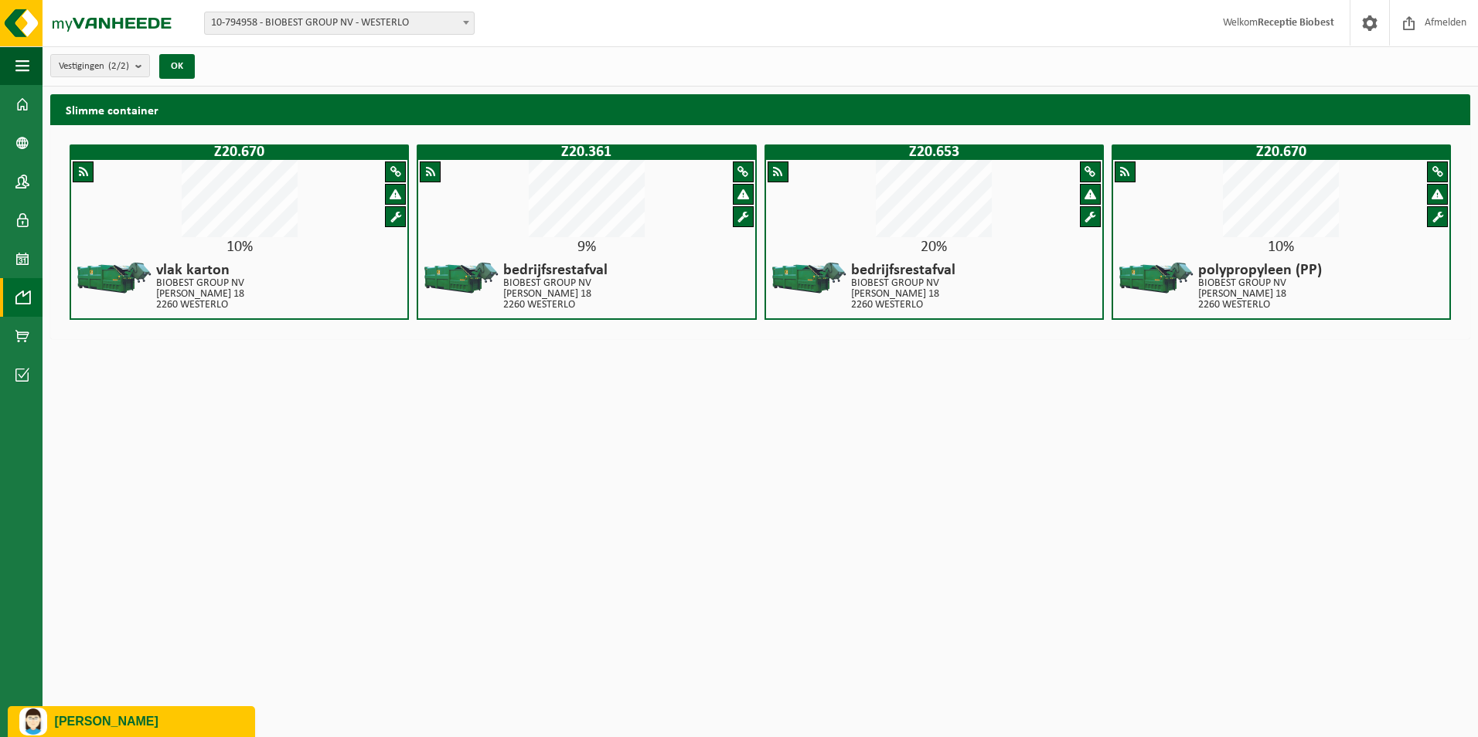
click at [315, 240] on div "10%" at bounding box center [239, 247] width 336 height 15
click at [395, 168] on span at bounding box center [395, 172] width 11 height 12
click at [395, 192] on span at bounding box center [396, 195] width 12 height 12
click at [393, 214] on span at bounding box center [395, 217] width 11 height 12
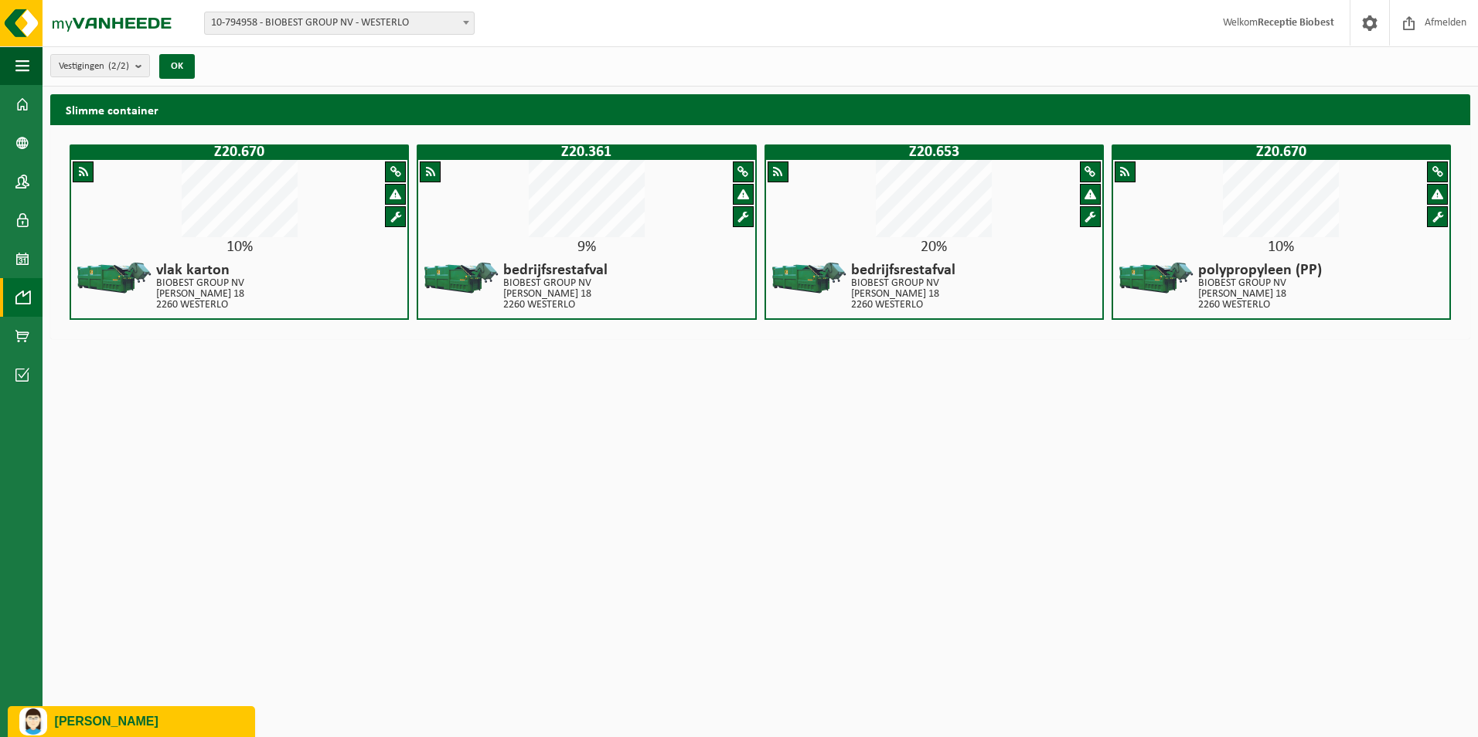
click at [83, 168] on span at bounding box center [83, 172] width 9 height 12
click at [20, 218] on span at bounding box center [22, 220] width 14 height 39
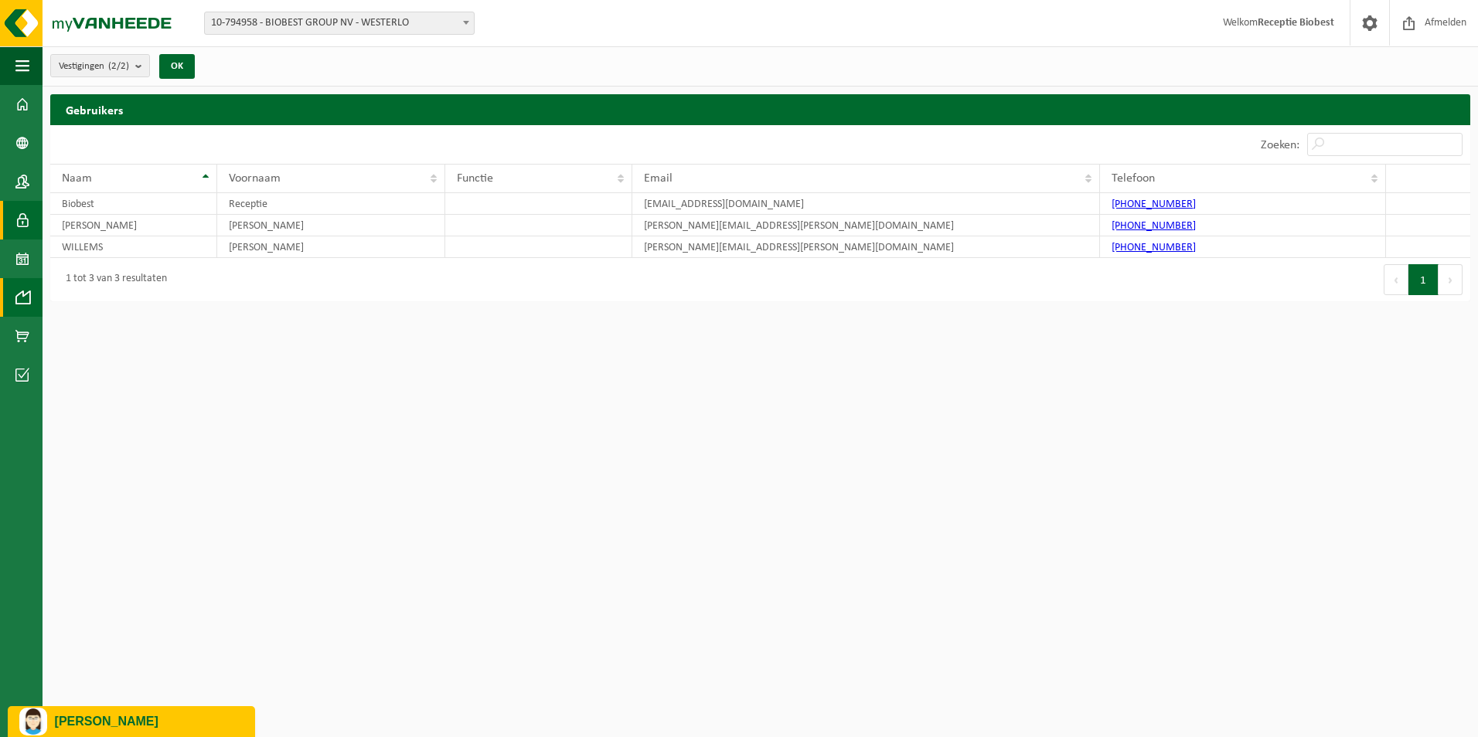
click at [24, 293] on span at bounding box center [22, 297] width 14 height 39
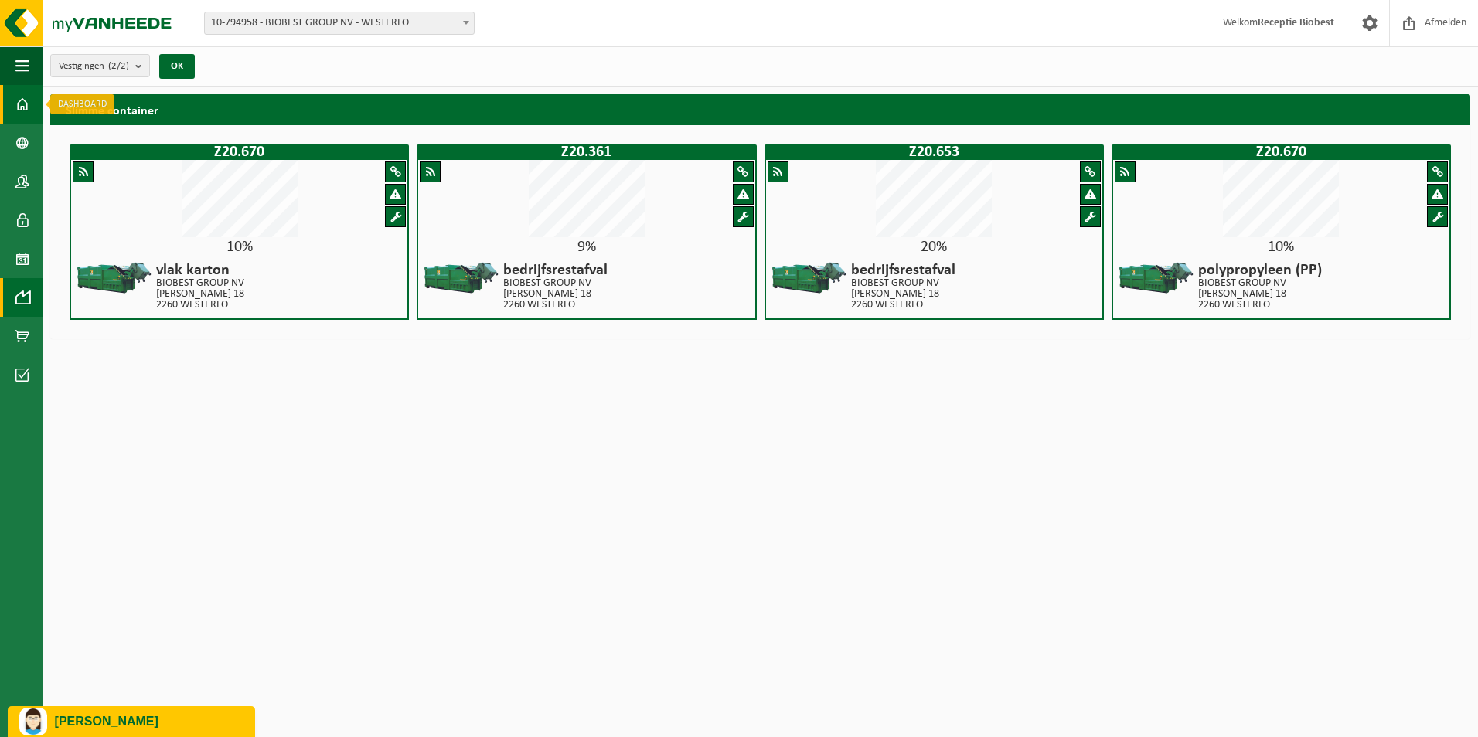
click at [20, 103] on span at bounding box center [22, 104] width 14 height 39
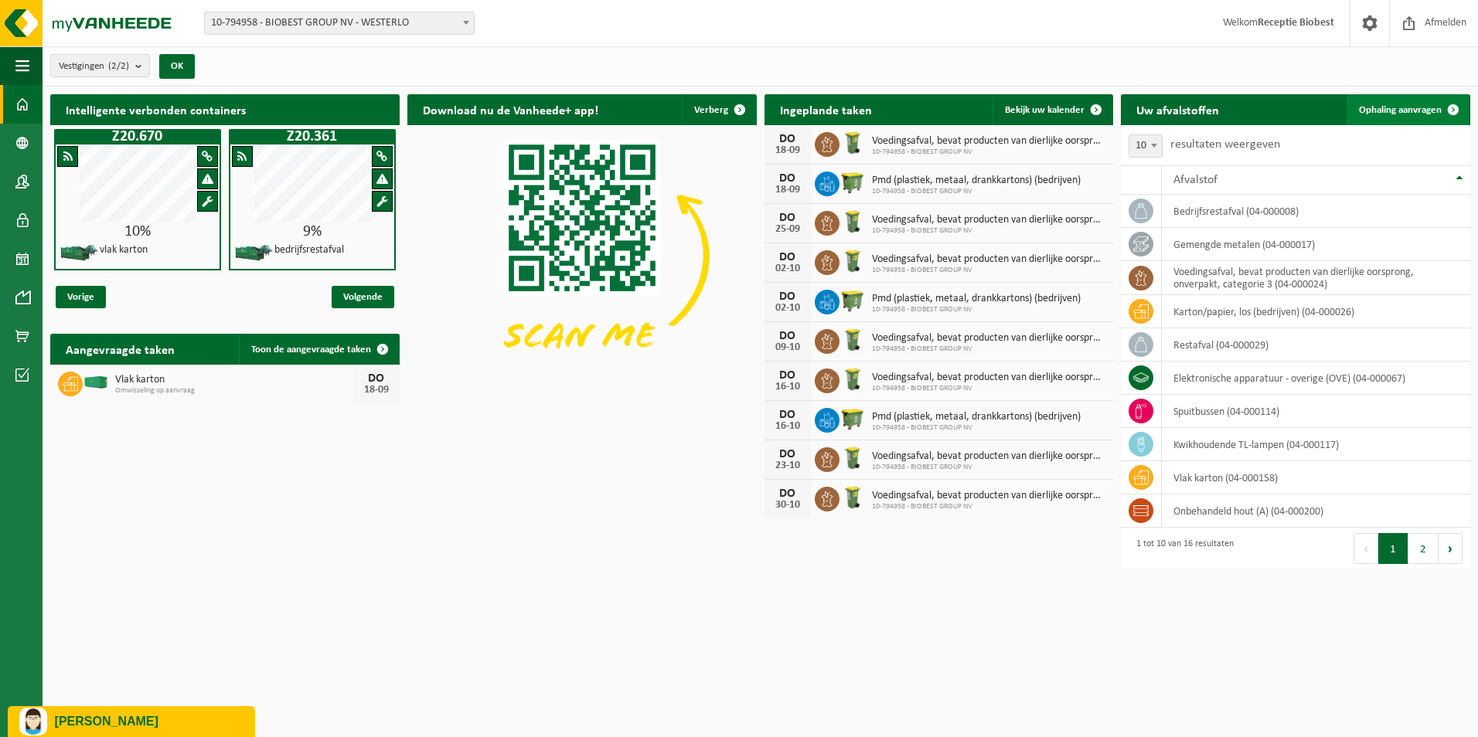
click at [1401, 106] on span "Ophaling aanvragen" at bounding box center [1400, 110] width 83 height 10
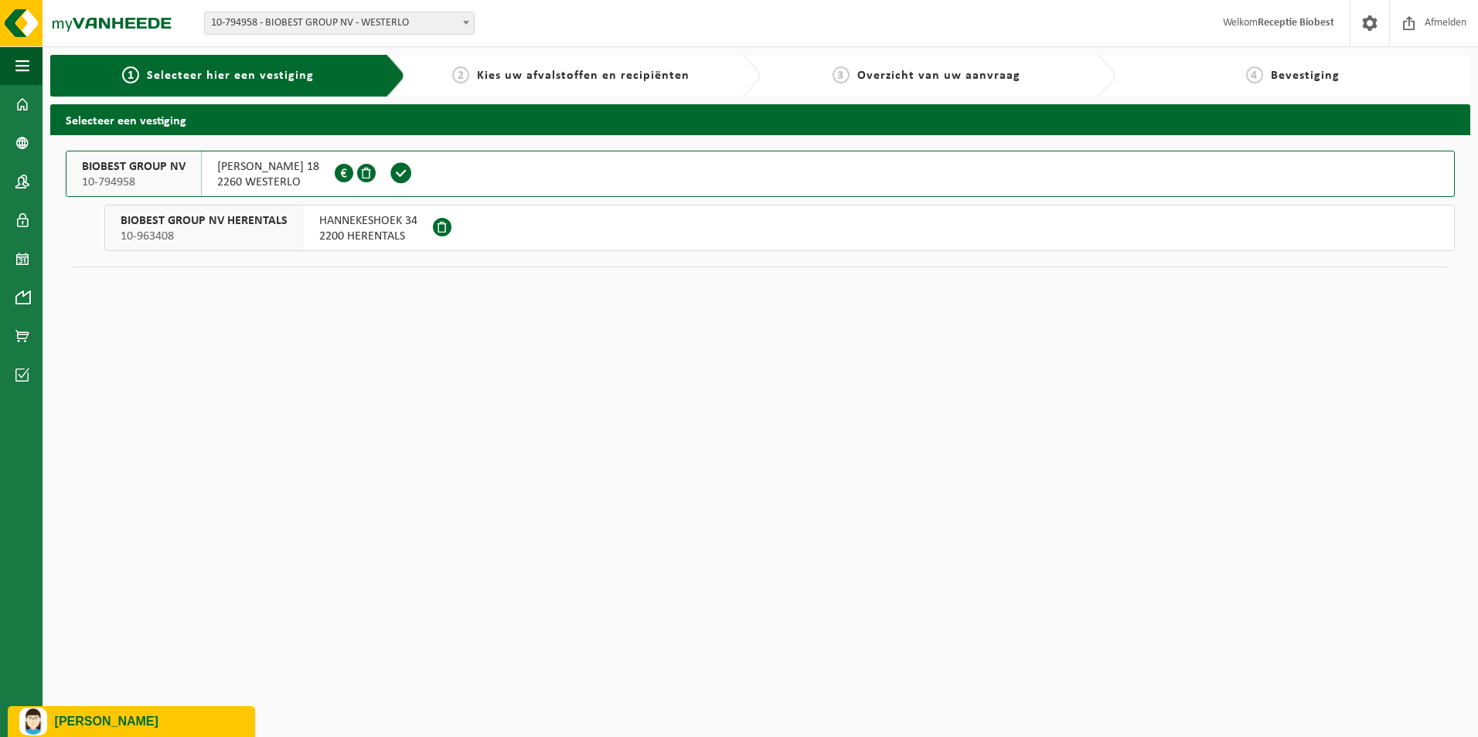
click at [403, 169] on button "BIOBEST GROUP NV 10-794958 ILSE VELDEN 18 2260 WESTERLO 0893.948.337" at bounding box center [760, 174] width 1389 height 46
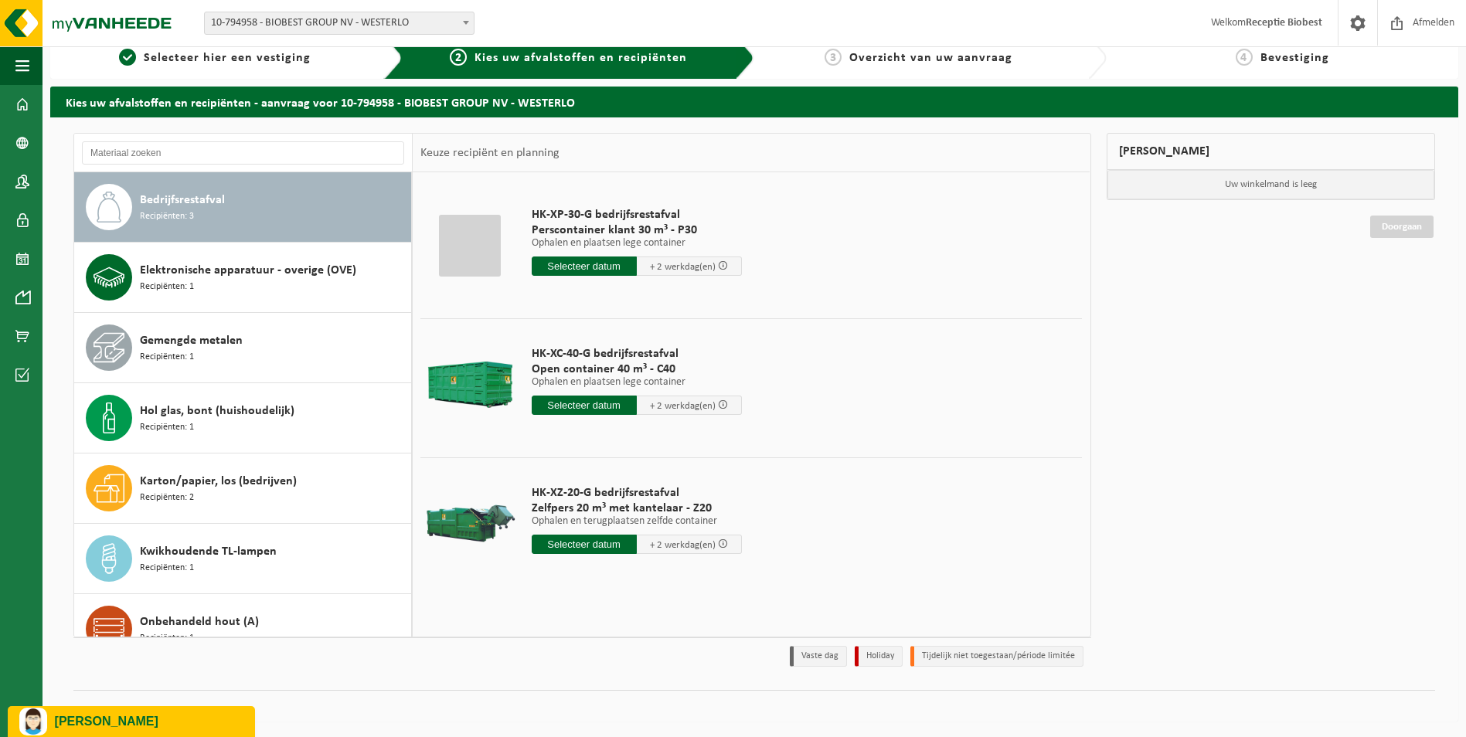
click at [273, 196] on div "Bedrijfsrestafval Recipiënten: 3" at bounding box center [273, 207] width 267 height 46
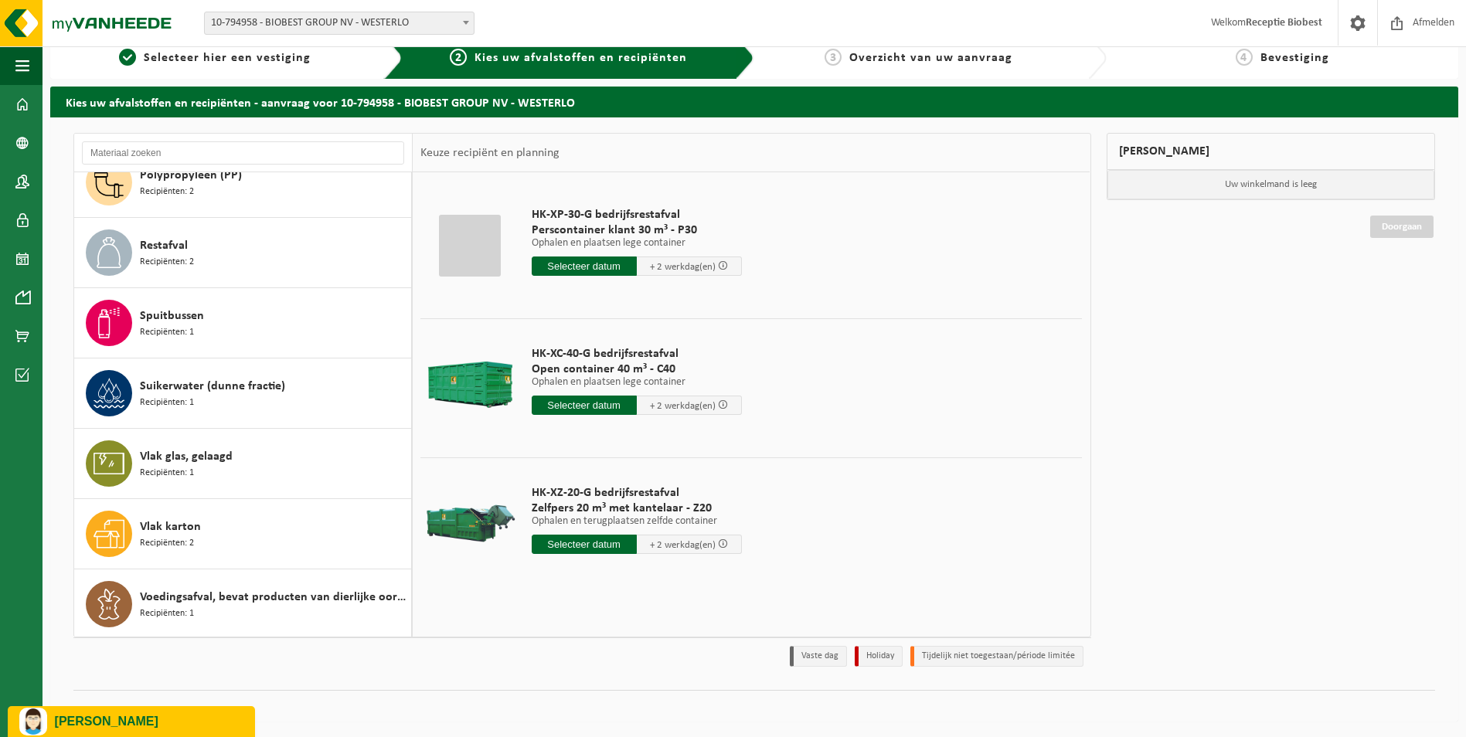
scroll to position [590, 0]
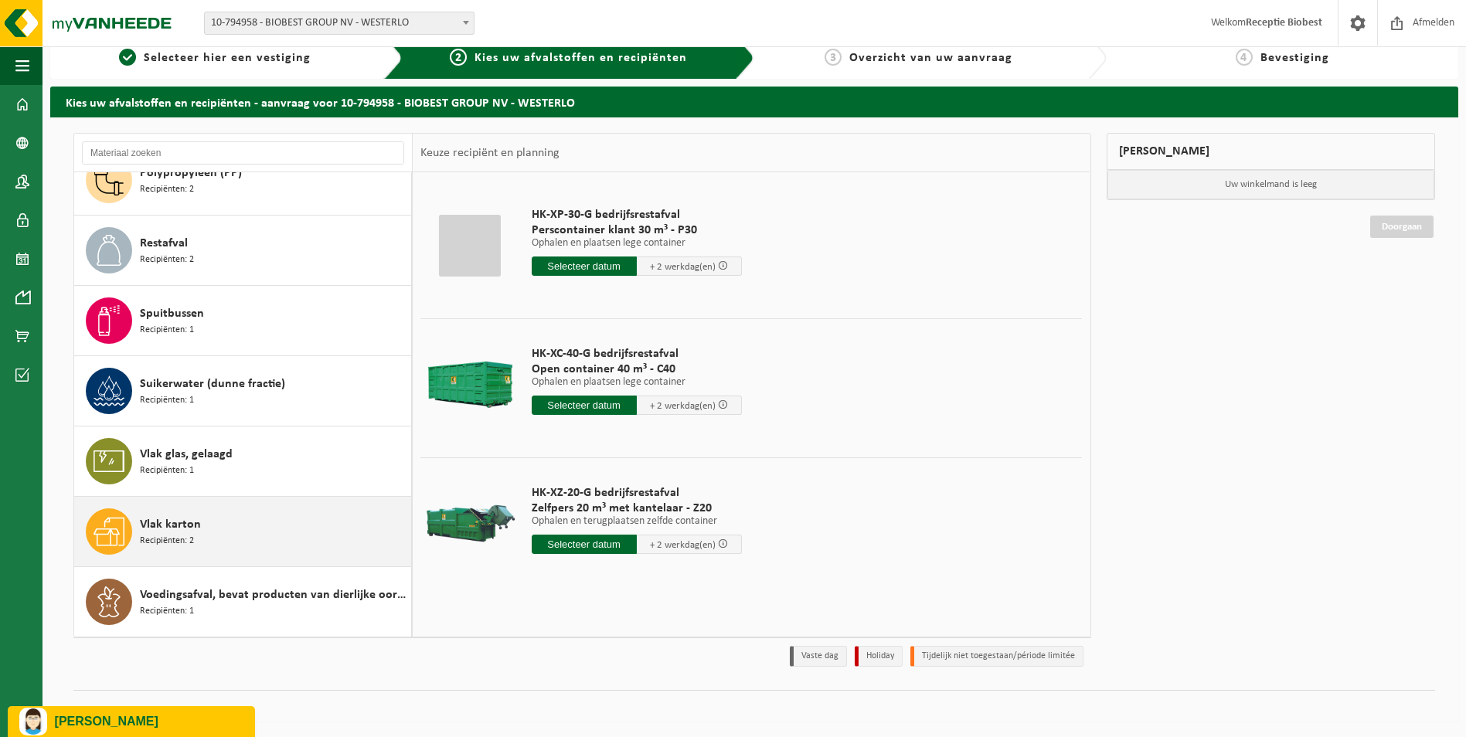
click at [253, 534] on div "Vlak karton Recipiënten: 2" at bounding box center [273, 532] width 267 height 46
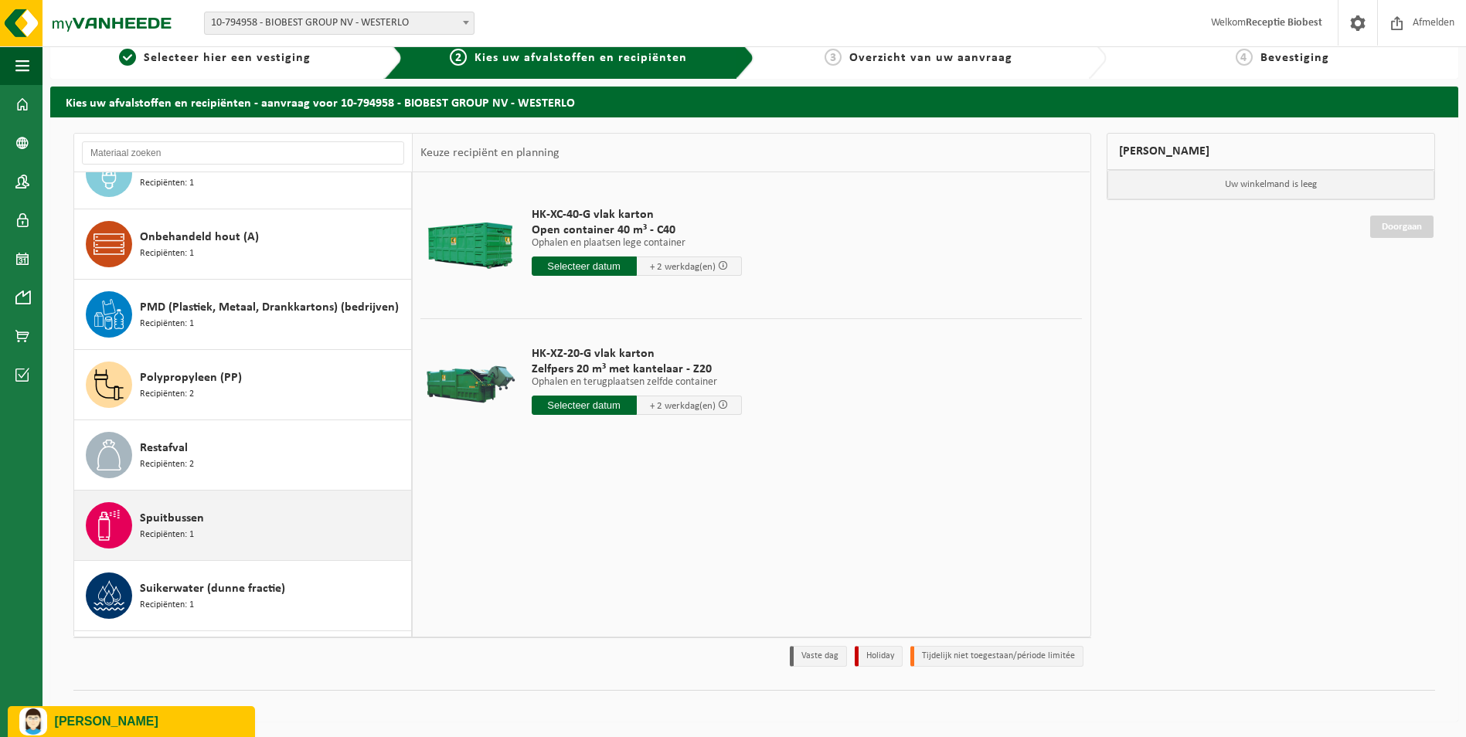
scroll to position [358, 0]
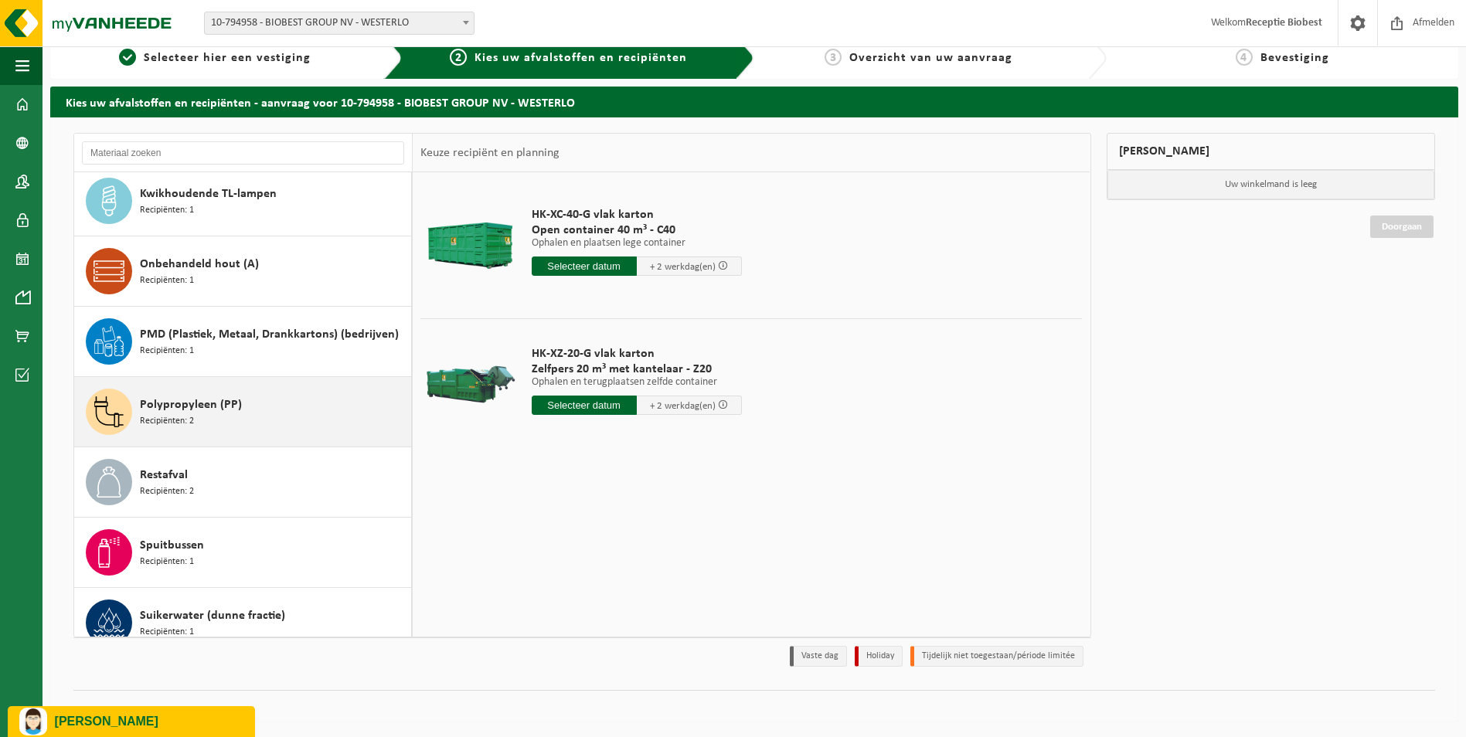
click at [282, 416] on div "Polypropyleen (PP) Recipiënten: 2" at bounding box center [273, 412] width 267 height 46
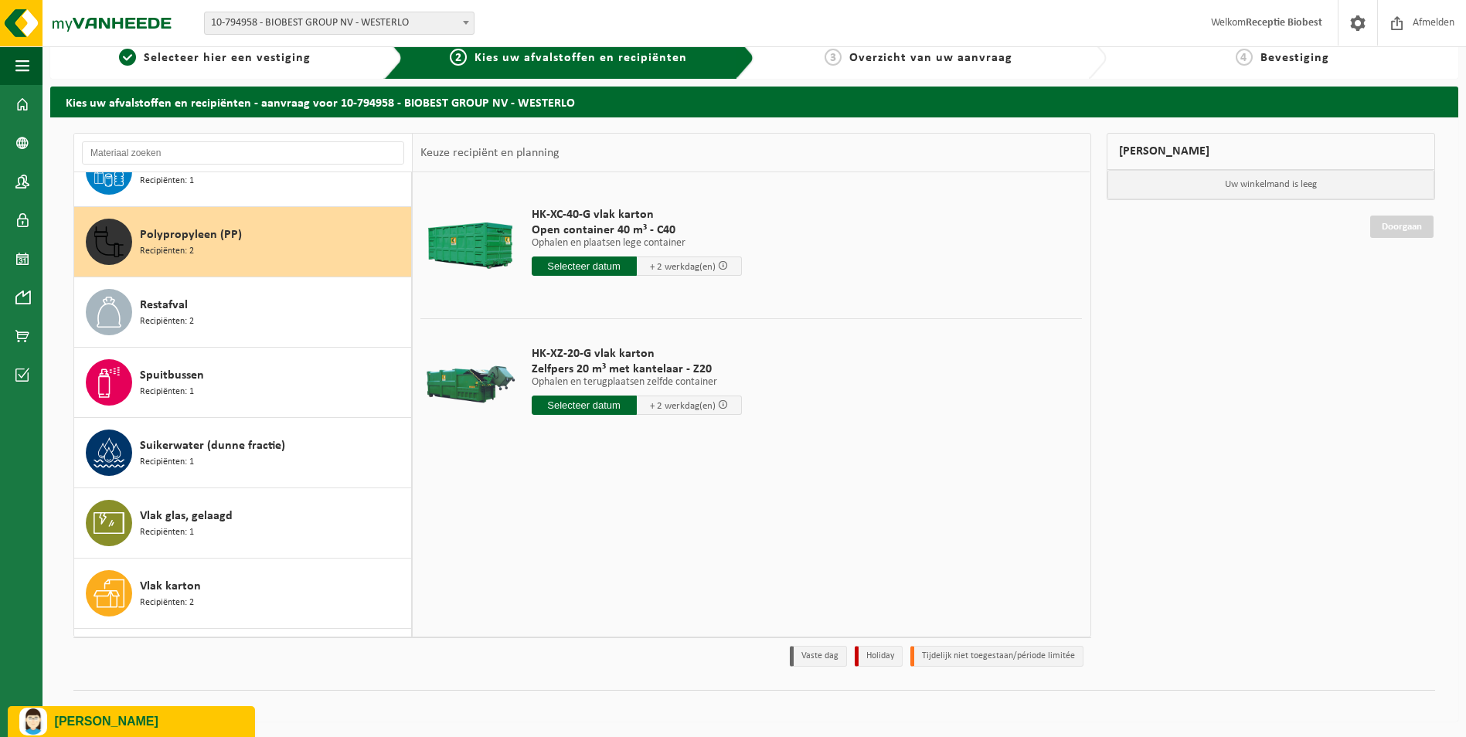
scroll to position [563, 0]
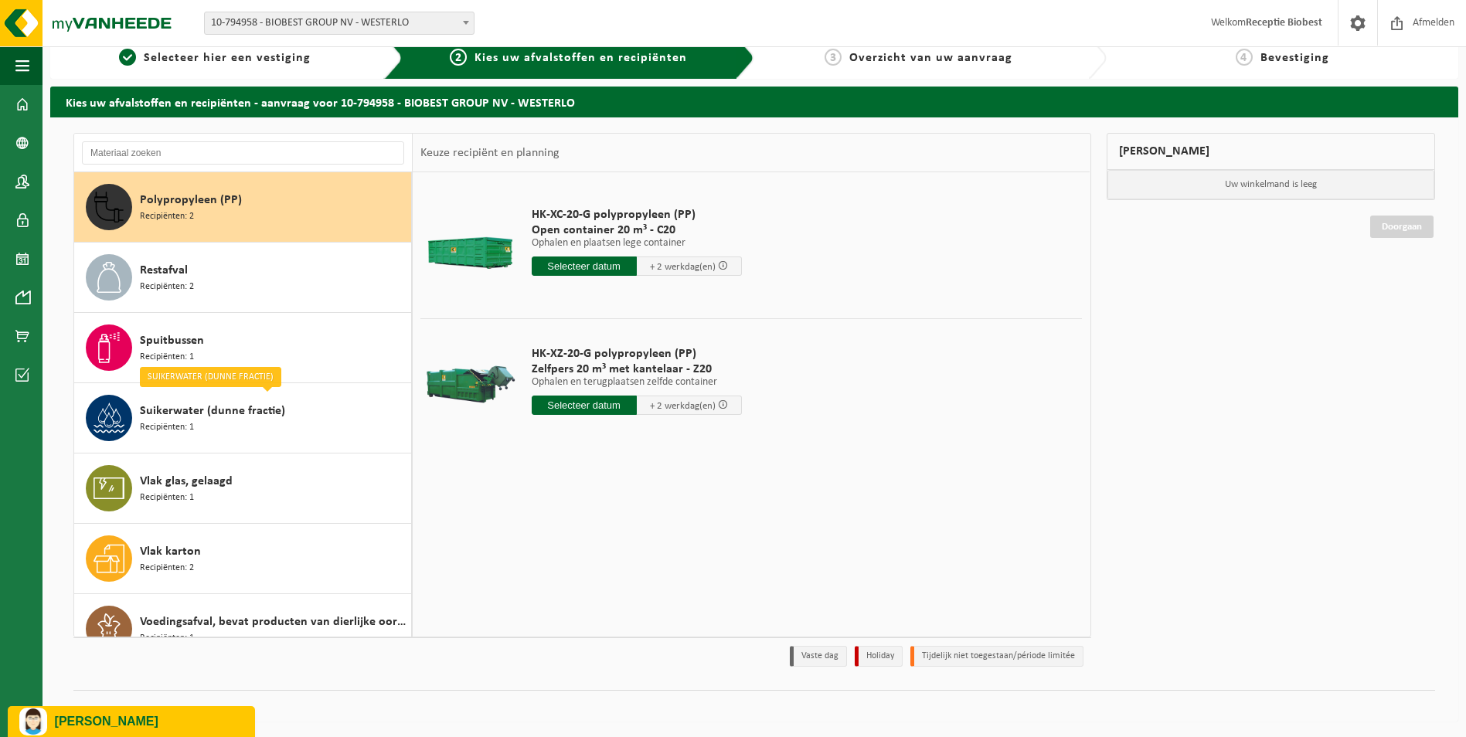
click at [580, 265] on input "text" at bounding box center [584, 266] width 105 height 19
click at [1281, 459] on div "Mijn winkelmand Uw winkelmand is leeg Doorgaan" at bounding box center [1271, 404] width 345 height 542
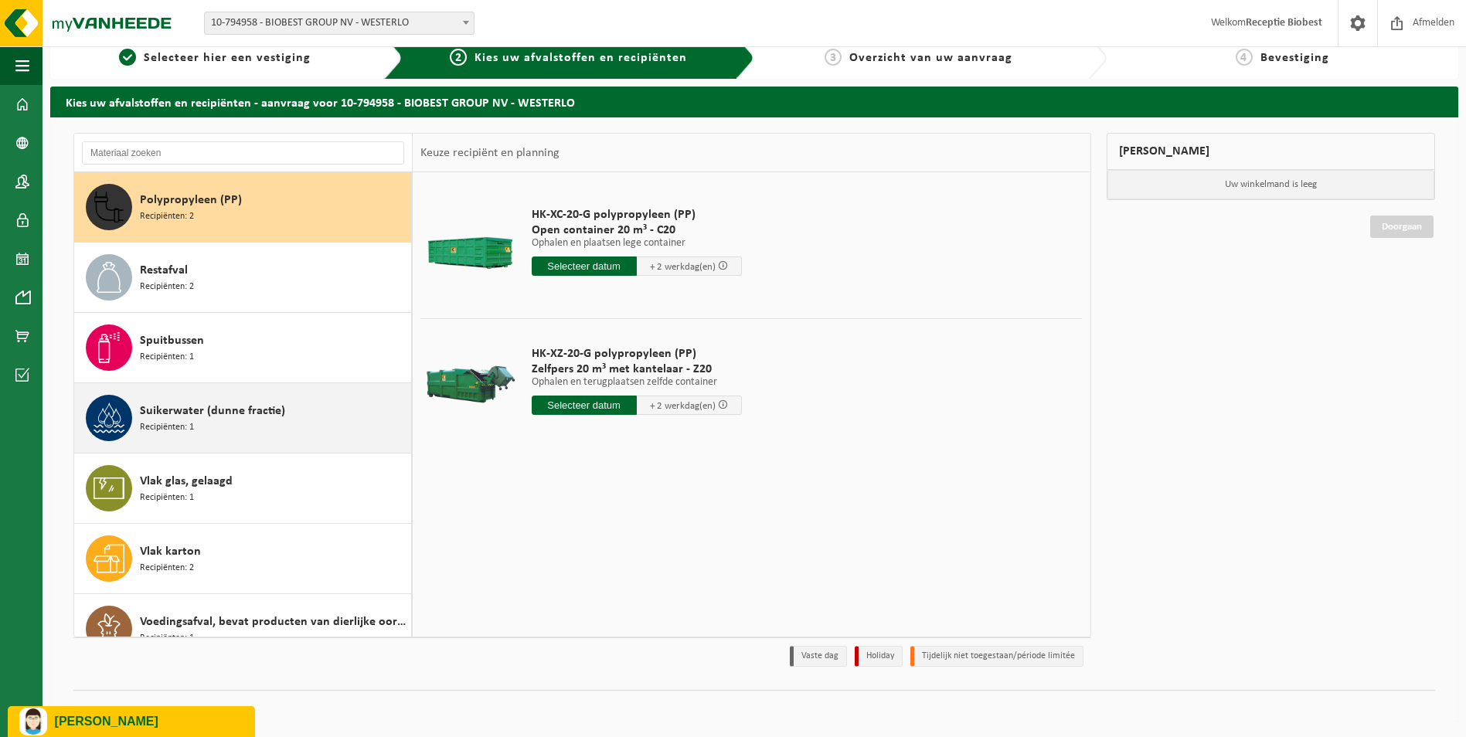
scroll to position [590, 0]
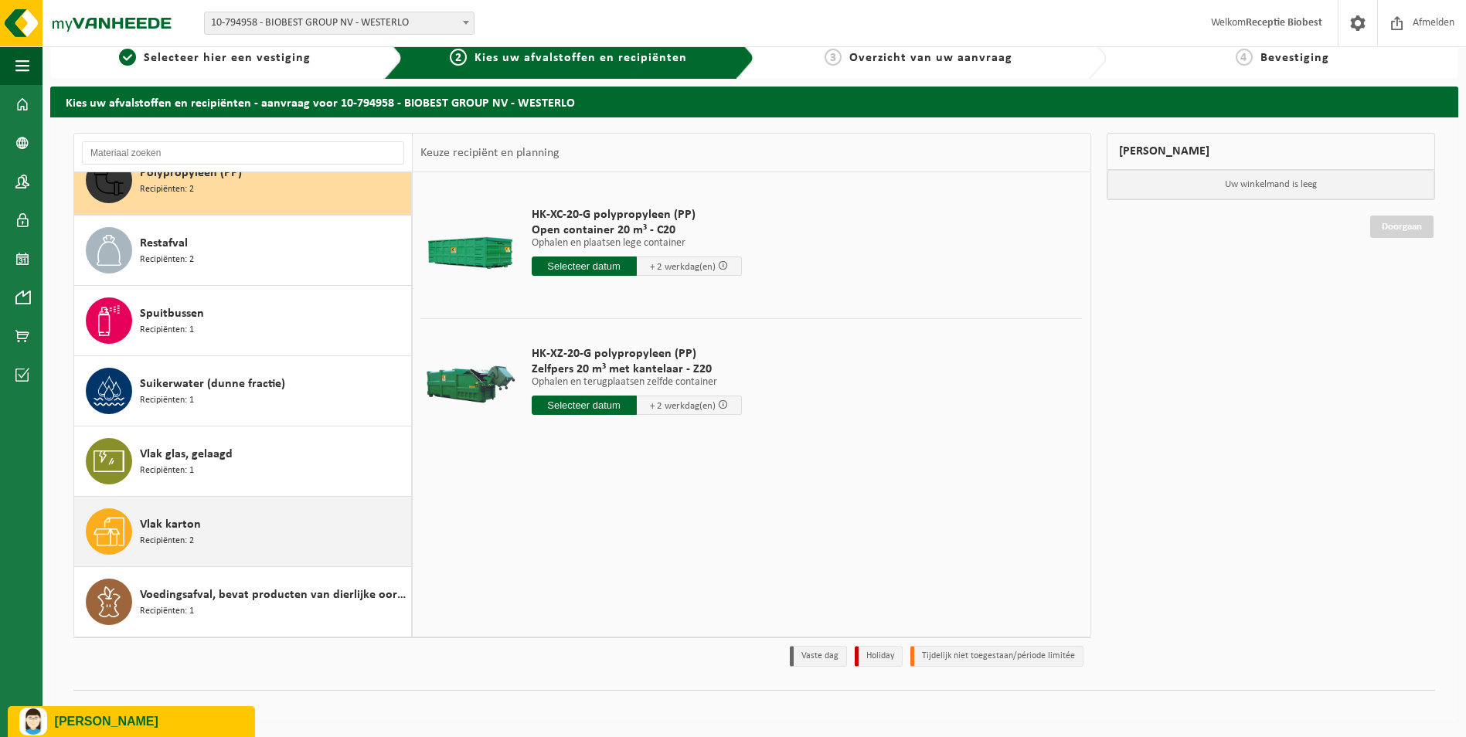
click at [259, 532] on div "Vlak karton Recipiënten: 2" at bounding box center [273, 532] width 267 height 46
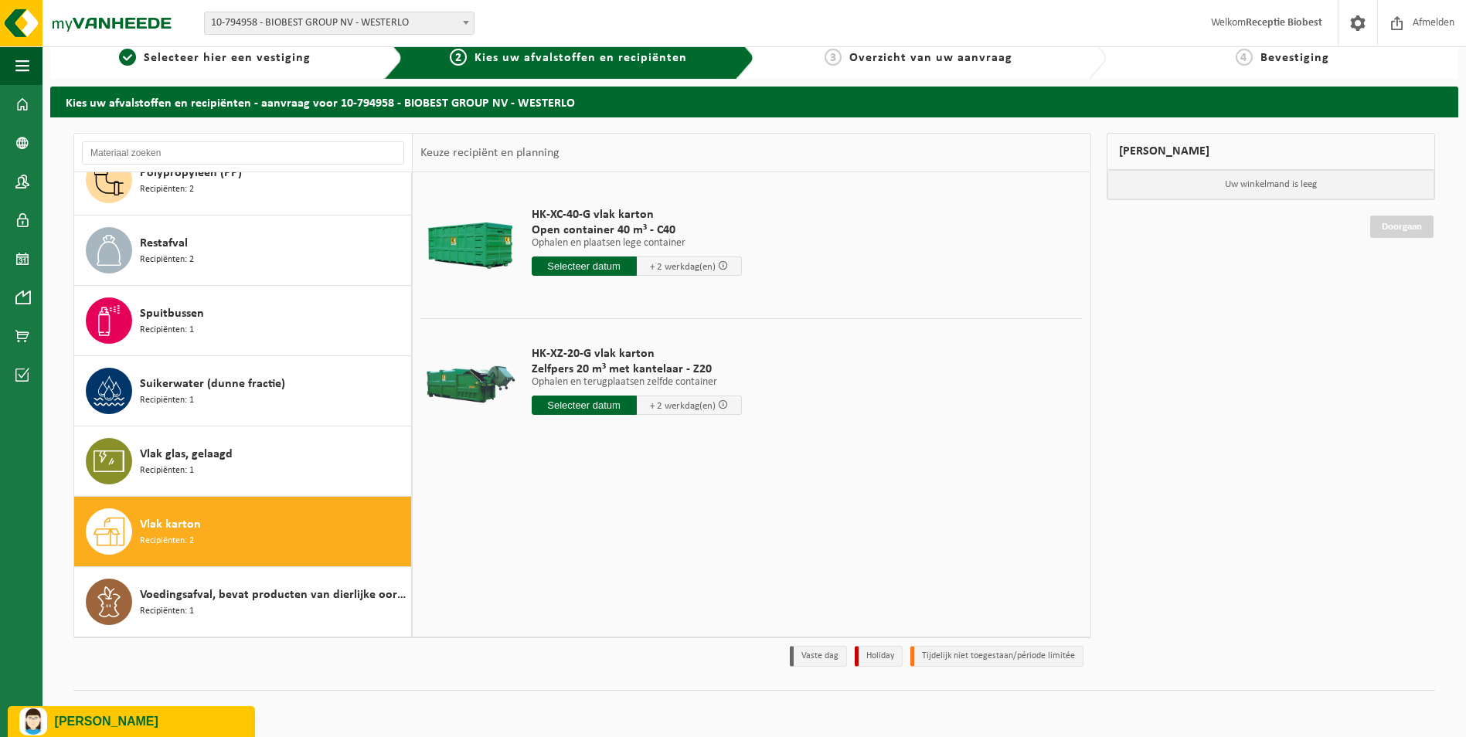
click at [601, 403] on input "text" at bounding box center [584, 405] width 105 height 19
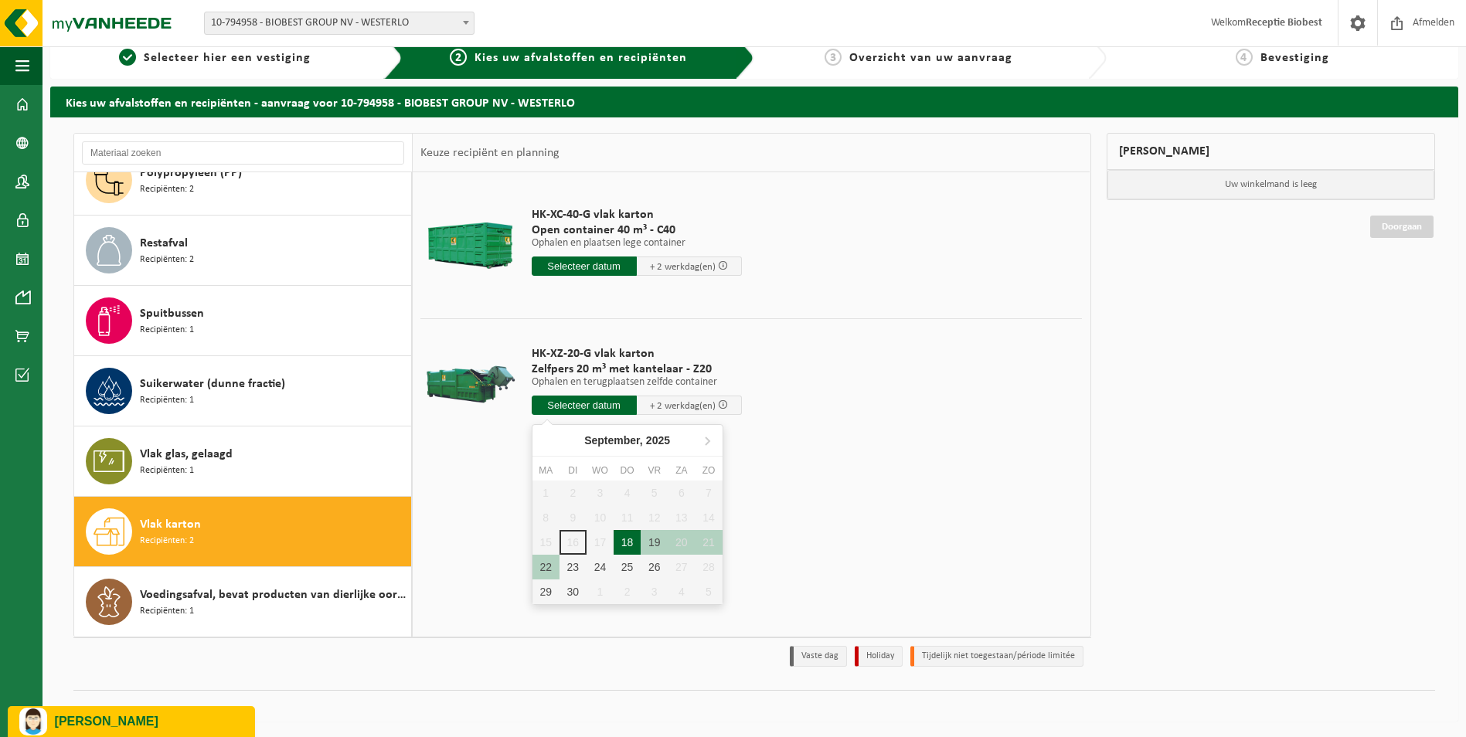
click at [623, 545] on div "18" at bounding box center [627, 542] width 27 height 25
type input "Van 2025-09-18"
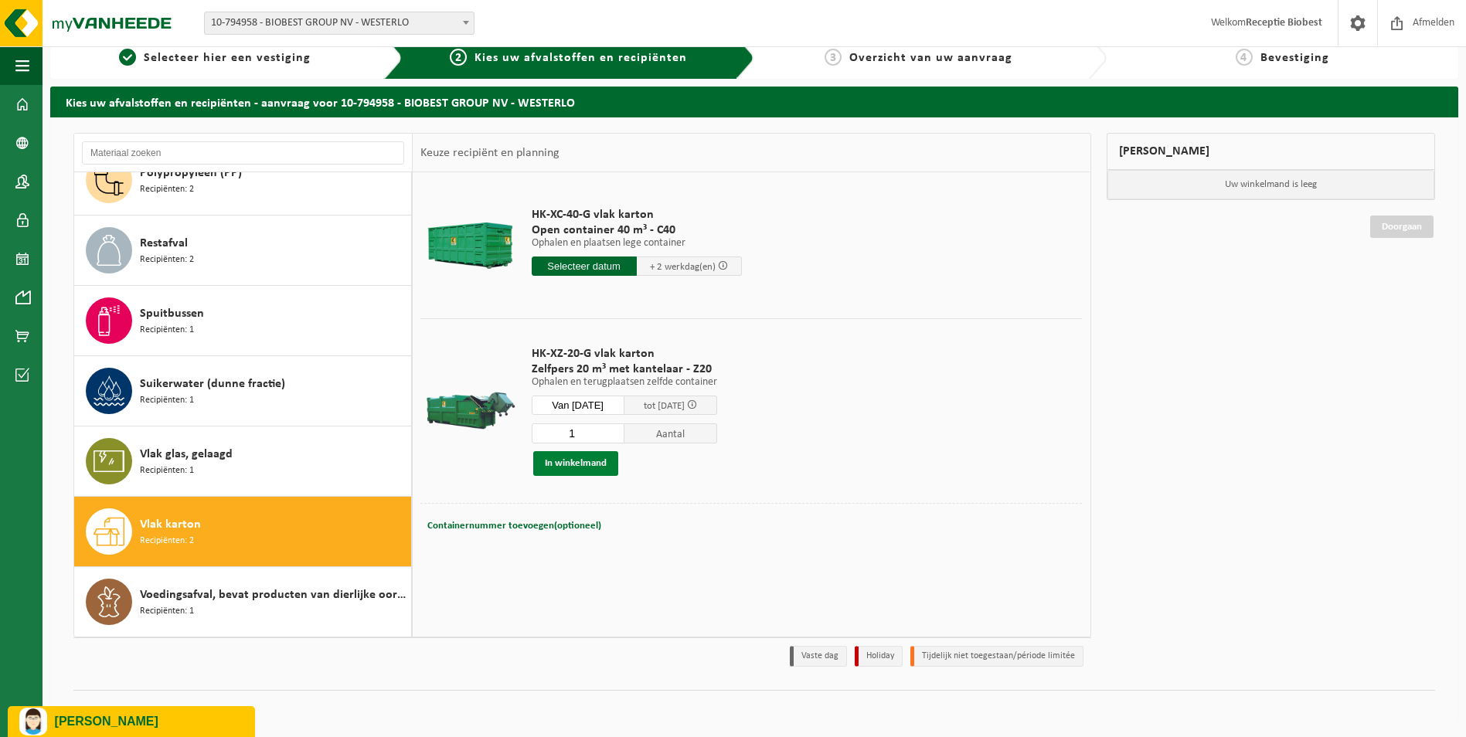
click at [567, 465] on button "In winkelmand" at bounding box center [575, 463] width 85 height 25
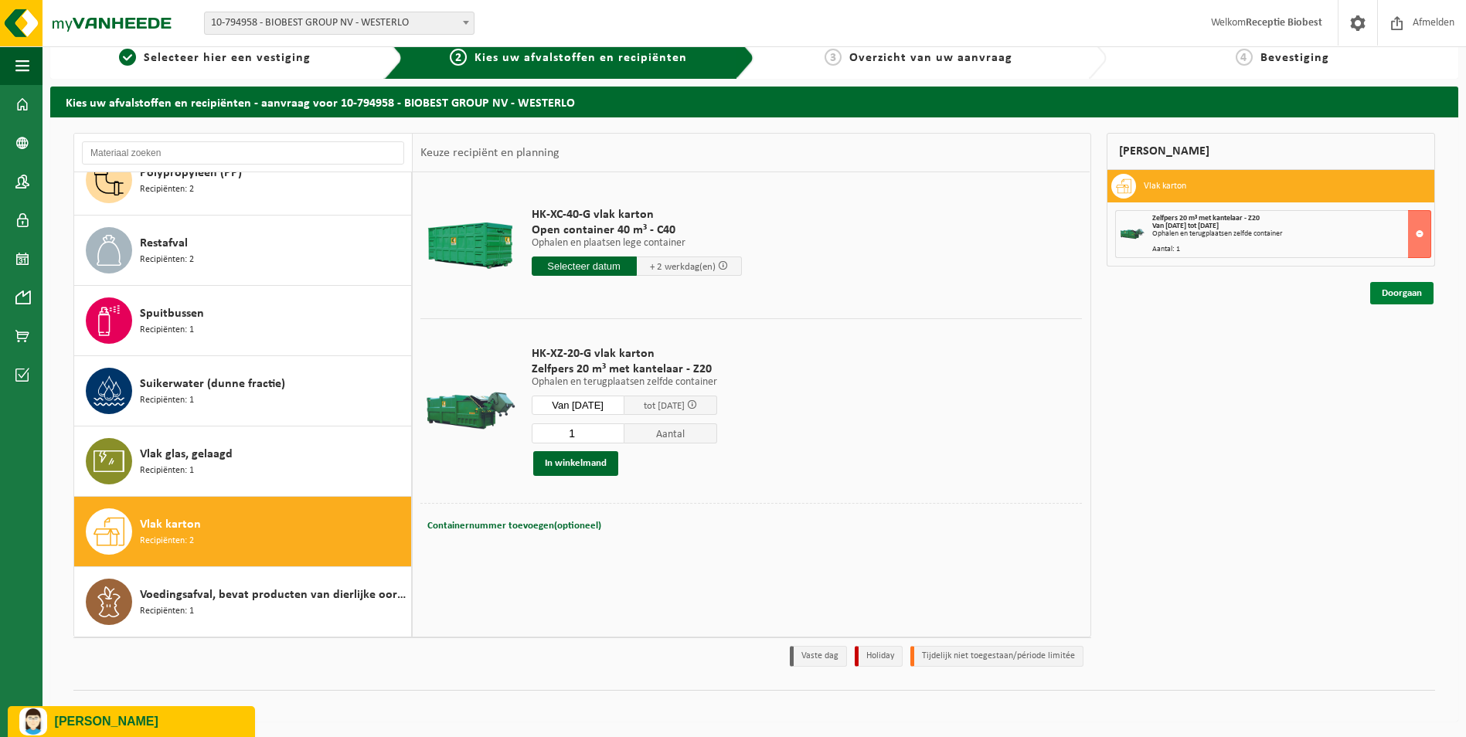
click at [1405, 290] on link "Doorgaan" at bounding box center [1401, 293] width 63 height 22
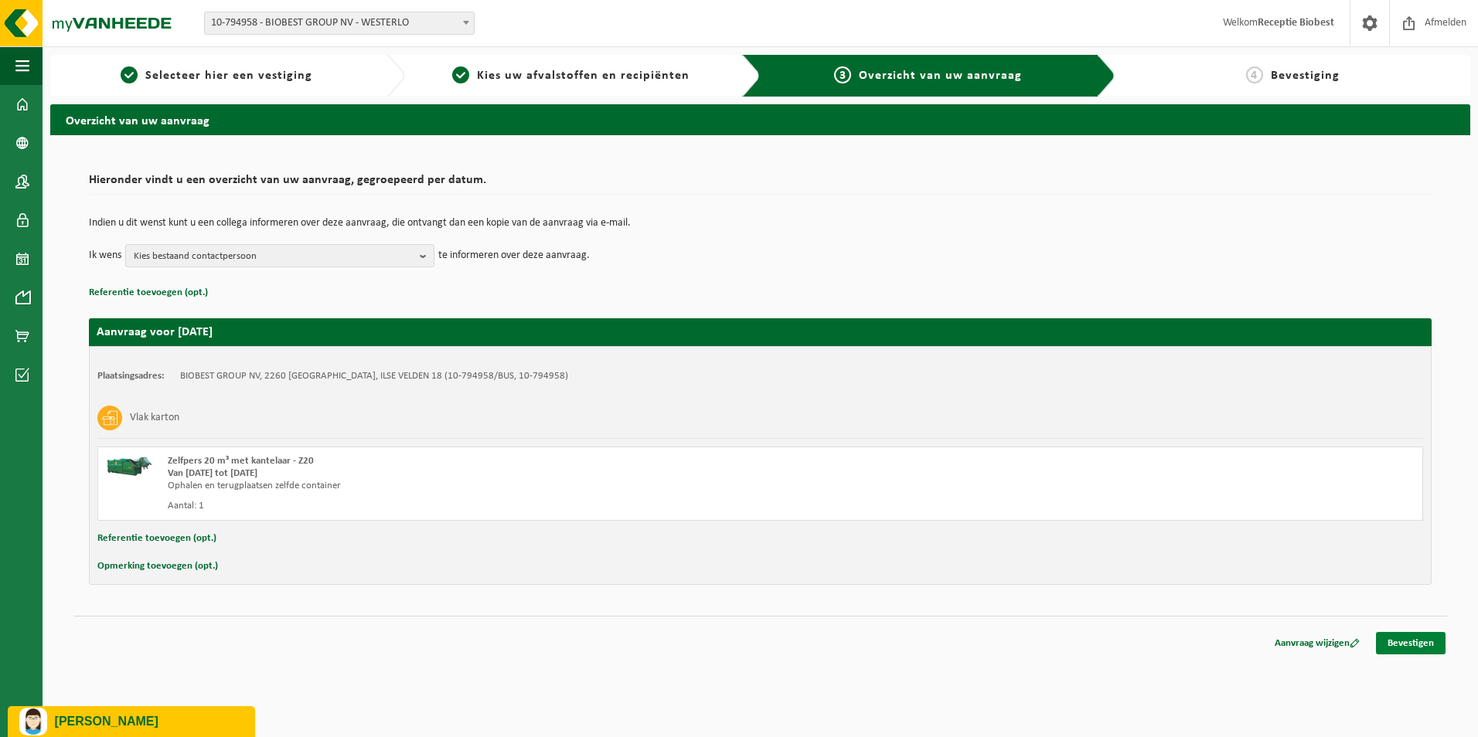
click at [1415, 640] on link "Bevestigen" at bounding box center [1411, 643] width 70 height 22
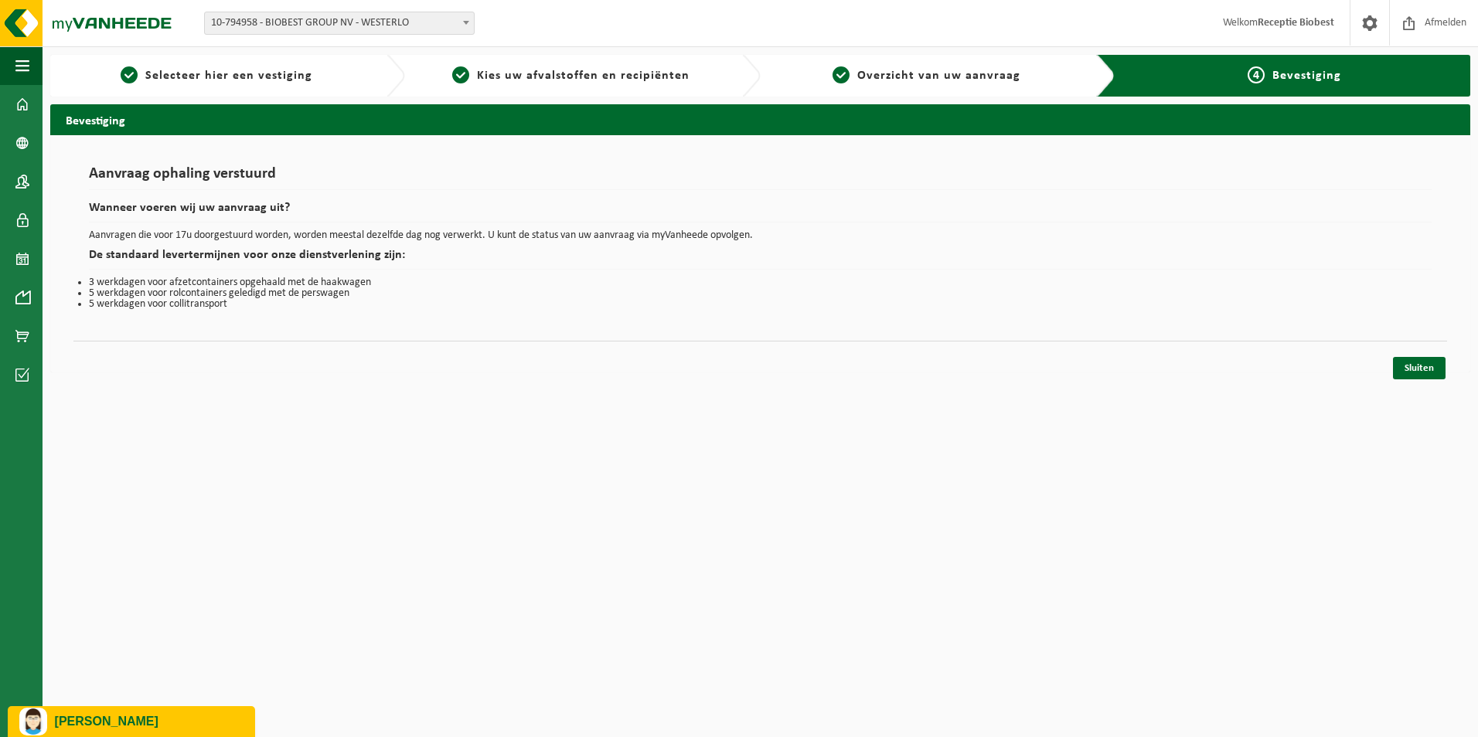
click at [192, 721] on p "[PERSON_NAME]" at bounding box center [149, 722] width 189 height 14
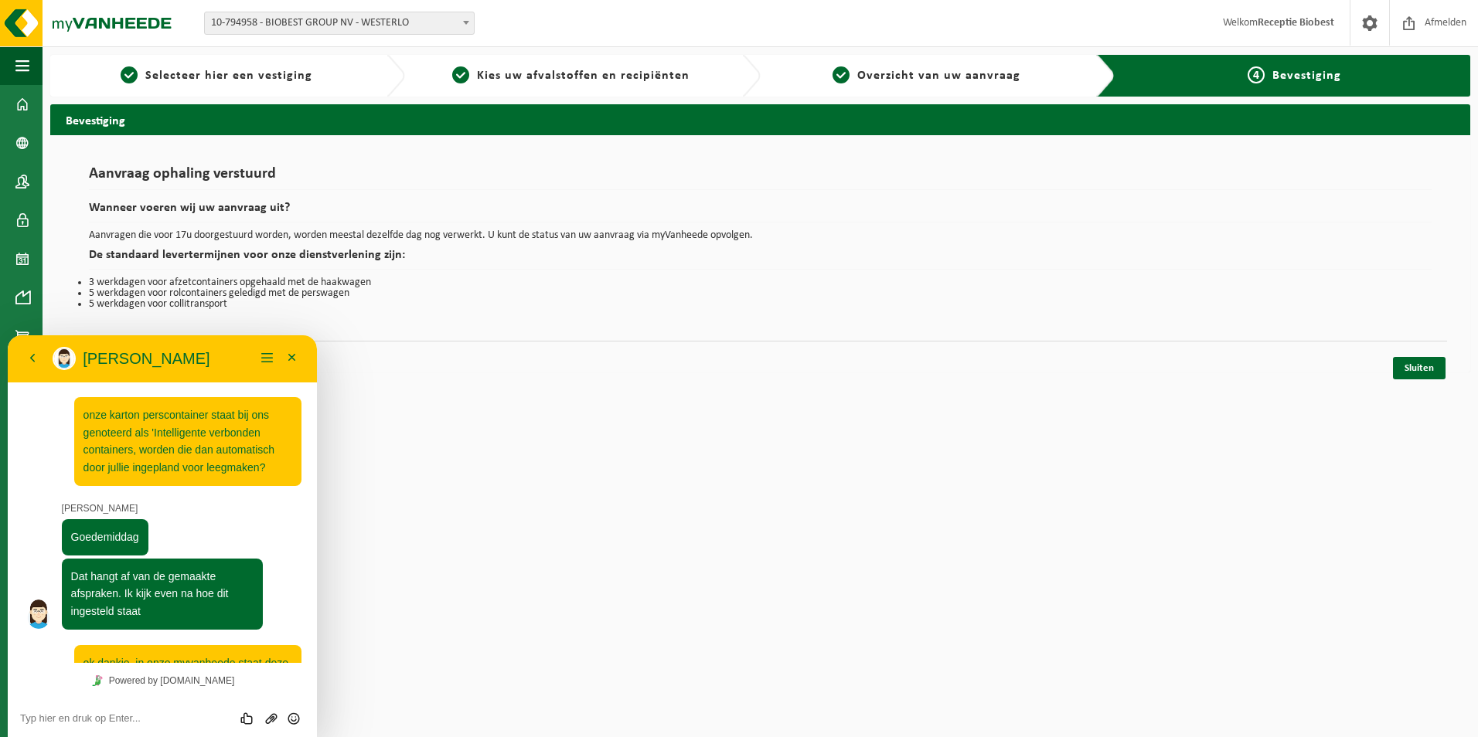
scroll to position [788, 0]
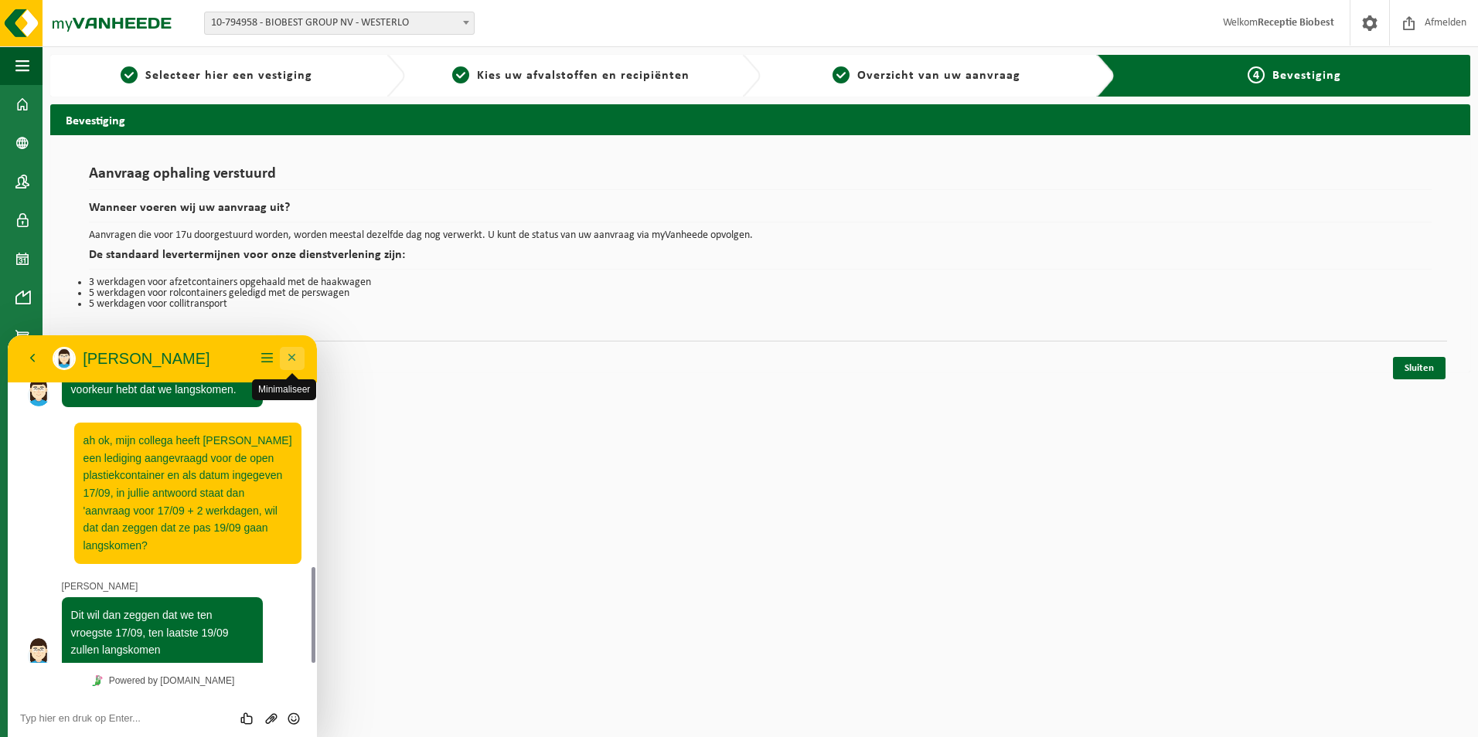
click at [291, 355] on button "Minimaliseer" at bounding box center [292, 358] width 25 height 23
